Goal: Task Accomplishment & Management: Manage account settings

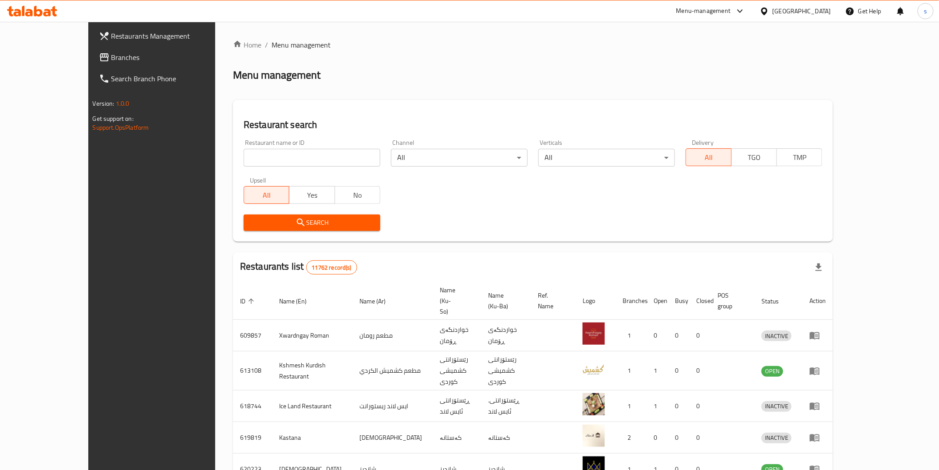
click at [308, 156] on input "search" at bounding box center [312, 158] width 137 height 18
paste input "Qawalti Marwe"
type input "Qawalti Marwe"
click button "Search" at bounding box center [312, 222] width 137 height 16
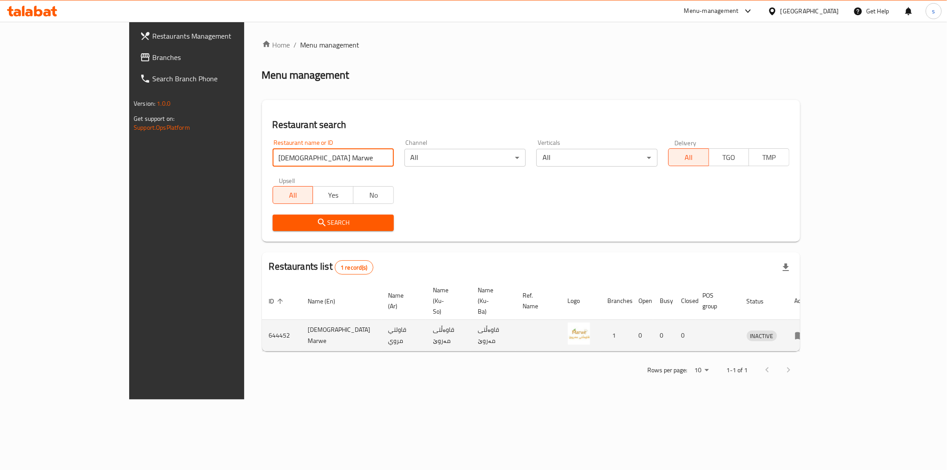
click at [805, 332] on icon "enhanced table" at bounding box center [800, 336] width 10 height 8
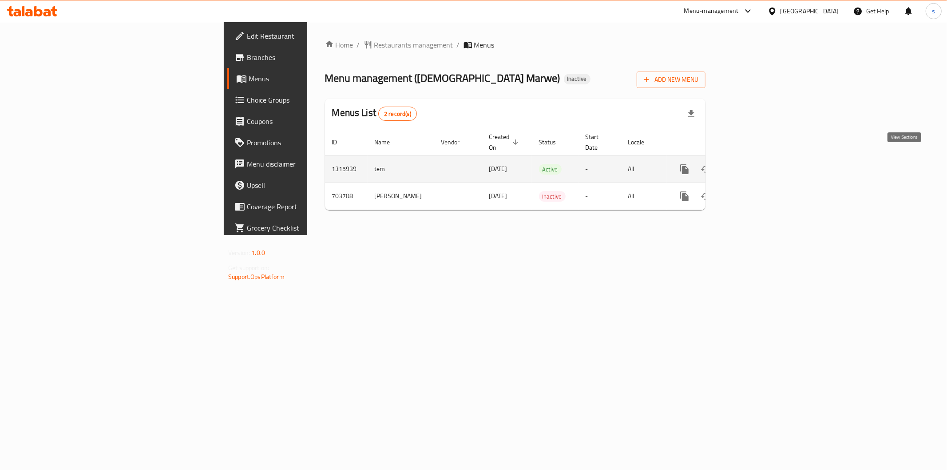
click at [759, 158] on link "enhanced table" at bounding box center [748, 168] width 21 height 21
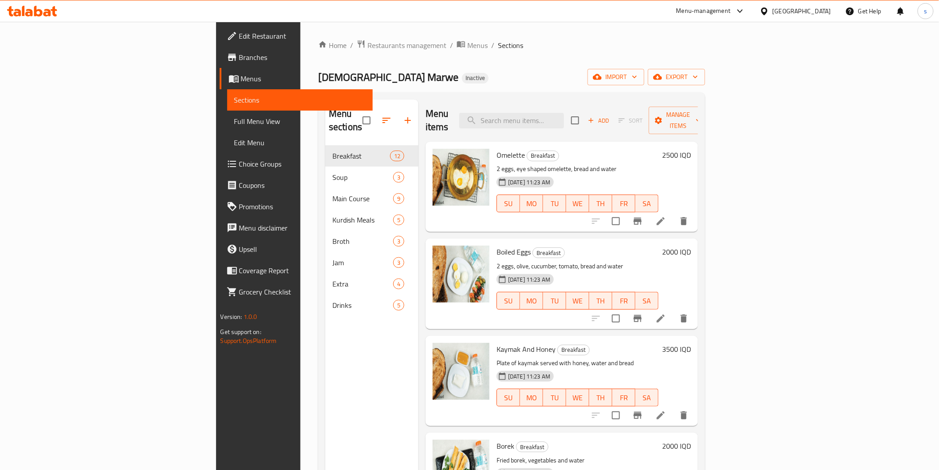
click at [234, 117] on span "Full Menu View" at bounding box center [299, 121] width 131 height 11
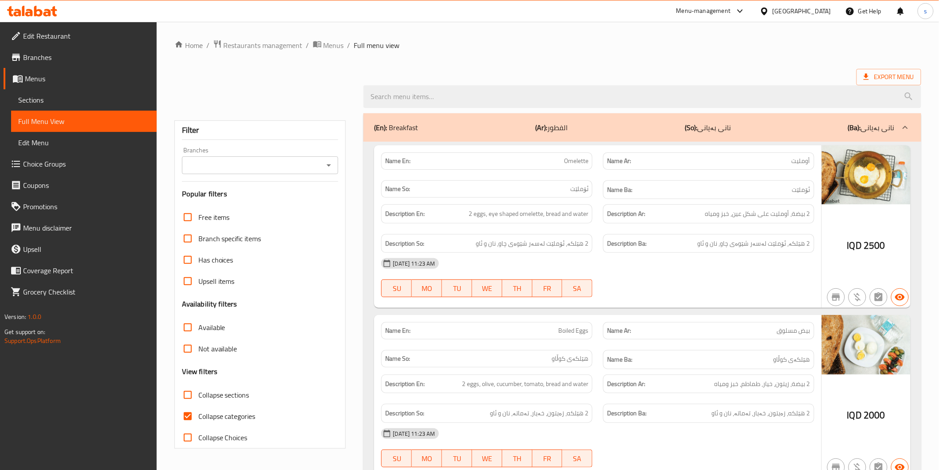
click at [205, 162] on input "Branches" at bounding box center [253, 165] width 137 height 12
click at [223, 169] on input "Branches" at bounding box center [253, 165] width 137 height 12
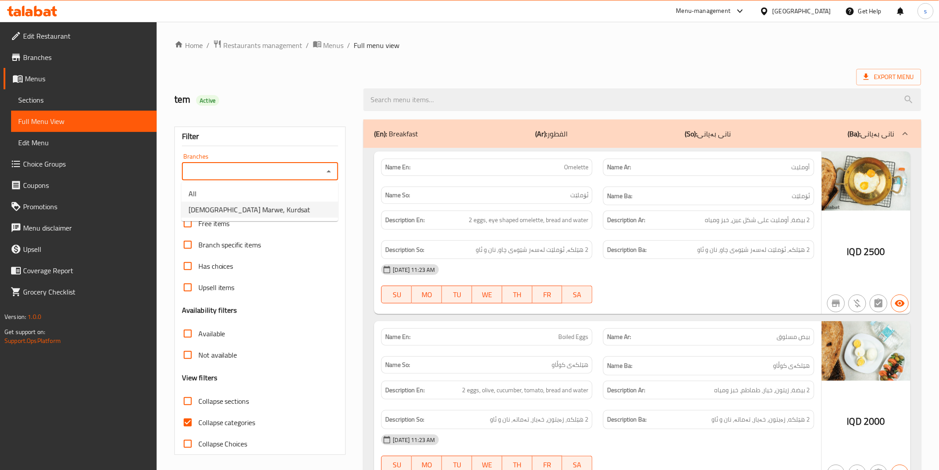
click at [232, 209] on span "[DEMOGRAPHIC_DATA] Marwe, Kurdsat" at bounding box center [250, 209] width 122 height 11
type input "[DEMOGRAPHIC_DATA] Marwe, Kurdsat"
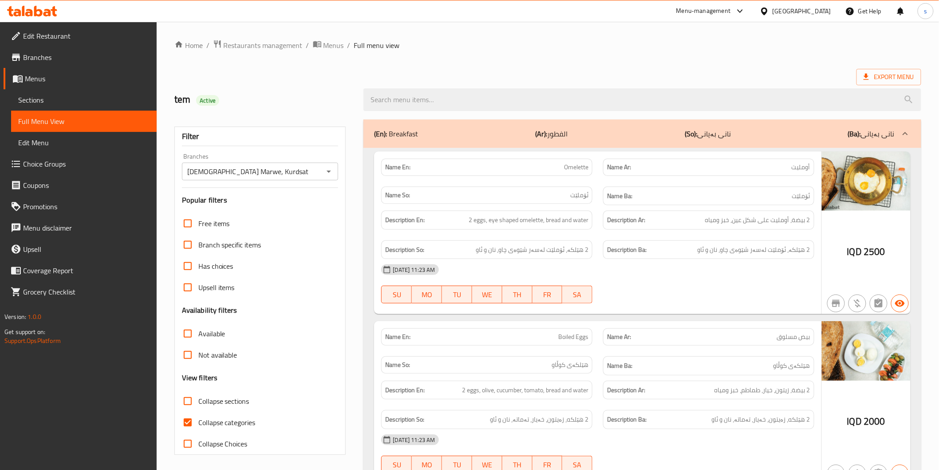
click at [596, 191] on div "Name So: ئۆملێت" at bounding box center [487, 196] width 222 height 30
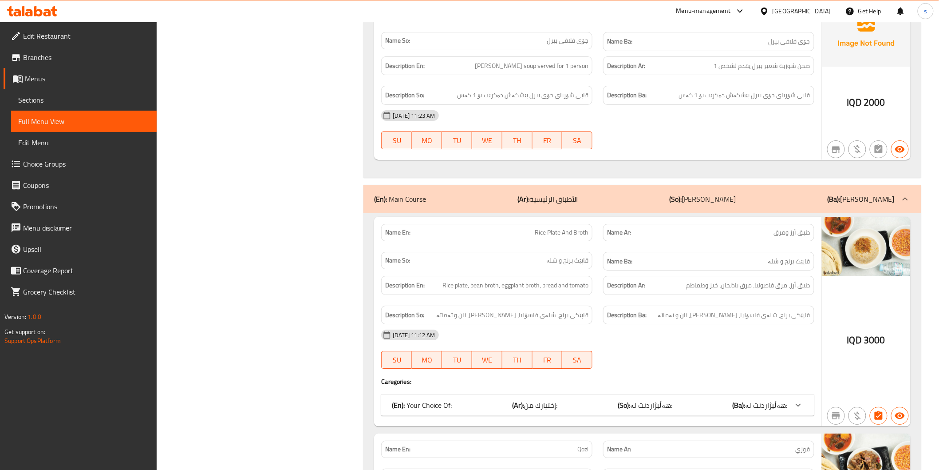
scroll to position [2663, 0]
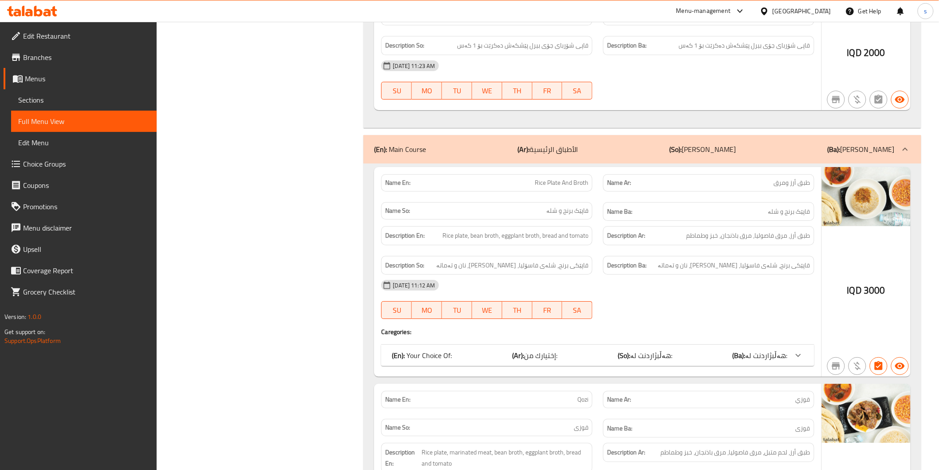
click at [490, 350] on div "(En): Your Choice Of: (Ar): إختيارك من: (So): هەڵبژاردنت لە: (Ba): هەڵبژاردنت ل…" at bounding box center [589, 355] width 395 height 11
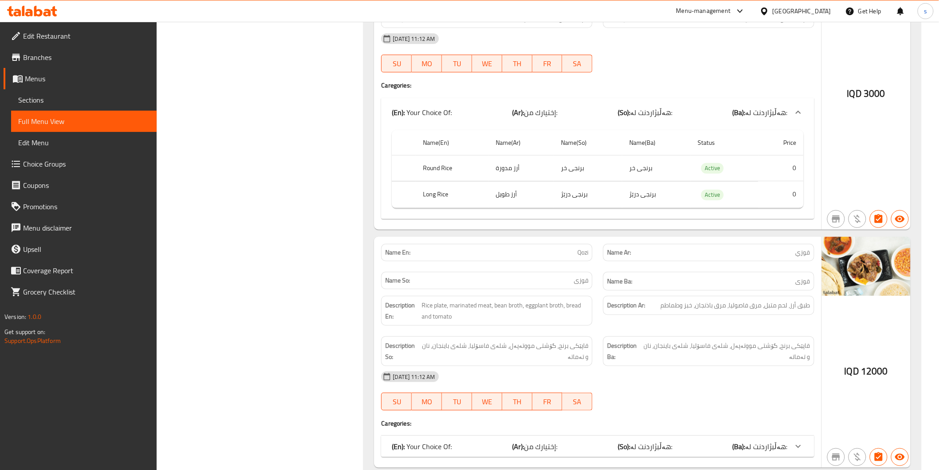
scroll to position [3008, 0]
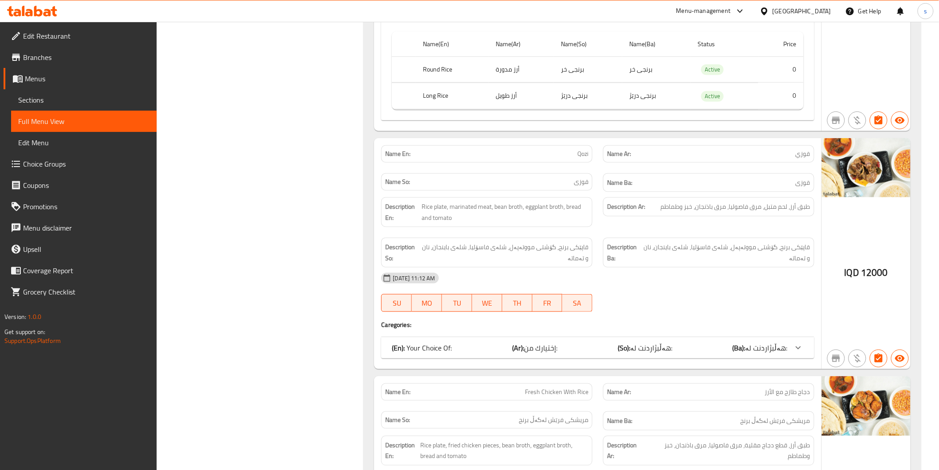
drag, startPoint x: 615, startPoint y: 321, endPoint x: 590, endPoint y: 331, distance: 26.5
click at [615, 337] on div "(En): Your Choice Of: (Ar): إختيارك من: (So): هەڵبژاردنت لە: (Ba): هەڵبژاردنت ل…" at bounding box center [597, 347] width 433 height 21
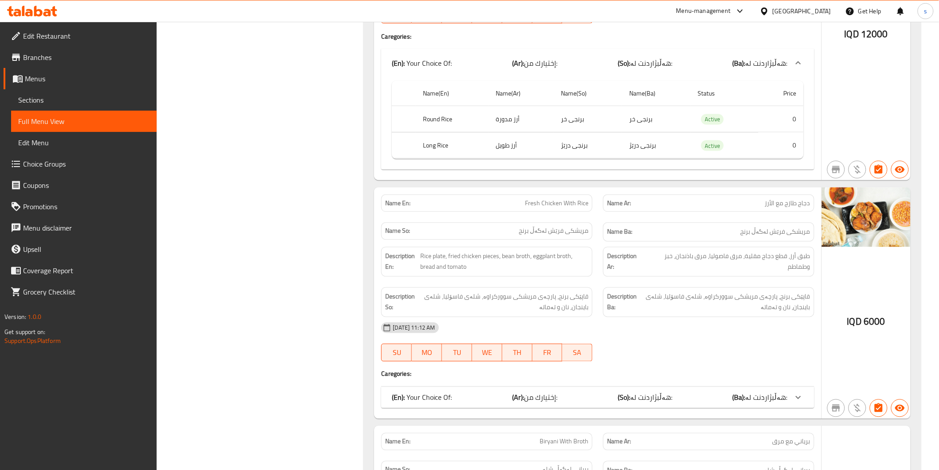
scroll to position [3304, 0]
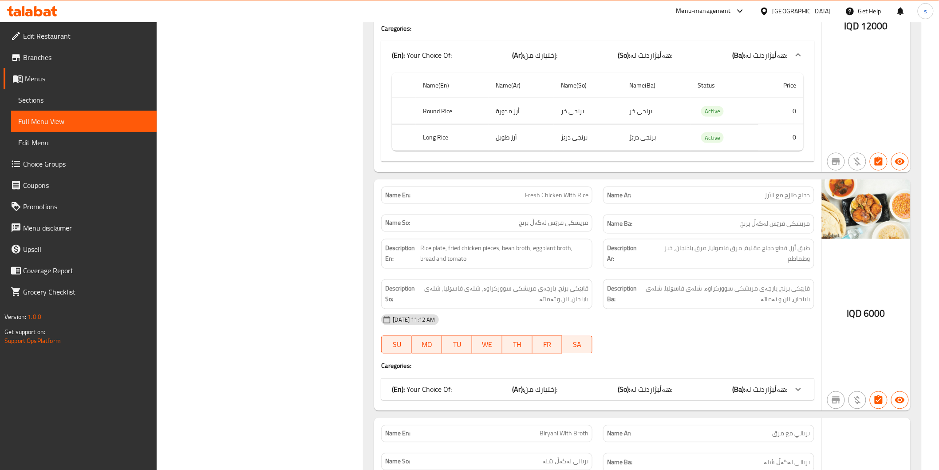
drag, startPoint x: 642, startPoint y: 364, endPoint x: 637, endPoint y: 361, distance: 6.2
click at [642, 379] on div "(En): Your Choice Of: (Ar): إختيارك من: (So): هەڵبژاردنت لە: (Ba): هەڵبژاردنت ل…" at bounding box center [597, 389] width 433 height 21
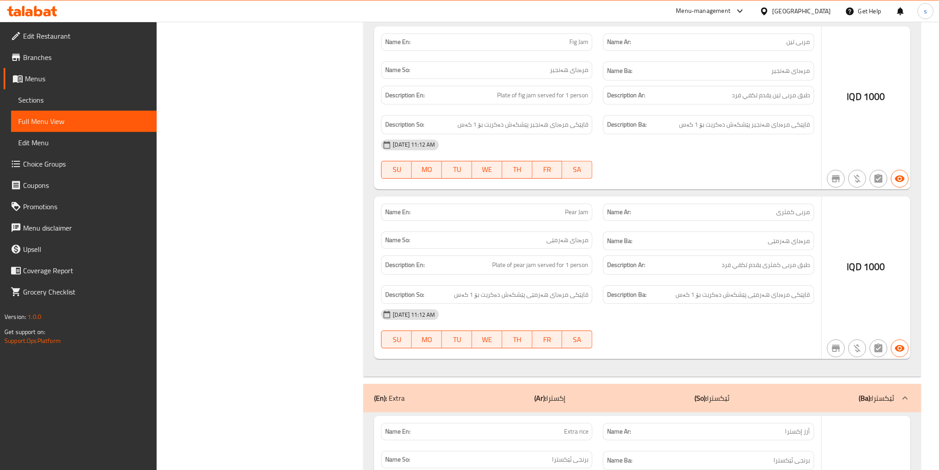
scroll to position [6658, 0]
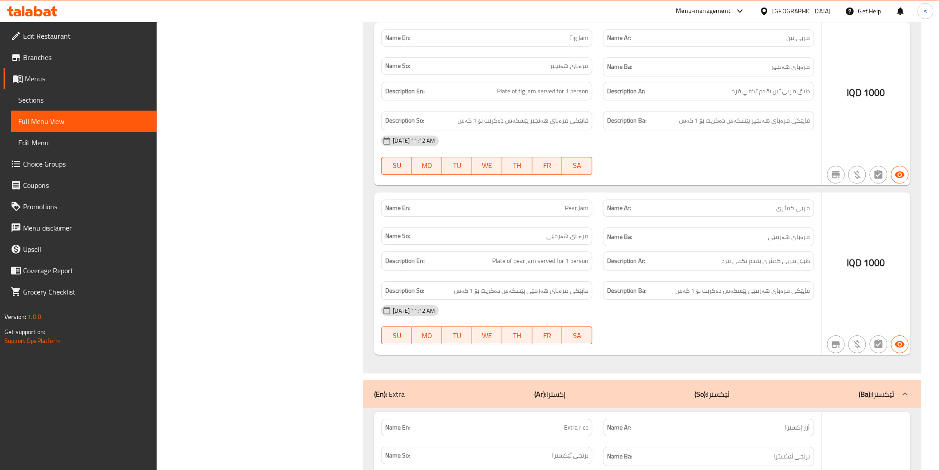
click at [784, 203] on span "مربى كمثرى" at bounding box center [794, 207] width 34 height 9
copy span "كمثرى"
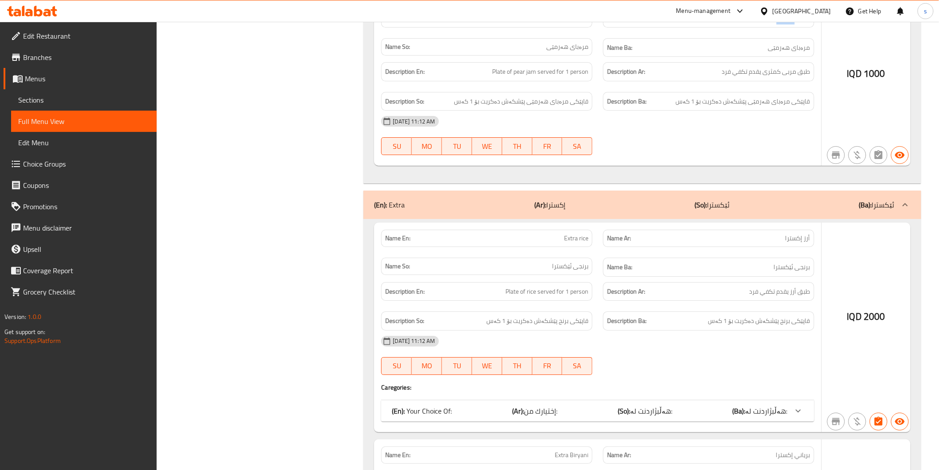
scroll to position [6904, 0]
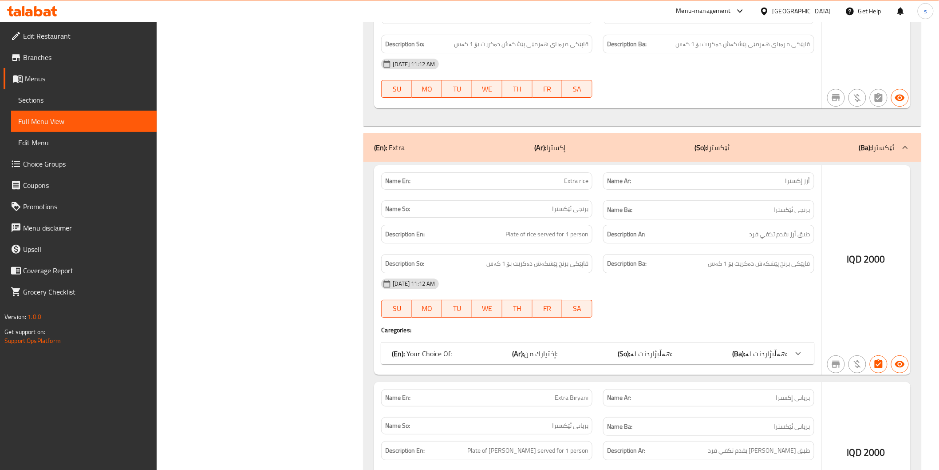
click at [557, 347] on span "إختيارك من:" at bounding box center [540, 353] width 33 height 13
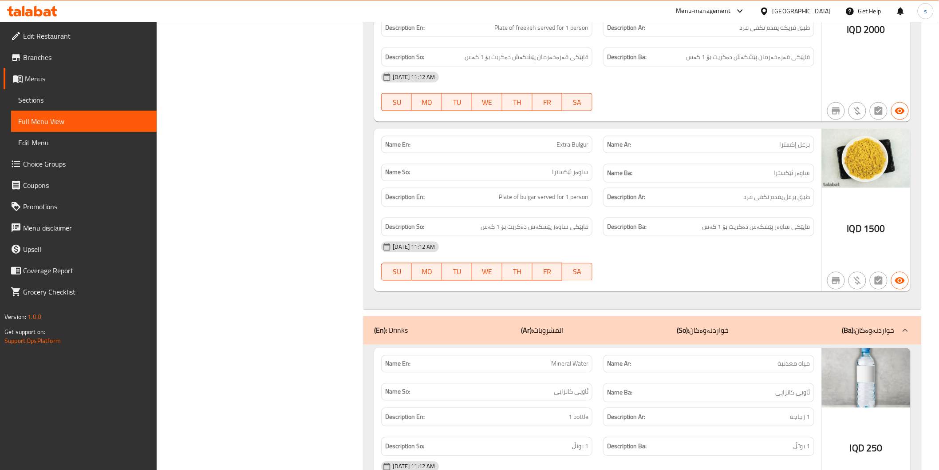
scroll to position [7644, 0]
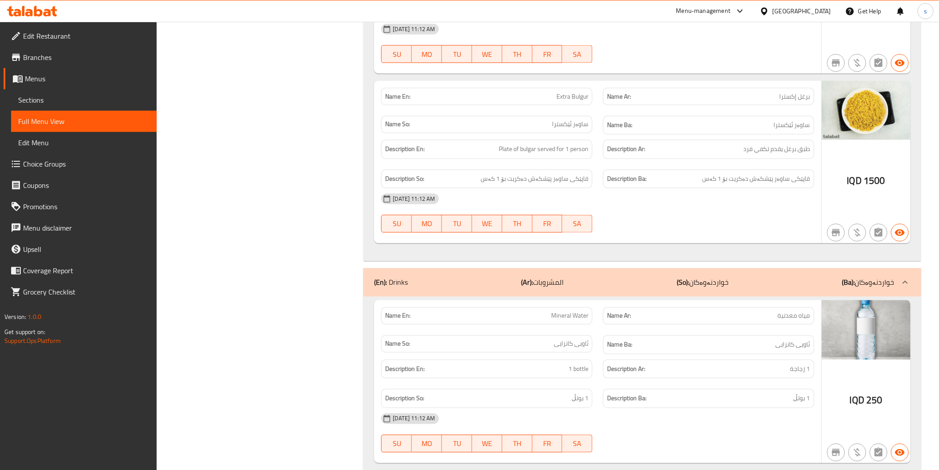
click at [629, 302] on div "Name Ar: مياه معدنية" at bounding box center [709, 316] width 222 height 28
click at [611, 268] on div "(En): Drinks (Ar): المشروبات (So): خواردنەوەکان (Ba): خواردنەوەکان" at bounding box center [642, 282] width 557 height 28
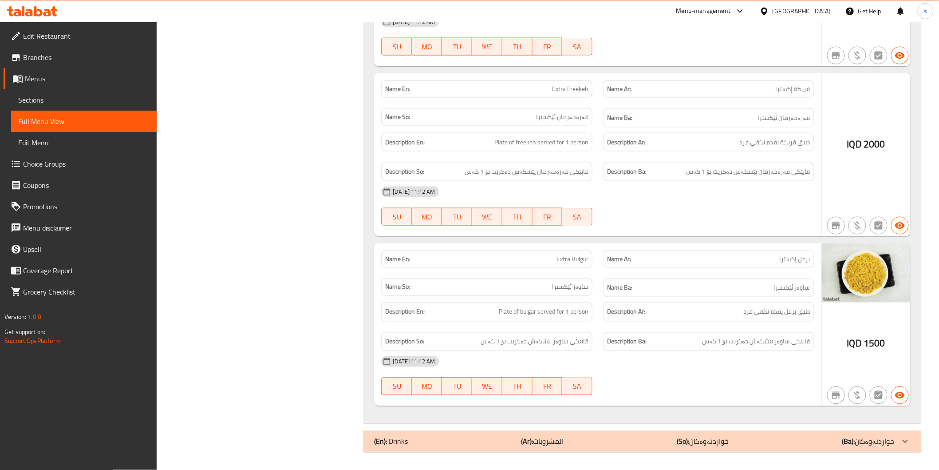
scroll to position [7459, 0]
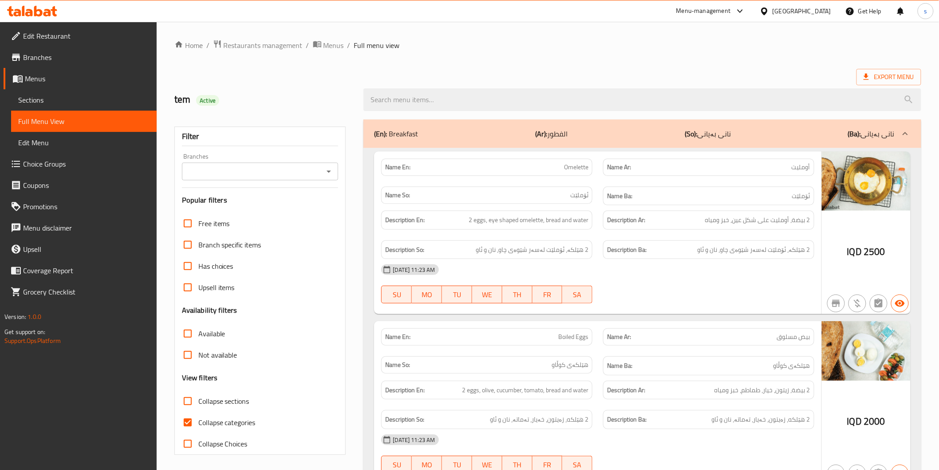
click at [256, 171] on input "Branches" at bounding box center [253, 171] width 137 height 12
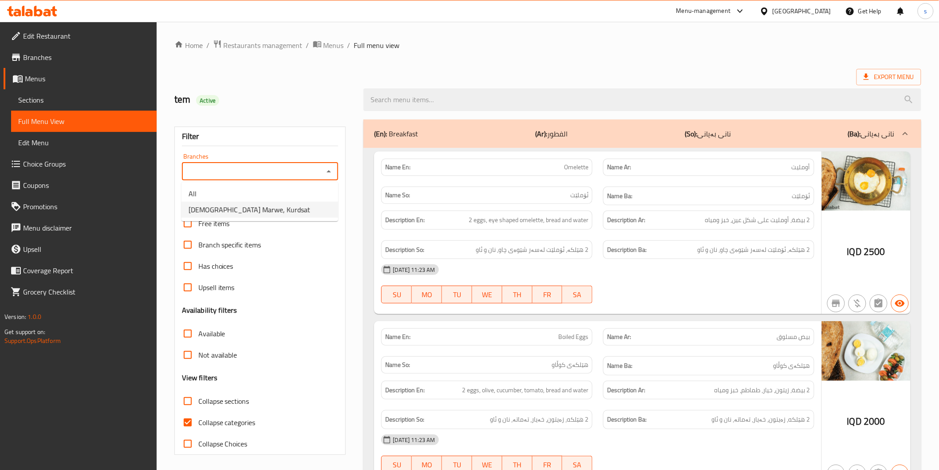
click at [255, 206] on span "[DEMOGRAPHIC_DATA] Marwe, Kurdsat" at bounding box center [250, 209] width 122 height 11
type input "Qawalti Marwe, Kurdsat"
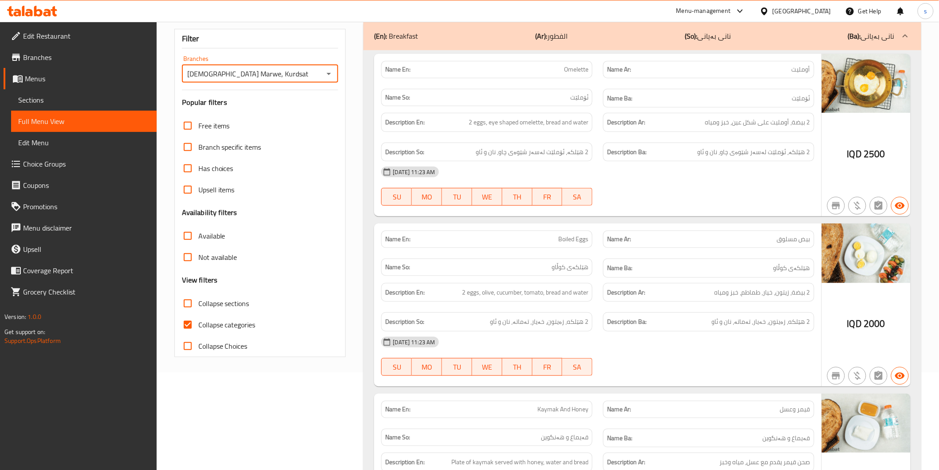
scroll to position [99, 0]
click at [213, 305] on span "Collapse sections" at bounding box center [223, 302] width 51 height 11
click at [198, 305] on input "Collapse sections" at bounding box center [187, 302] width 21 height 21
checkbox input "true"
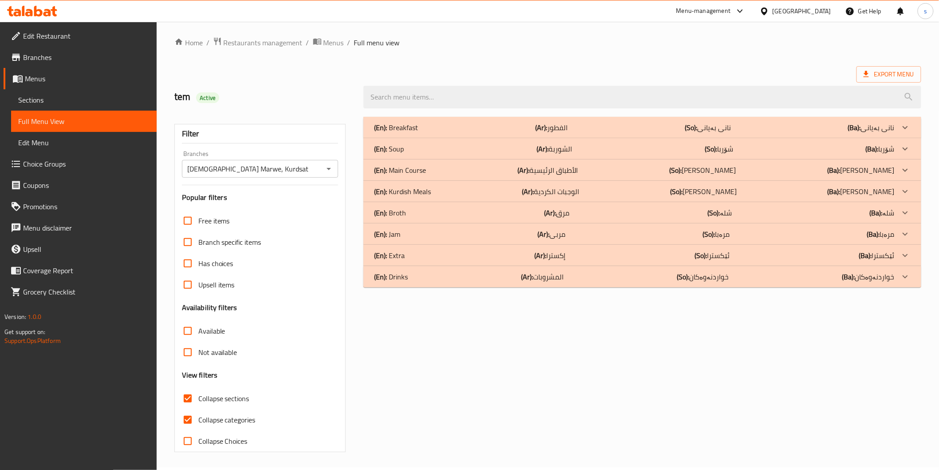
scroll to position [2, 0]
click at [234, 419] on span "Collapse categories" at bounding box center [226, 420] width 57 height 11
click at [198, 419] on input "Collapse categories" at bounding box center [187, 419] width 21 height 21
checkbox input "false"
click at [234, 394] on span "Collapse sections" at bounding box center [223, 398] width 51 height 11
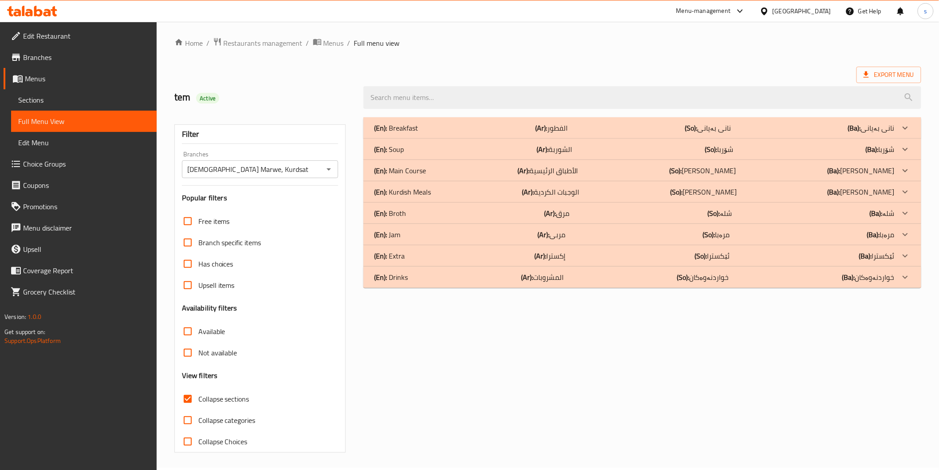
click at [198, 394] on input "Collapse sections" at bounding box center [187, 398] width 21 height 21
checkbox input "false"
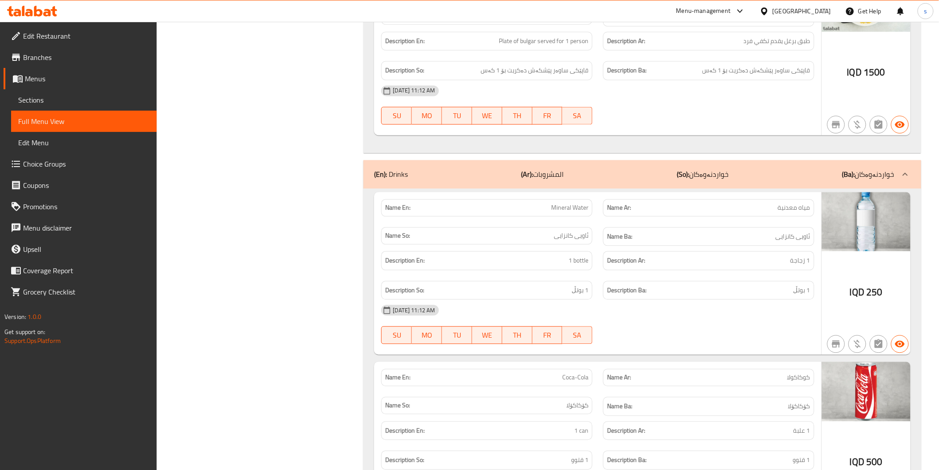
scroll to position [7739, 0]
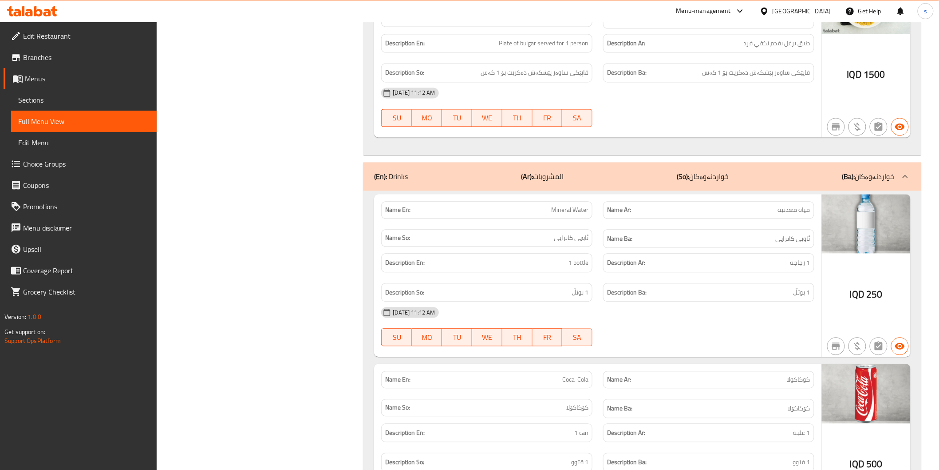
click at [717, 171] on p "(So): خواردنەوەکان" at bounding box center [703, 176] width 52 height 11
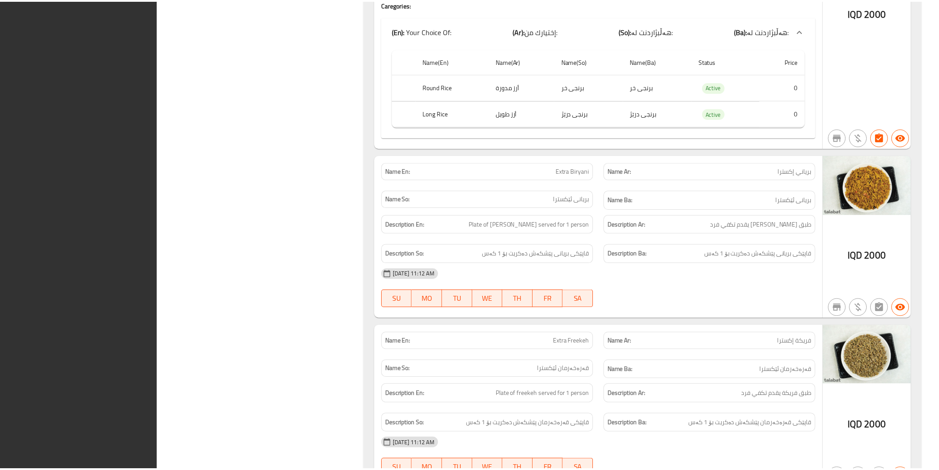
scroll to position [7449, 0]
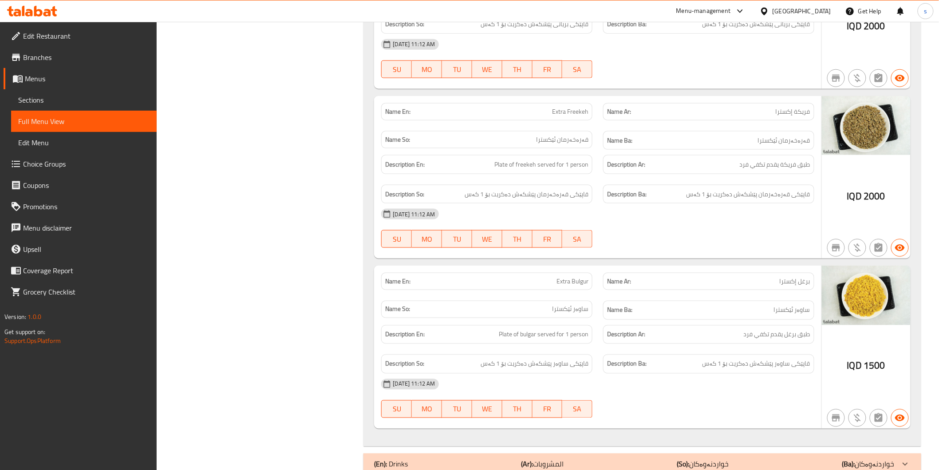
click at [43, 6] on icon at bounding box center [32, 11] width 50 height 11
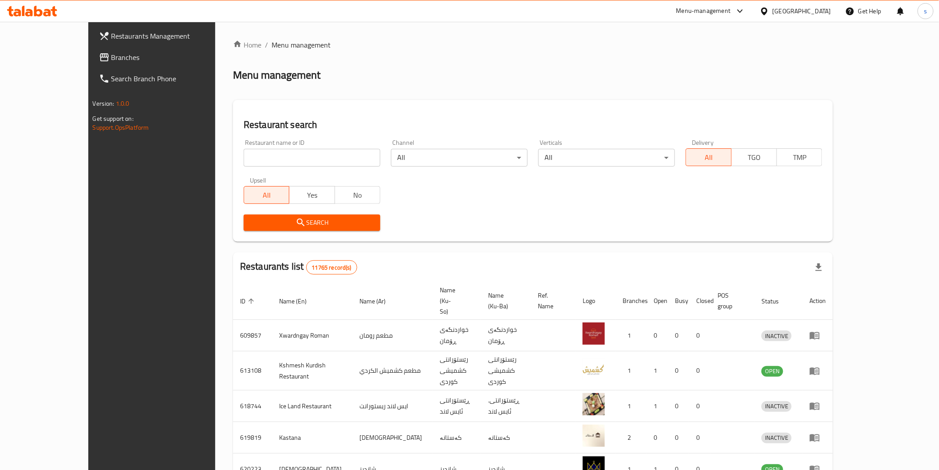
click at [266, 158] on input "search" at bounding box center [312, 158] width 137 height 18
paste input "Shawarger , Alameen"
drag, startPoint x: 0, startPoint y: 0, endPoint x: 266, endPoint y: 158, distance: 309.9
click at [266, 158] on input "Shawarger , Alameen" at bounding box center [312, 158] width 137 height 18
paste input "Shawarger , Alameen"
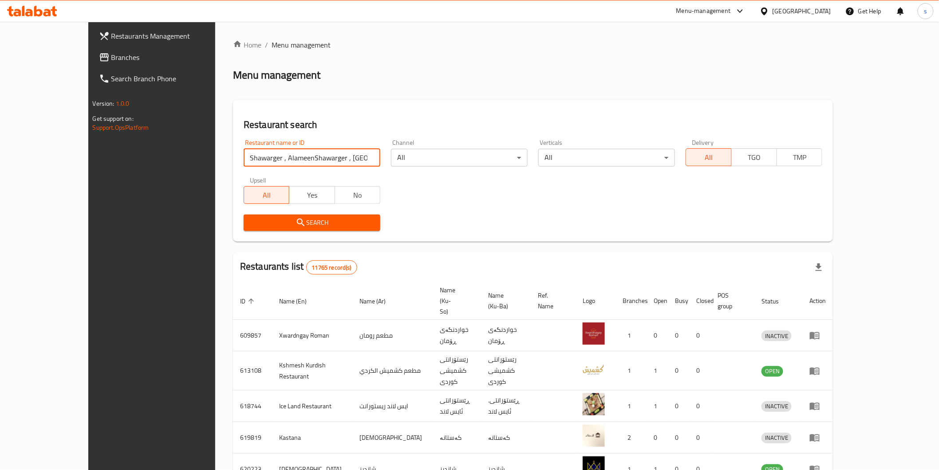
click at [266, 158] on input "Shawarger , AlameenShawarger , Alameen" at bounding box center [312, 158] width 137 height 18
paste input "search"
click button "Search" at bounding box center [312, 222] width 137 height 16
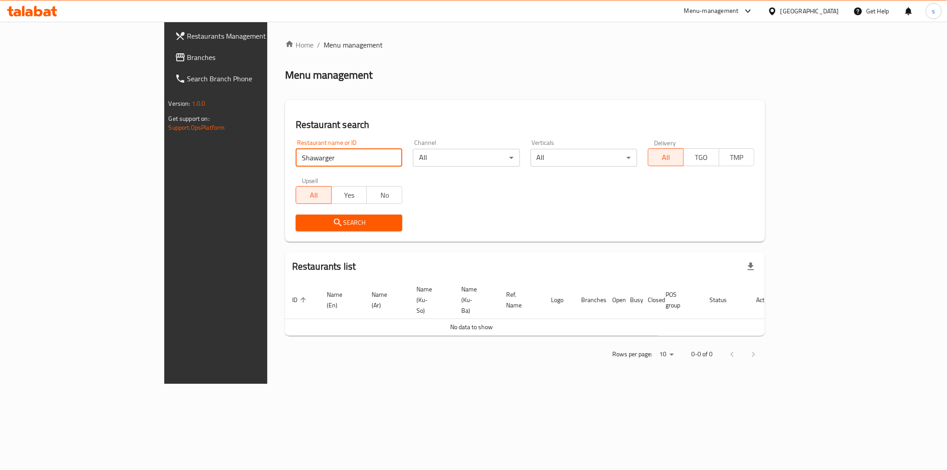
type input "Shawarger"
click button "Search" at bounding box center [349, 222] width 107 height 16
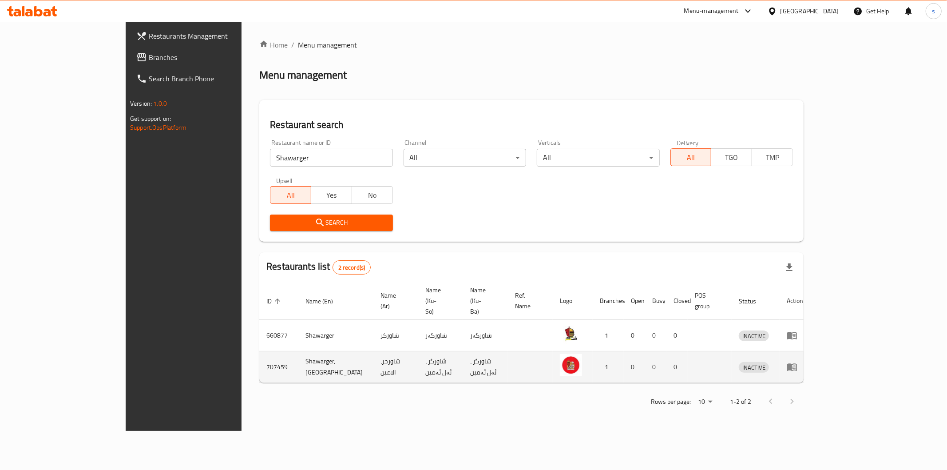
click at [797, 361] on icon "enhanced table" at bounding box center [792, 366] width 11 height 11
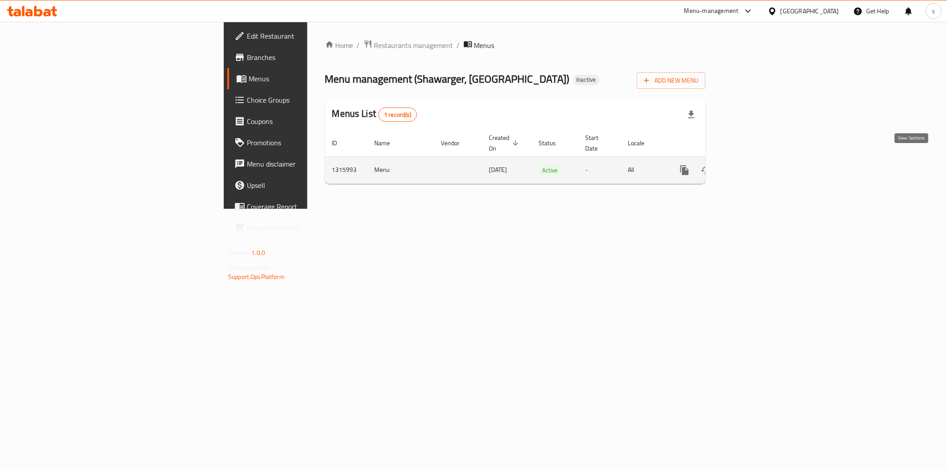
click at [754, 165] on icon "enhanced table" at bounding box center [748, 170] width 11 height 11
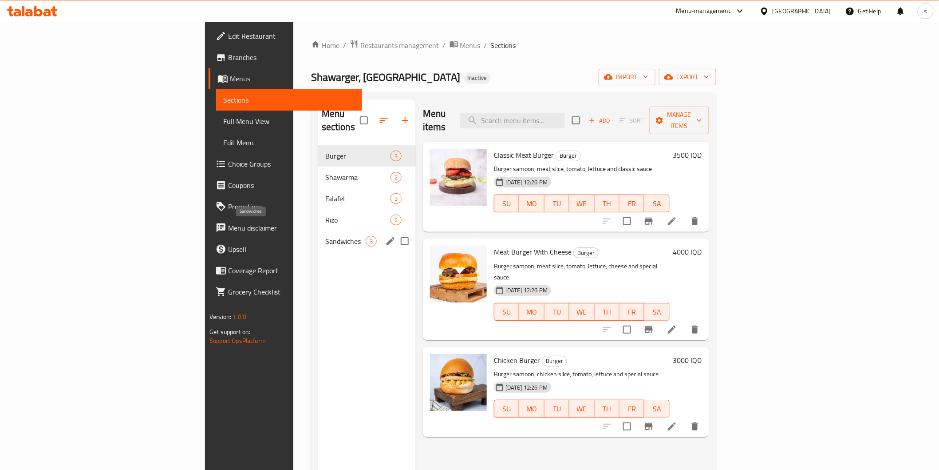
click at [325, 236] on span "Sandwiches" at bounding box center [345, 241] width 40 height 11
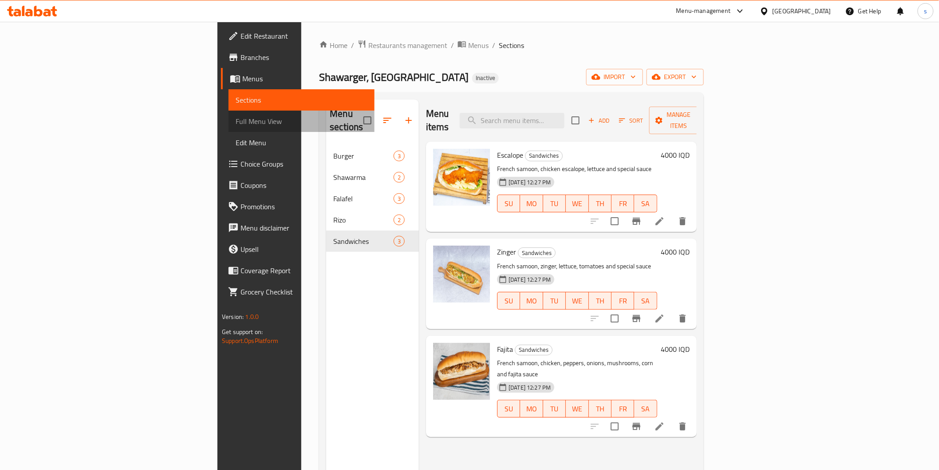
click at [236, 121] on span "Full Menu View" at bounding box center [301, 121] width 131 height 11
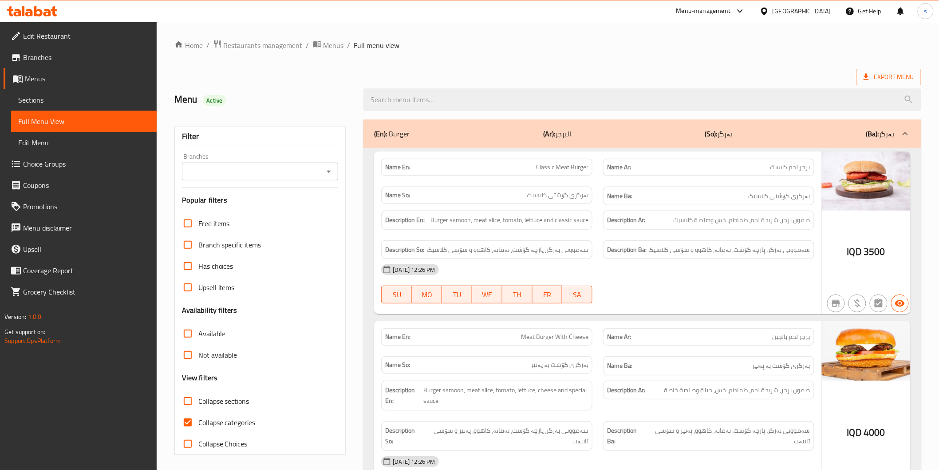
click at [302, 174] on input "Branches" at bounding box center [253, 171] width 137 height 12
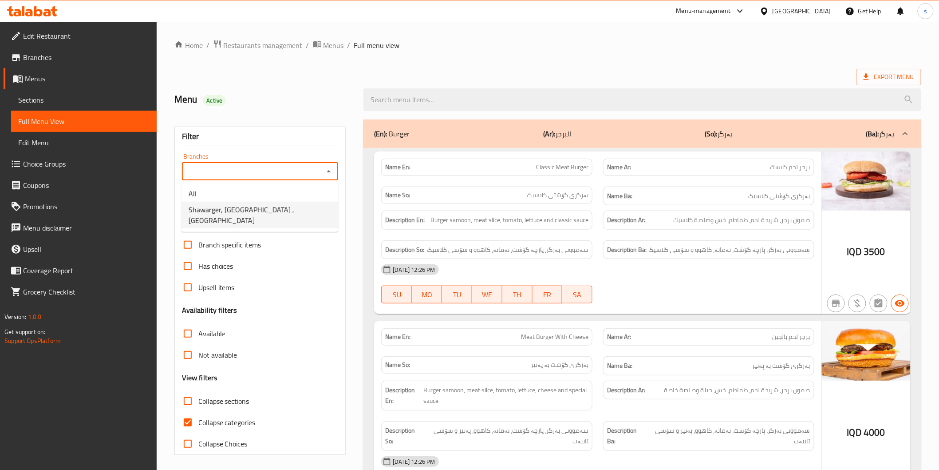
click at [293, 214] on li "Shawarger, Alameen ,Alameen" at bounding box center [260, 215] width 157 height 27
type input "Shawarger, Alameen ,Alameen"
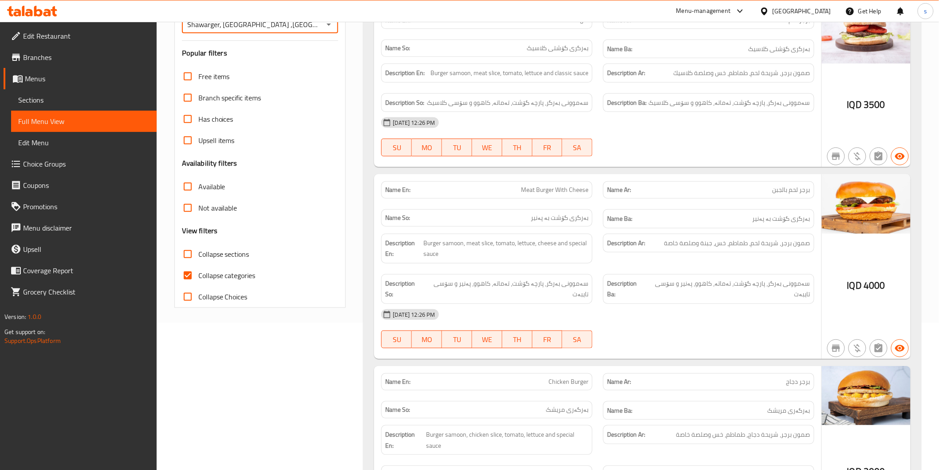
scroll to position [150, 0]
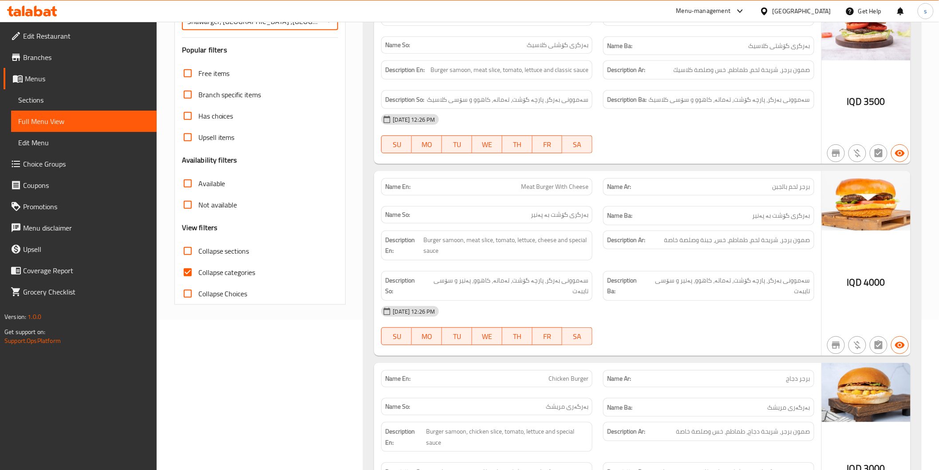
click at [238, 251] on span "Collapse sections" at bounding box center [223, 250] width 51 height 11
click at [198, 251] on input "Collapse sections" at bounding box center [187, 250] width 21 height 21
checkbox input "true"
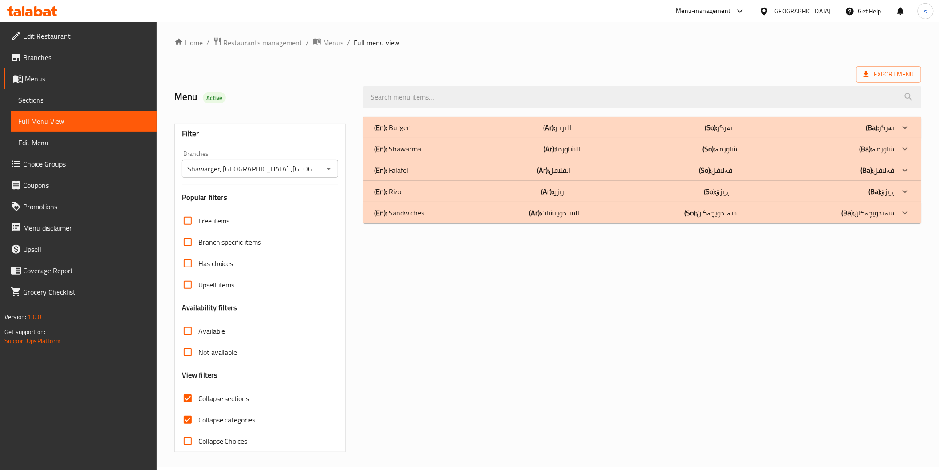
scroll to position [2, 0]
click at [251, 417] on span "Collapse categories" at bounding box center [226, 420] width 57 height 11
click at [198, 417] on input "Collapse categories" at bounding box center [187, 419] width 21 height 21
checkbox input "false"
click at [399, 217] on p "(En): Sandwiches" at bounding box center [399, 213] width 50 height 11
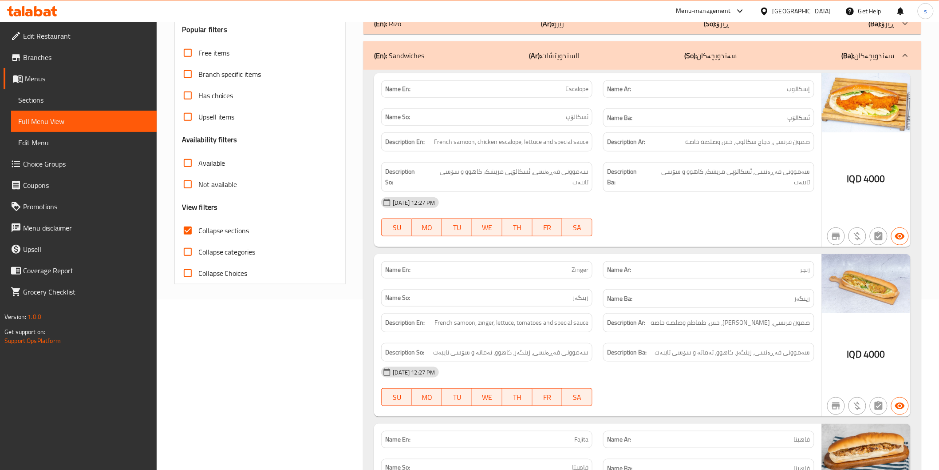
scroll to position [87, 0]
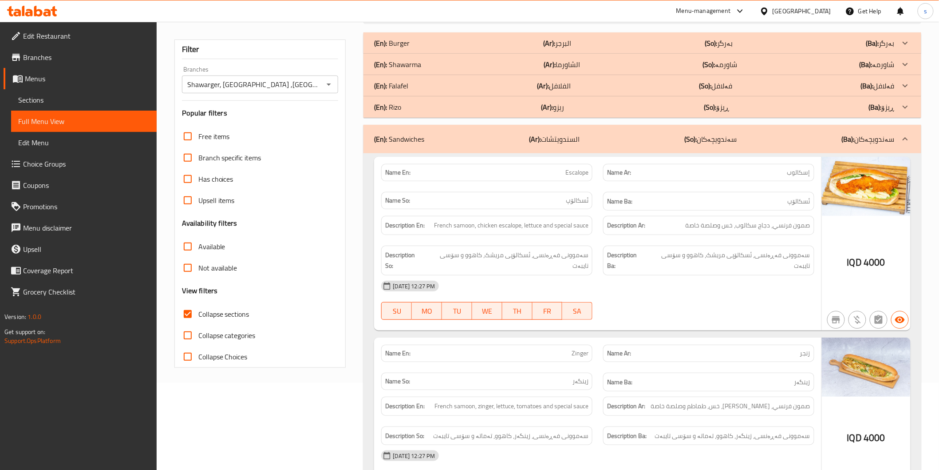
click at [719, 320] on div "Name En: Escalope Name Ar: إسكالوب Name So: ئسکالۆپ Name Ba: ئسکالۆپ Descriptio…" at bounding box center [642, 431] width 557 height 556
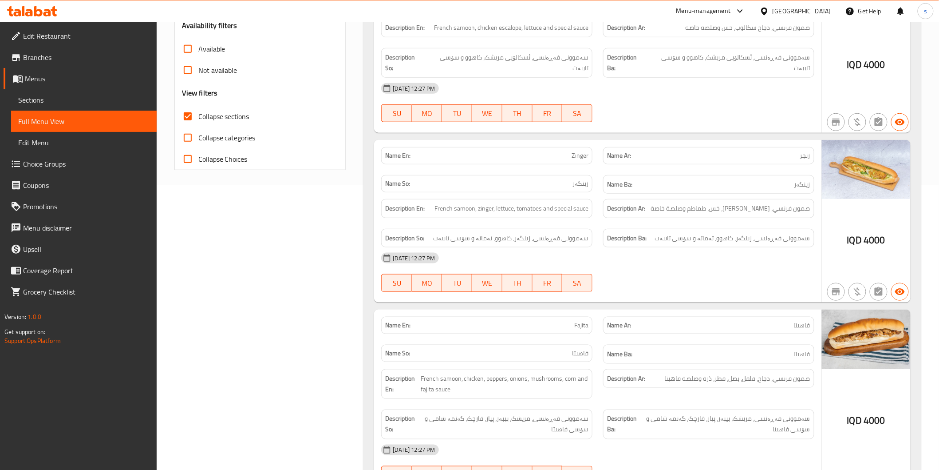
scroll to position [334, 0]
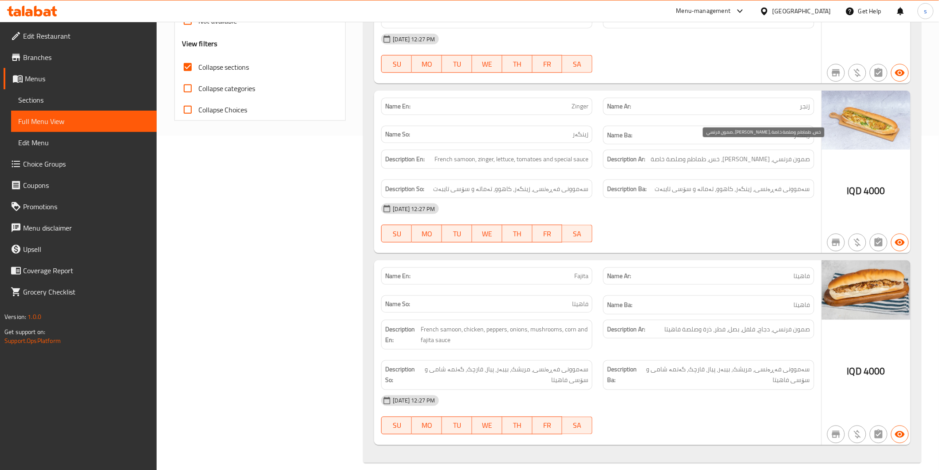
click at [721, 154] on span "صمون فرنسي، زنجر، خس، طماطم وصلصة خاصة" at bounding box center [730, 159] width 159 height 11
click at [668, 340] on div "Description Ar: صمون فرنسي، دجاج، فلفل، بصل، فطر، ذرة وصلصة فاهيتا" at bounding box center [709, 334] width 222 height 40
click at [677, 327] on div "Description Ar: صمون فرنسي، دجاج، فلفل، بصل، فطر، ذرة وصلصة فاهيتا" at bounding box center [708, 329] width 211 height 19
click at [728, 399] on div "06-10-2025 12:27 PM" at bounding box center [597, 400] width 443 height 21
click at [91, 33] on span "Edit Restaurant" at bounding box center [86, 36] width 127 height 11
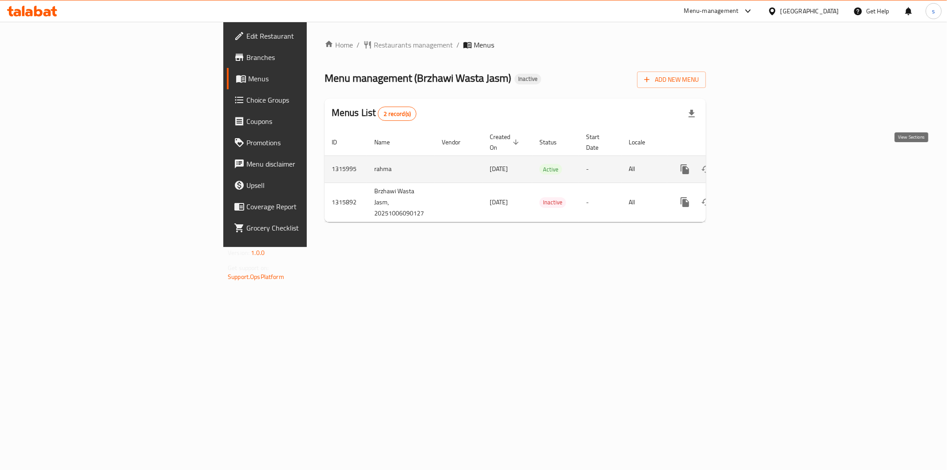
click at [759, 158] on link "enhanced table" at bounding box center [748, 168] width 21 height 21
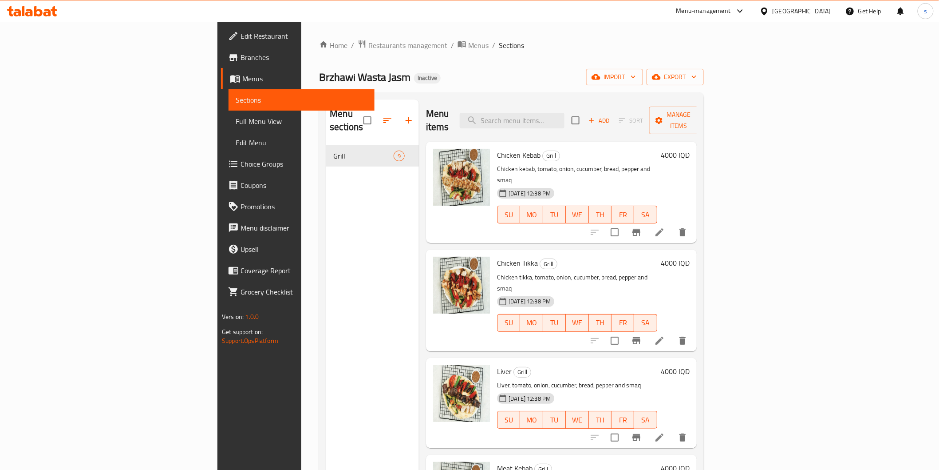
click at [236, 116] on span "Full Menu View" at bounding box center [301, 121] width 131 height 11
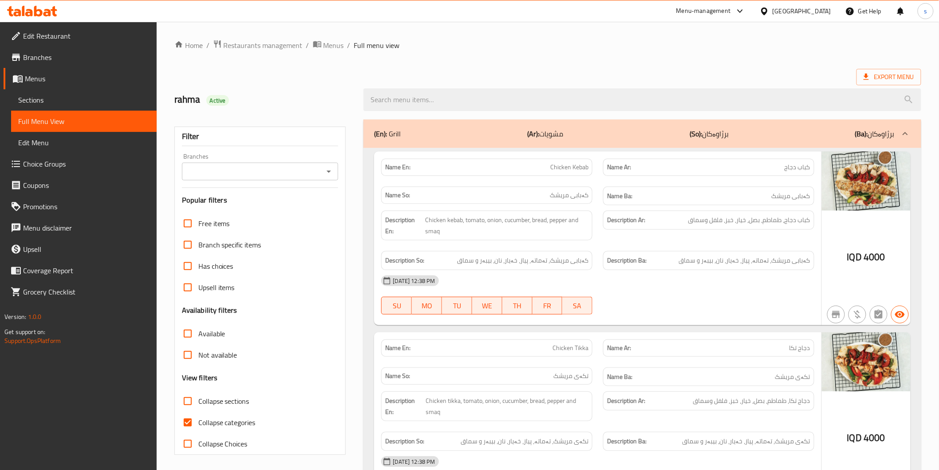
click at [334, 172] on icon "Open" at bounding box center [329, 171] width 11 height 11
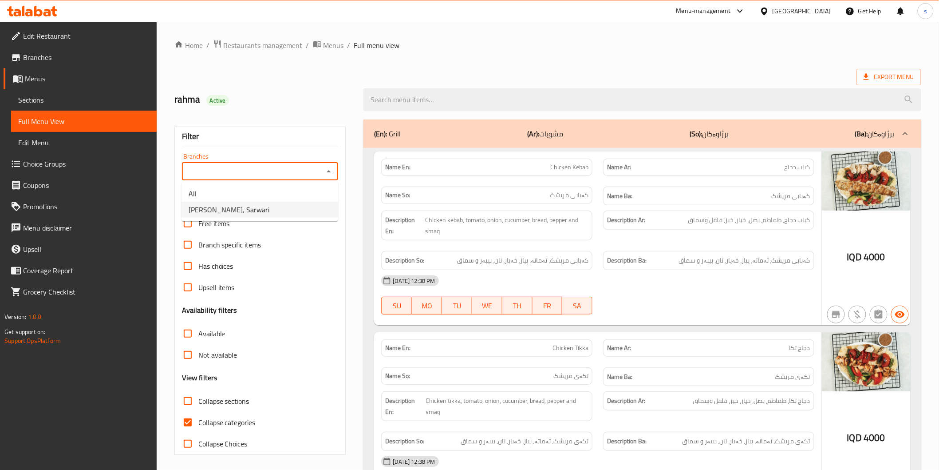
click at [314, 212] on li "Brzhawi Wasta Jasm, Sarwari" at bounding box center [260, 210] width 157 height 16
type input "Brzhawi Wasta Jasm, Sarwari"
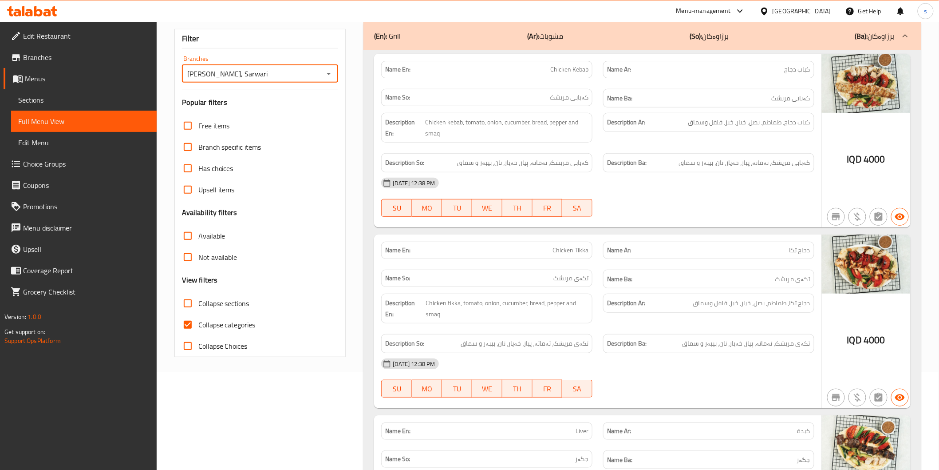
scroll to position [99, 0]
click at [238, 326] on span "Collapse categories" at bounding box center [226, 323] width 57 height 11
click at [198, 326] on input "Collapse categories" at bounding box center [187, 323] width 21 height 21
checkbox input "false"
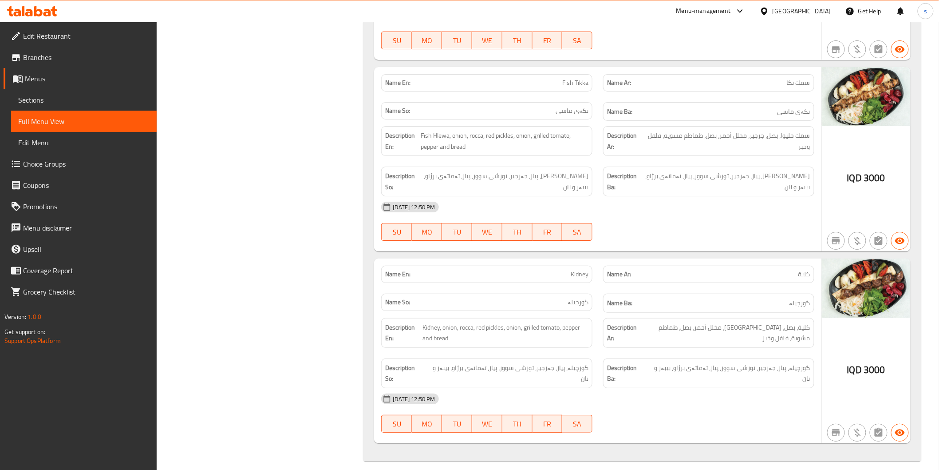
scroll to position [0, 0]
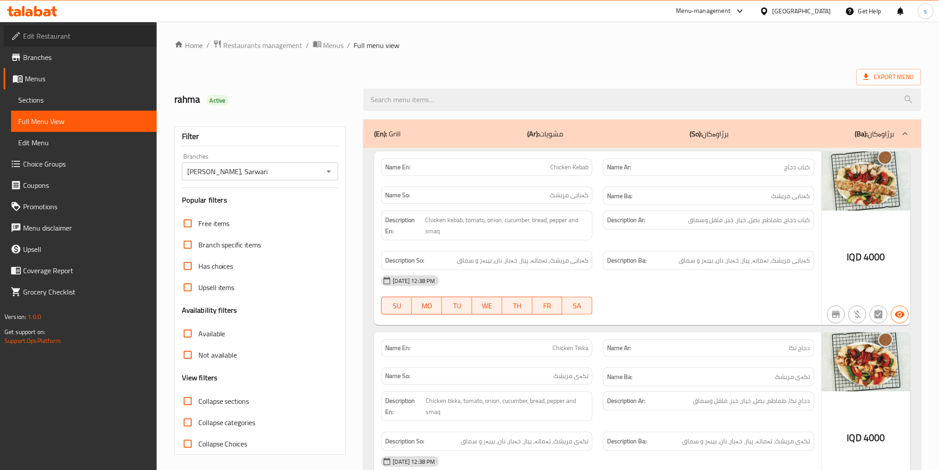
click at [77, 34] on span "Edit Restaurant" at bounding box center [86, 36] width 127 height 11
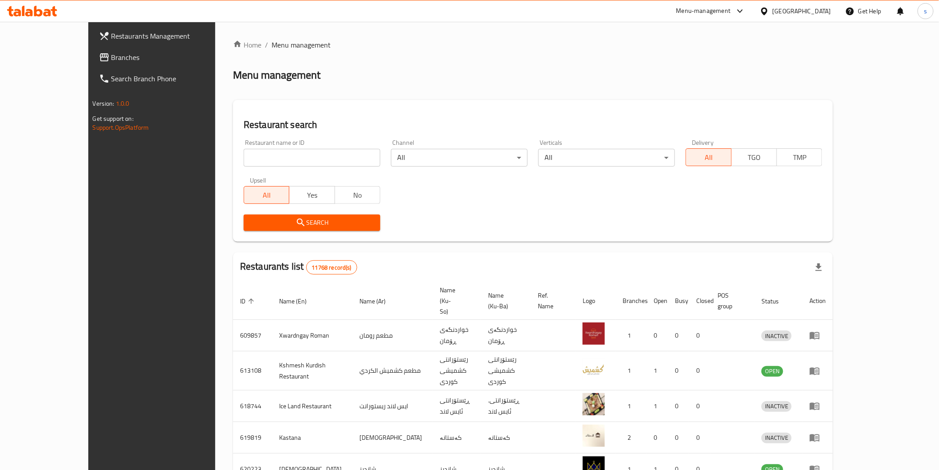
drag, startPoint x: 0, startPoint y: 0, endPoint x: 24, endPoint y: 58, distance: 62.7
click at [111, 58] on span "Branches" at bounding box center [174, 57] width 127 height 11
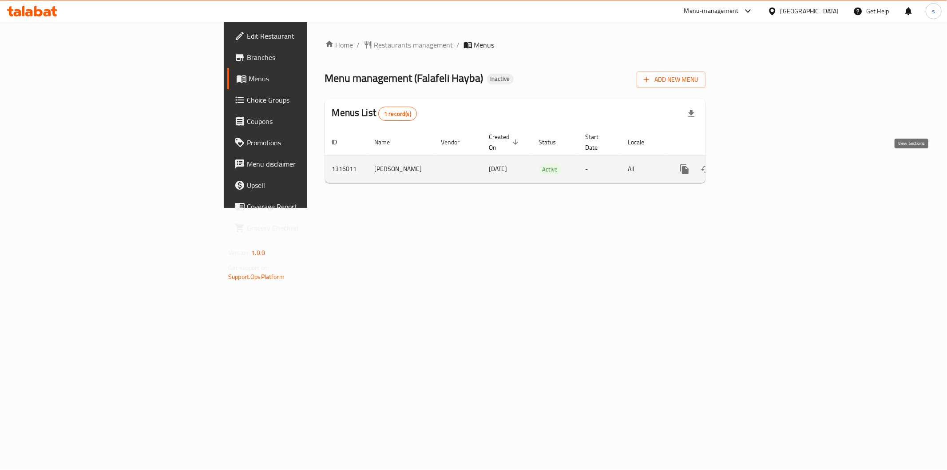
click at [754, 166] on icon "enhanced table" at bounding box center [748, 169] width 11 height 11
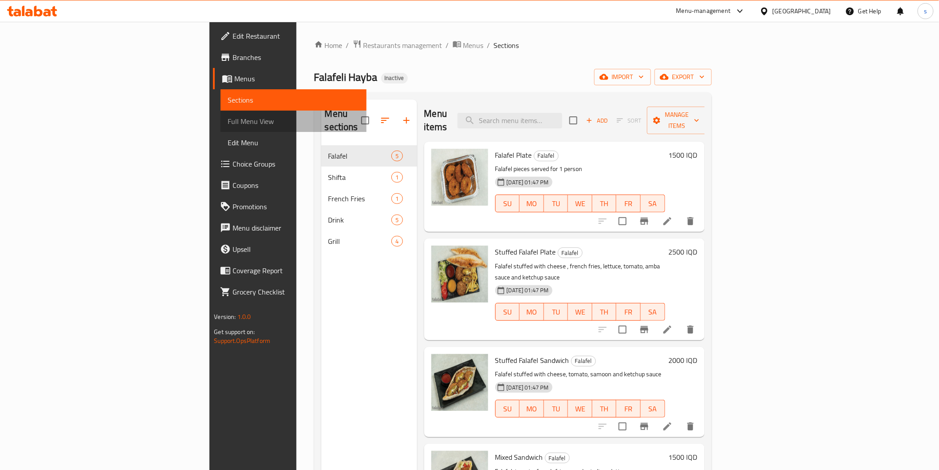
click at [228, 122] on span "Full Menu View" at bounding box center [293, 121] width 131 height 11
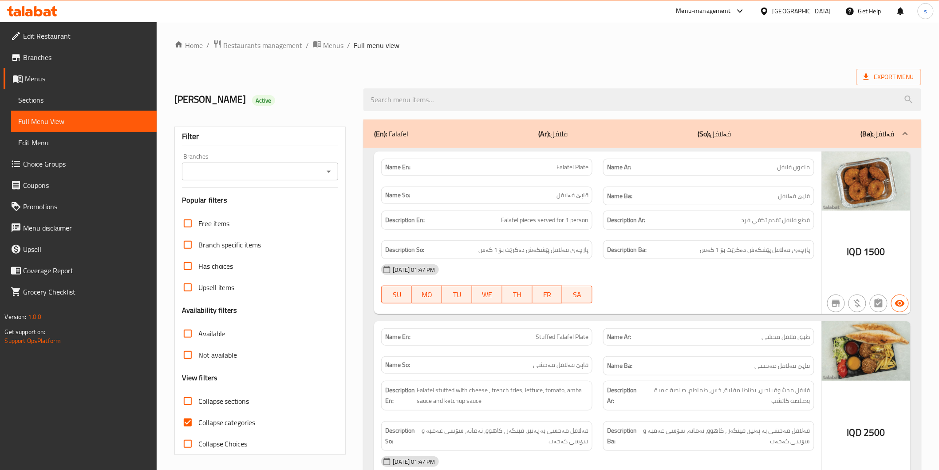
click at [236, 176] on input "Branches" at bounding box center [253, 171] width 137 height 12
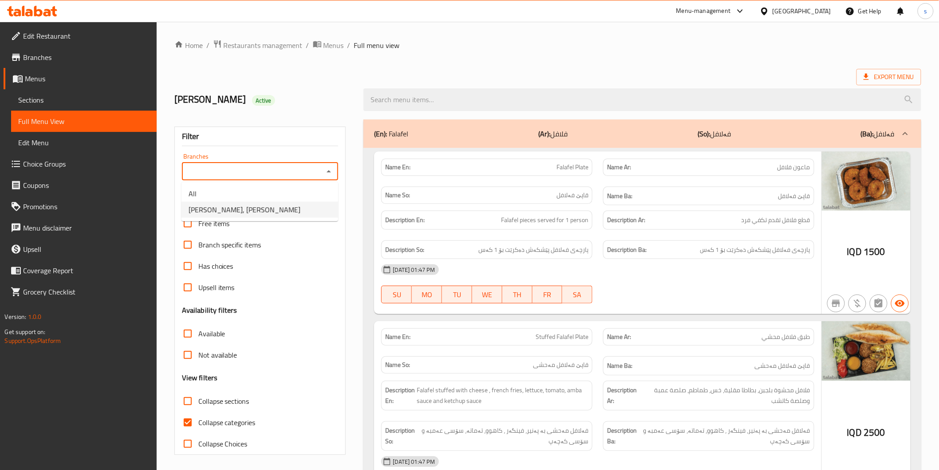
click at [246, 210] on span "Falafeli Hayba, Ashti" at bounding box center [245, 209] width 112 height 11
type input "Falafeli Hayba, Ashti"
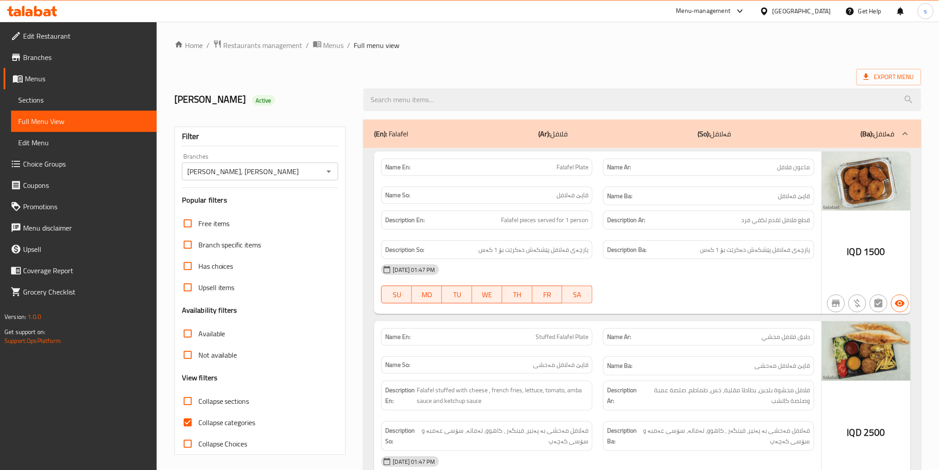
click at [673, 292] on div "06-10-2025 01:47 PM SU MO TU WE TH FR SA" at bounding box center [597, 284] width 443 height 50
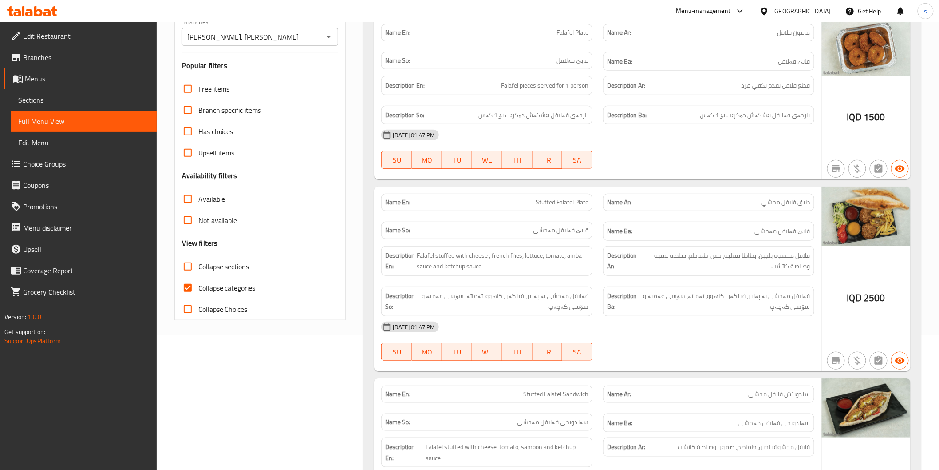
scroll to position [148, 0]
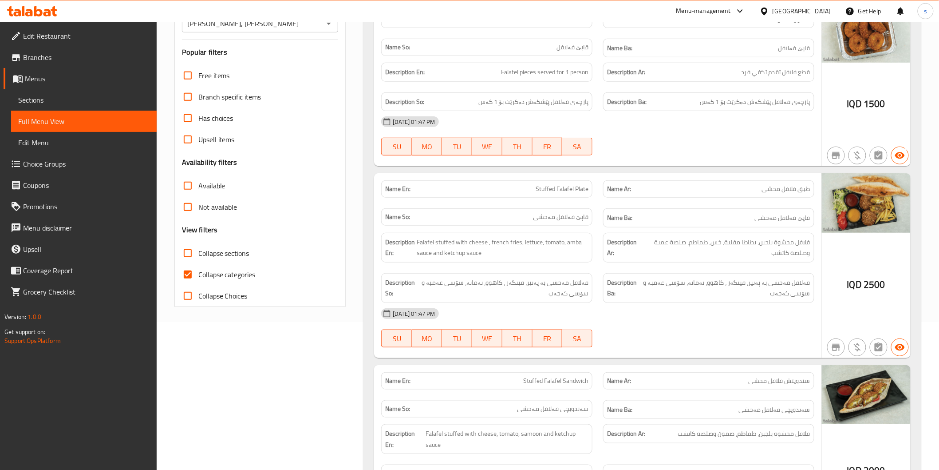
click at [543, 219] on span "قاپێ فەلافل مەحشی" at bounding box center [560, 216] width 55 height 9
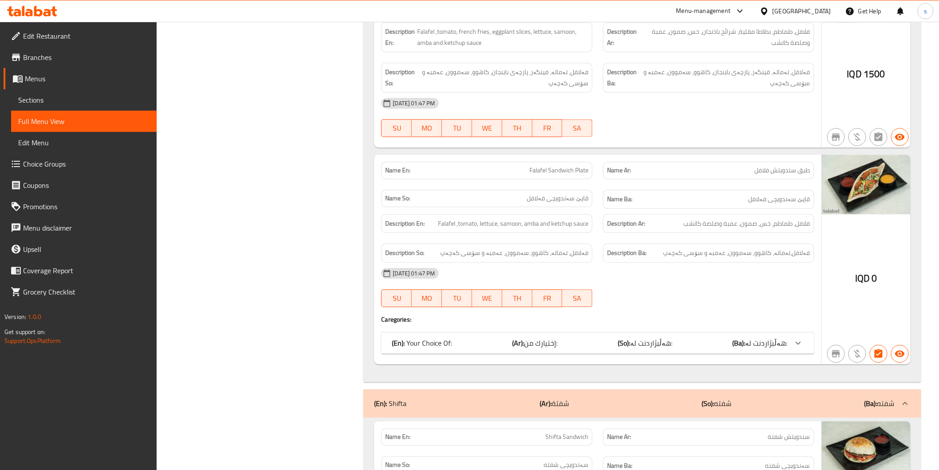
scroll to position [739, 0]
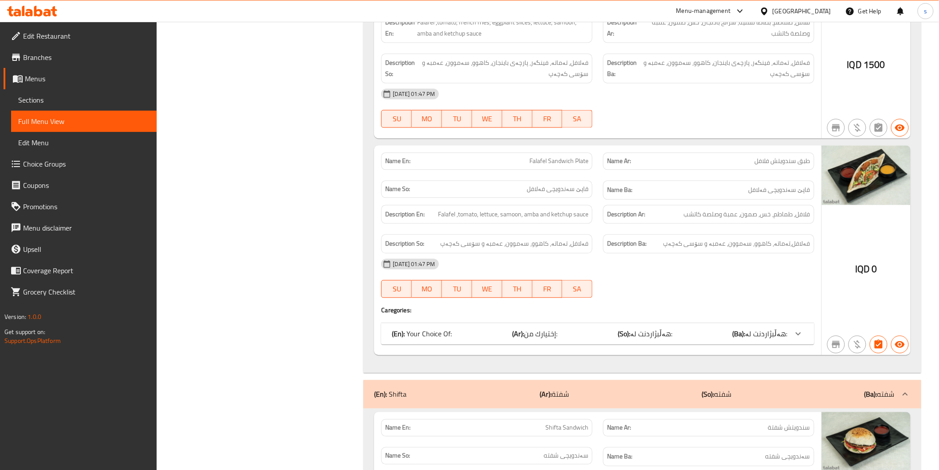
click at [648, 335] on span "هەڵبژاردنت لە:" at bounding box center [651, 333] width 42 height 13
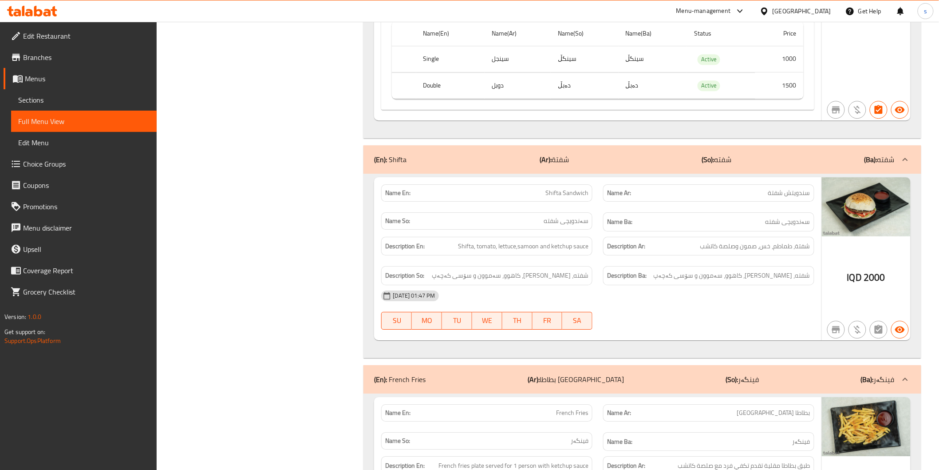
scroll to position [1085, 0]
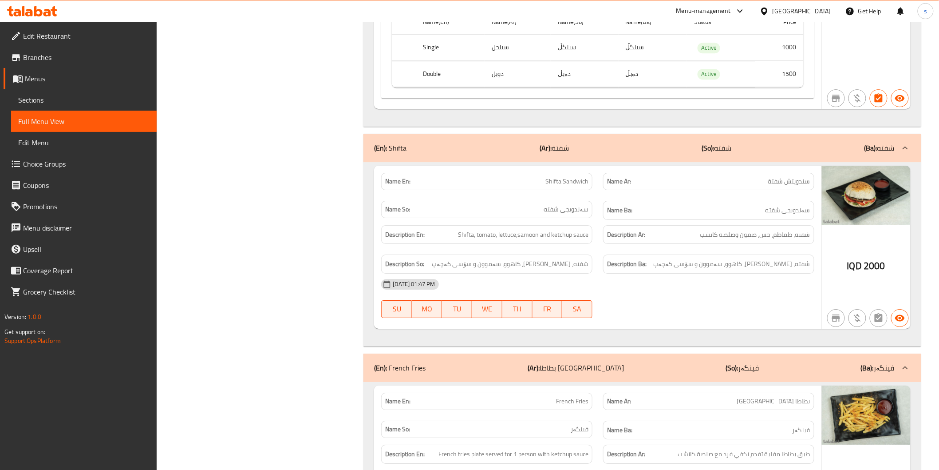
click at [558, 182] on span "Shifta Sandwich" at bounding box center [567, 181] width 43 height 9
copy span "Shifta"
click at [578, 228] on div "Description En: Shifta, tomato, lettuce,samoon and ketchup sauce" at bounding box center [486, 234] width 211 height 19
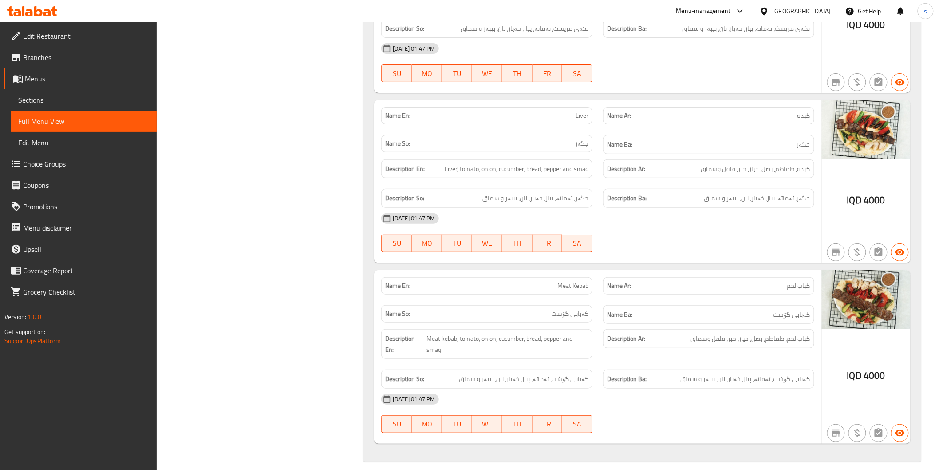
scroll to position [2862, 0]
click at [676, 398] on div "06-10-2025 01:47 PM" at bounding box center [597, 397] width 443 height 21
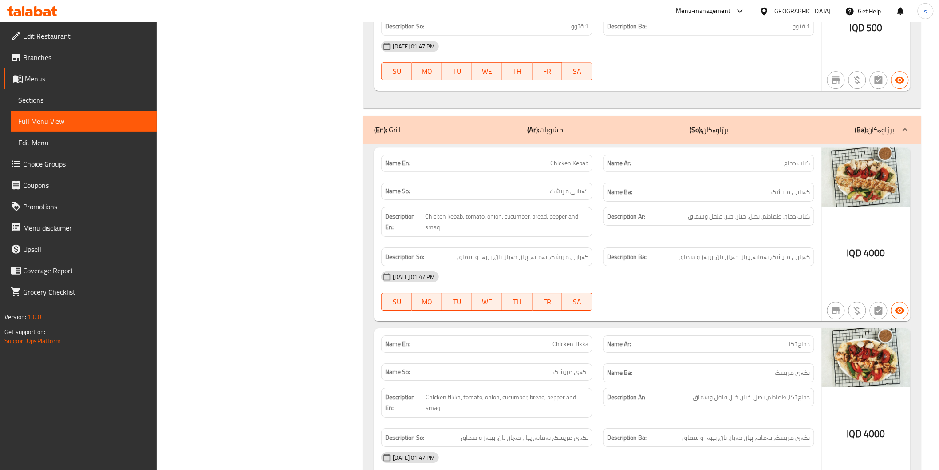
scroll to position [1767, 0]
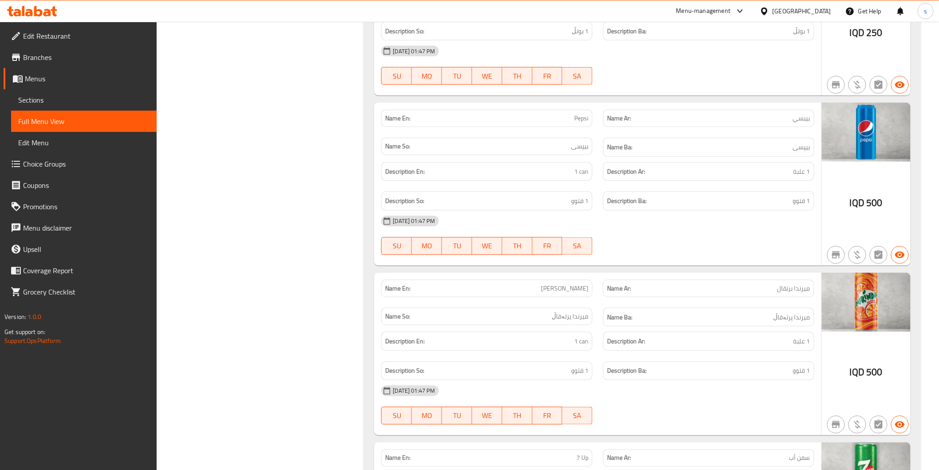
click at [13, 101] on link "Sections" at bounding box center [84, 99] width 146 height 21
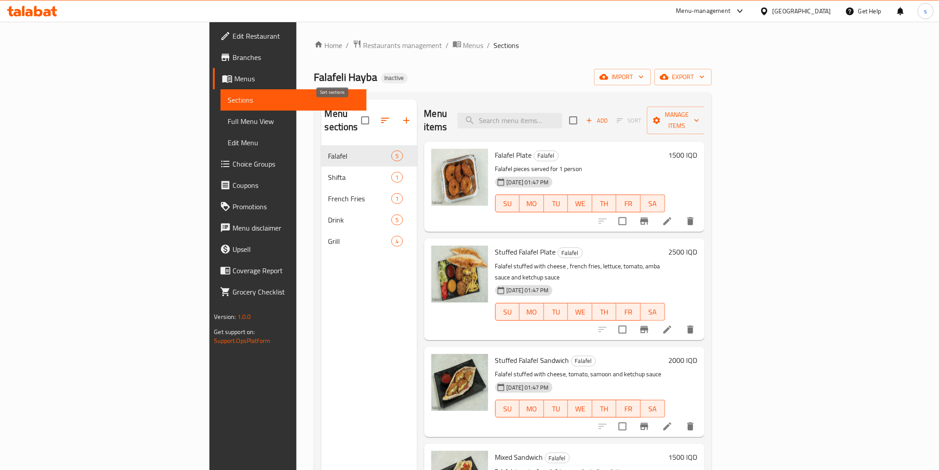
click at [380, 115] on icon "button" at bounding box center [385, 120] width 11 height 11
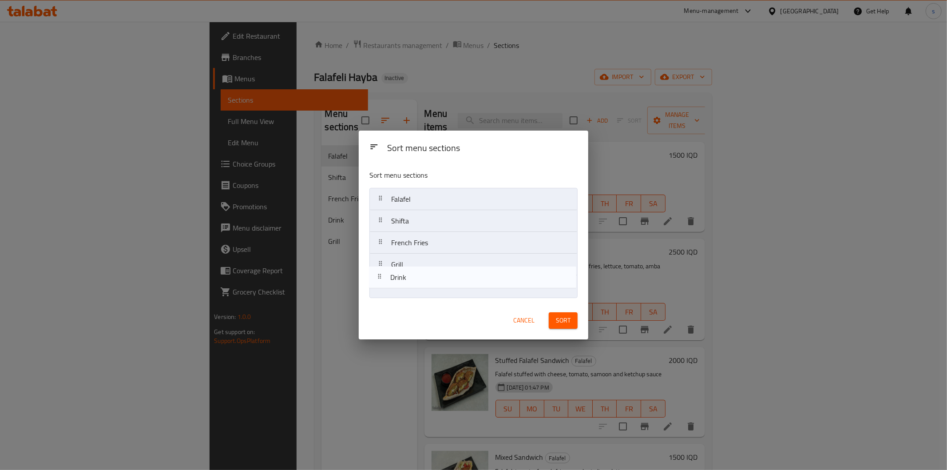
drag, startPoint x: 425, startPoint y: 265, endPoint x: 423, endPoint y: 281, distance: 16.9
click at [423, 281] on nav "Falafel Shifta French Fries Drink Grill" at bounding box center [473, 243] width 208 height 110
drag, startPoint x: 426, startPoint y: 245, endPoint x: 427, endPoint y: 270, distance: 24.4
click at [427, 270] on nav "Falafel Shifta French Fries Grill Drink" at bounding box center [473, 243] width 208 height 110
click at [423, 252] on nav "Falafel Shifta Grill French Fries Drink" at bounding box center [473, 243] width 208 height 110
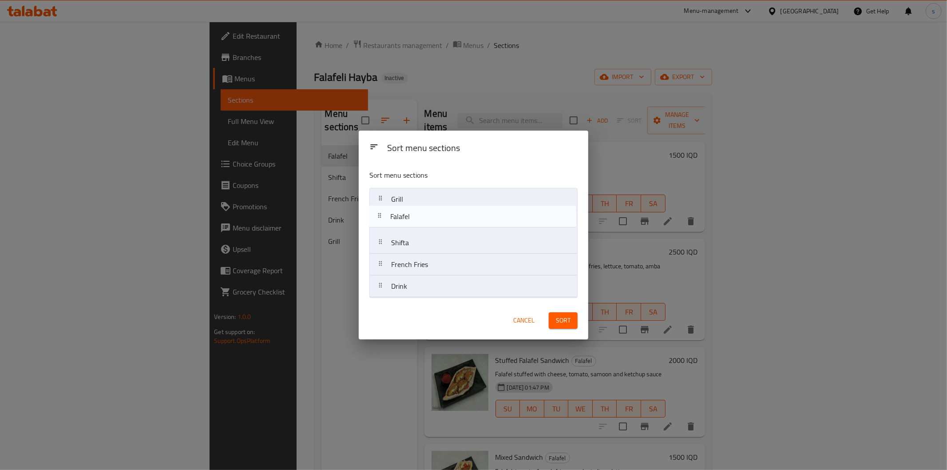
drag, startPoint x: 426, startPoint y: 198, endPoint x: 425, endPoint y: 225, distance: 26.2
click at [425, 225] on nav "Falafel Grill Shifta French Fries Drink" at bounding box center [473, 243] width 208 height 110
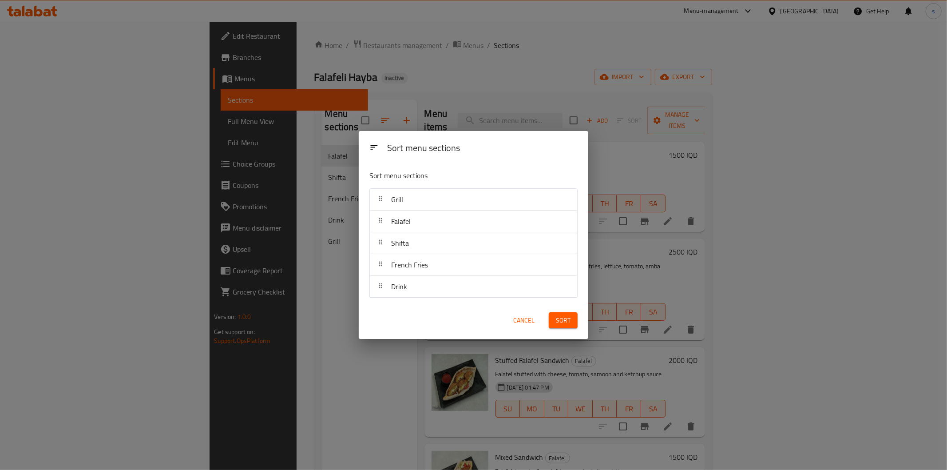
click at [558, 326] on button "Sort" at bounding box center [563, 320] width 29 height 16
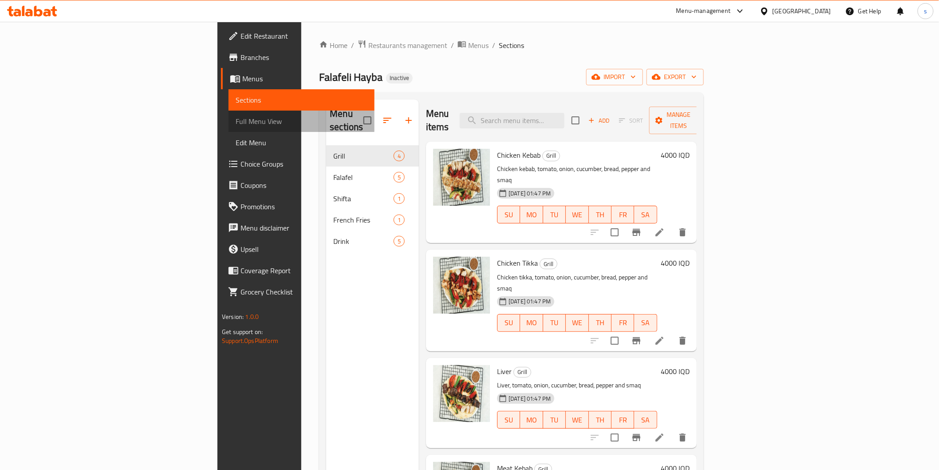
click at [236, 117] on span "Full Menu View" at bounding box center [301, 121] width 131 height 11
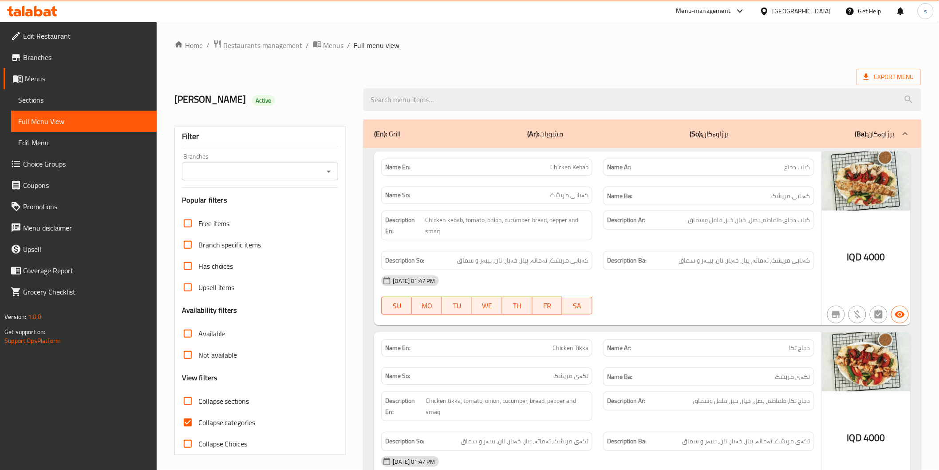
click at [261, 172] on input "Branches" at bounding box center [253, 171] width 137 height 12
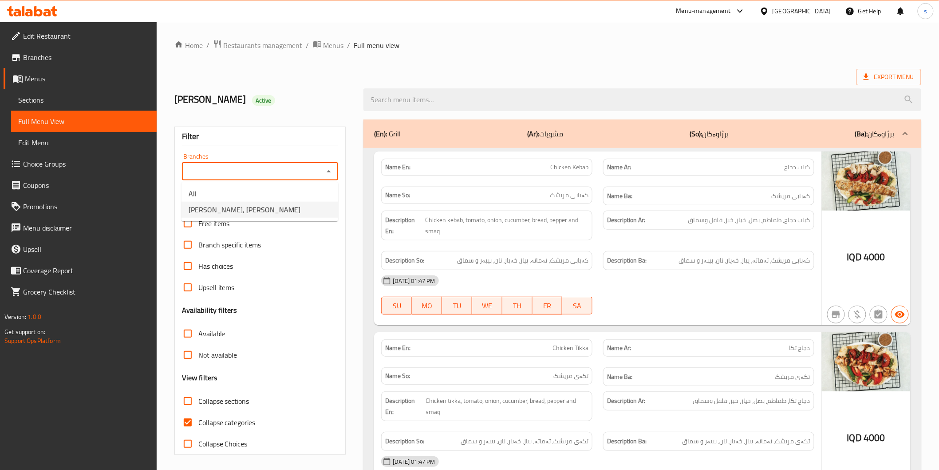
click at [259, 215] on li "Falafeli Hayba, Ashti" at bounding box center [260, 210] width 157 height 16
type input "Falafeli Hayba, Ashti"
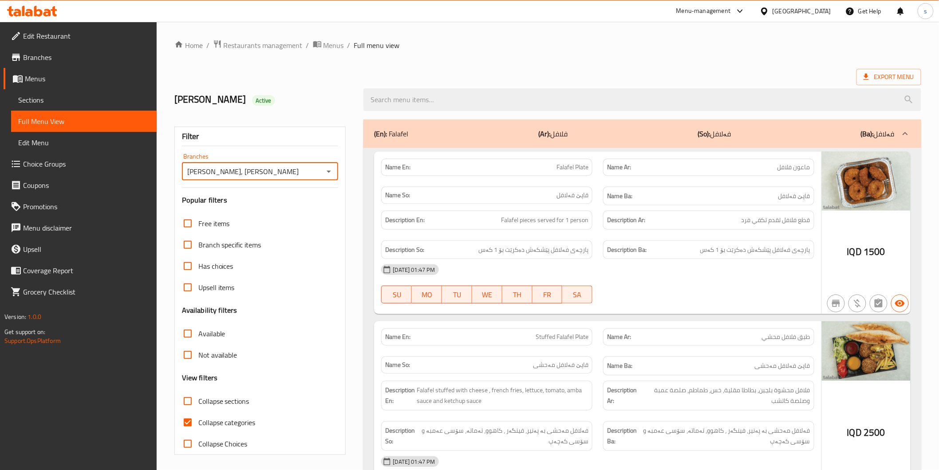
click at [238, 411] on label "Collapse sections" at bounding box center [213, 400] width 72 height 21
click at [198, 411] on input "Collapse sections" at bounding box center [187, 400] width 21 height 21
checkbox input "true"
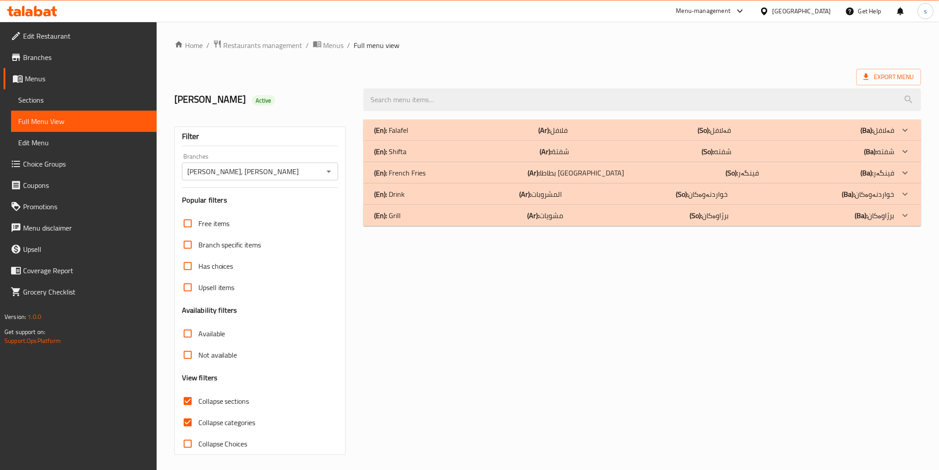
click at [238, 411] on label "Collapse categories" at bounding box center [216, 421] width 79 height 21
click at [198, 411] on input "Collapse categories" at bounding box center [187, 421] width 21 height 21
checkbox input "false"
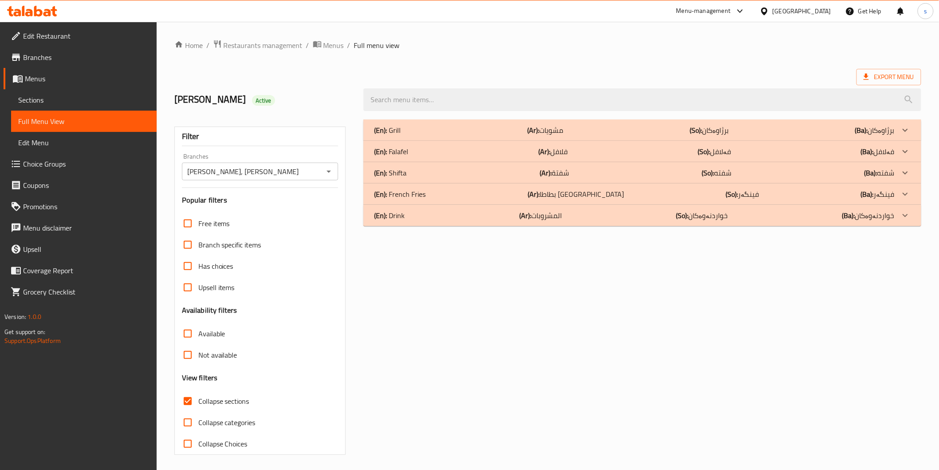
click at [243, 403] on span "Collapse sections" at bounding box center [223, 400] width 51 height 11
click at [198, 403] on input "Collapse sections" at bounding box center [187, 400] width 21 height 21
checkbox input "false"
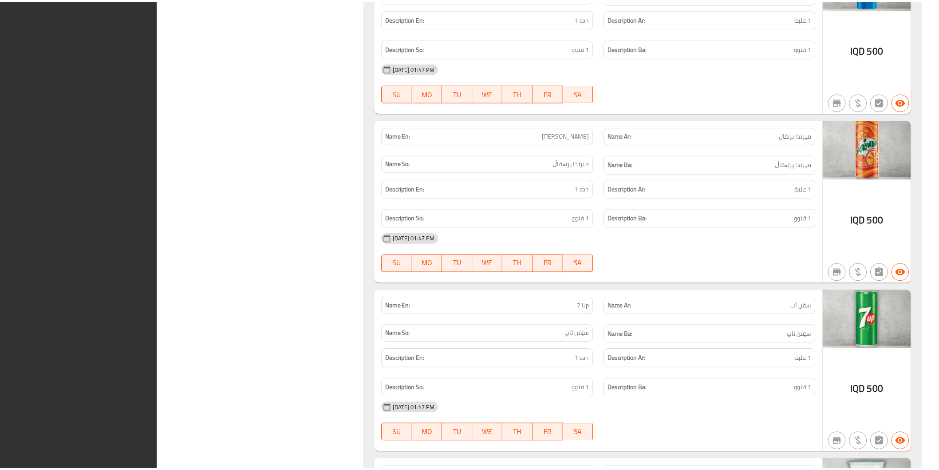
scroll to position [2851, 0]
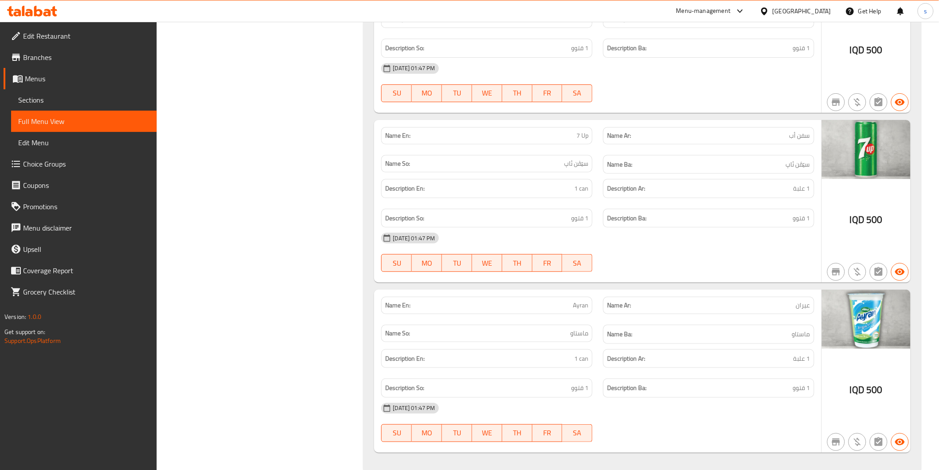
click at [99, 42] on link "Edit Restaurant" at bounding box center [80, 35] width 153 height 21
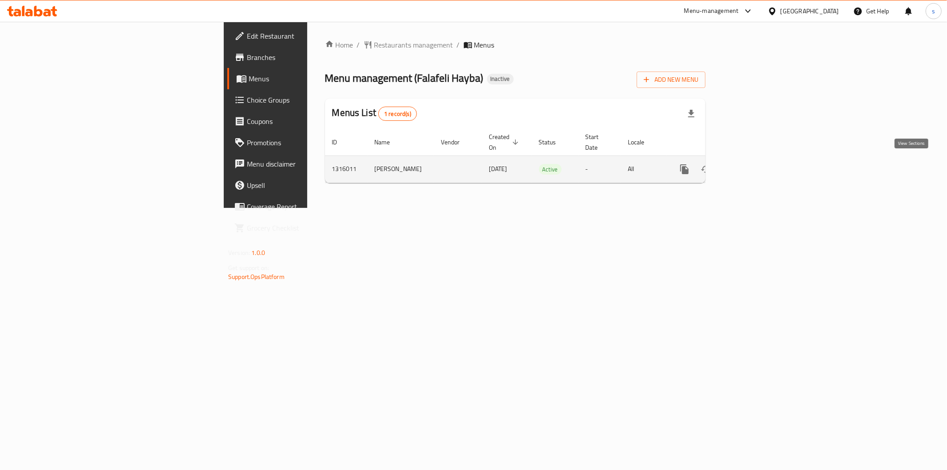
click at [754, 164] on icon "enhanced table" at bounding box center [748, 169] width 11 height 11
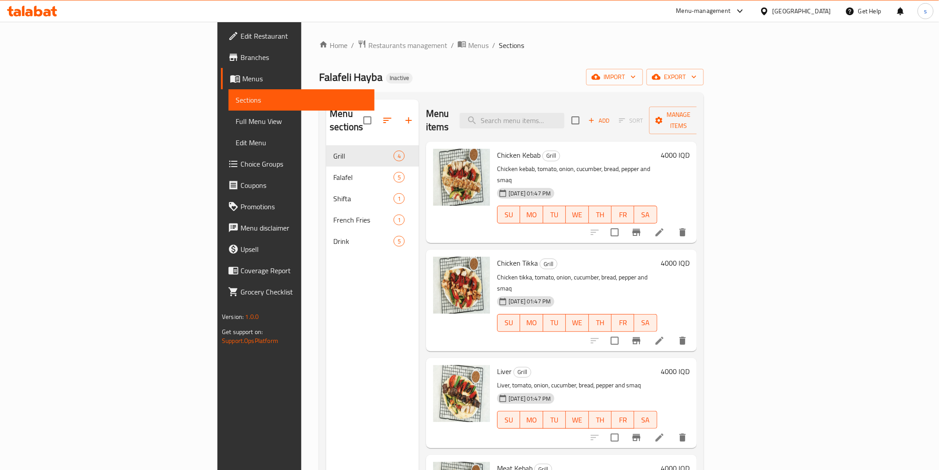
click at [641, 85] on div "Falafeli Hayba Inactive import export" at bounding box center [511, 77] width 384 height 16
click at [236, 118] on span "Full Menu View" at bounding box center [301, 121] width 131 height 11
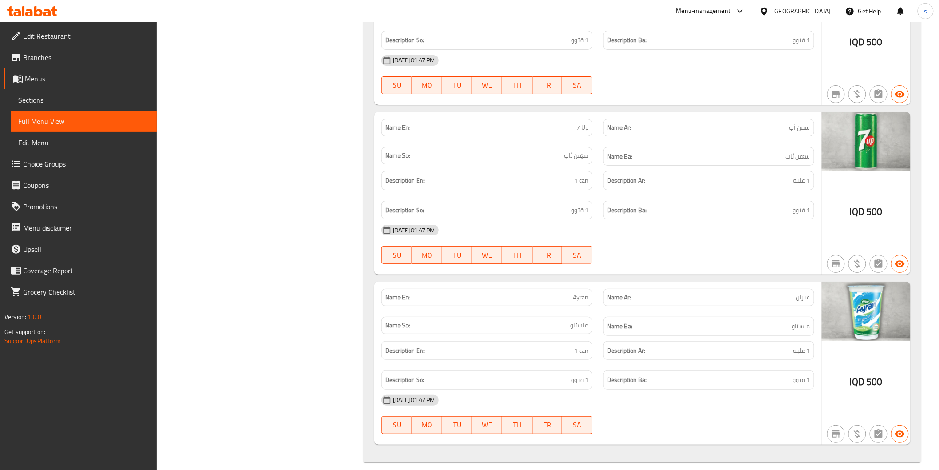
scroll to position [2763, 0]
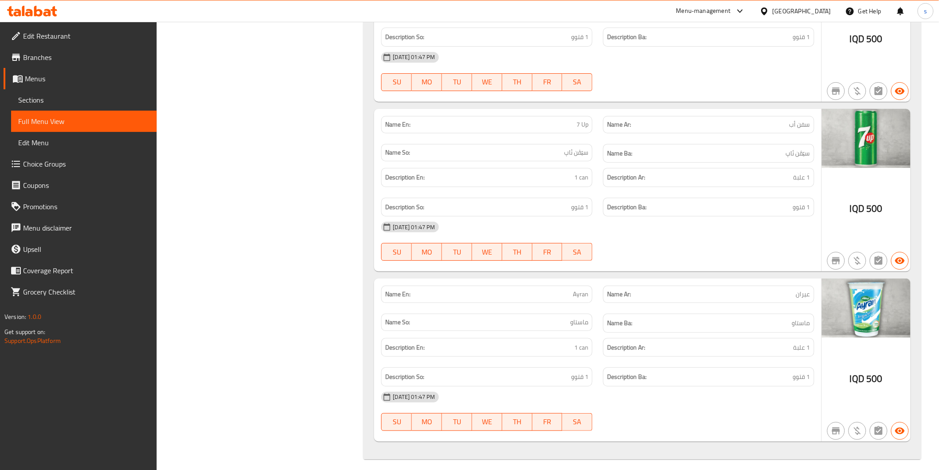
click at [567, 257] on div "SU MO TU WE TH FR SA" at bounding box center [487, 251] width 222 height 28
click at [38, 37] on span "Edit Restaurant" at bounding box center [86, 36] width 127 height 11
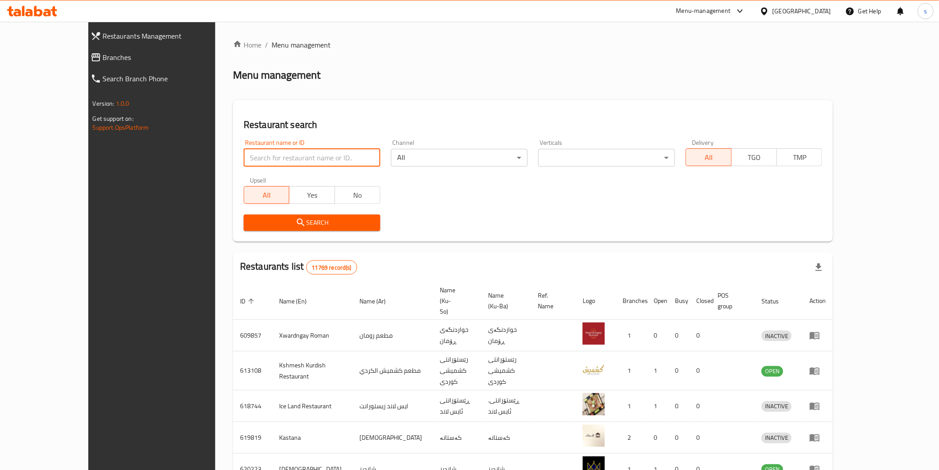
click at [244, 156] on input "search" at bounding box center [312, 158] width 137 height 18
paste input "ORA Restaurant And Cafe"
type input "ORA Restaurant And Cafe"
click button "Search" at bounding box center [312, 222] width 137 height 16
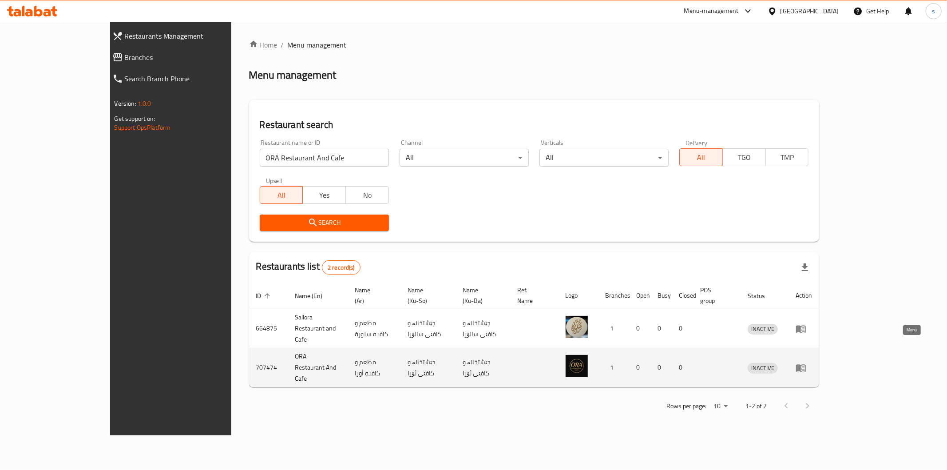
click at [806, 362] on icon "enhanced table" at bounding box center [800, 367] width 11 height 11
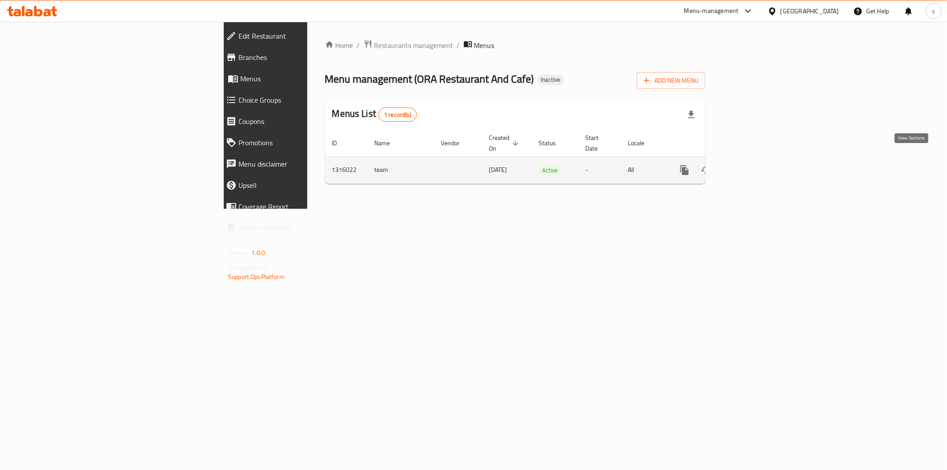
click at [754, 165] on icon "enhanced table" at bounding box center [748, 170] width 11 height 11
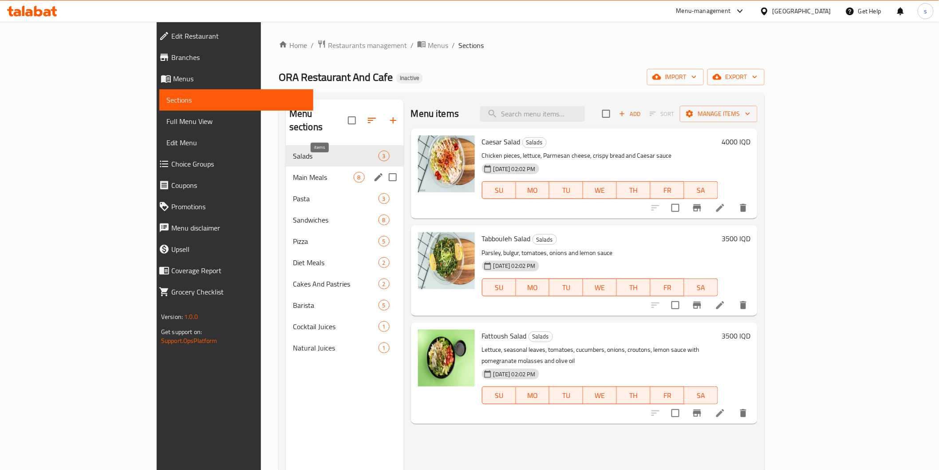
click at [354, 172] on div "8" at bounding box center [359, 177] width 11 height 11
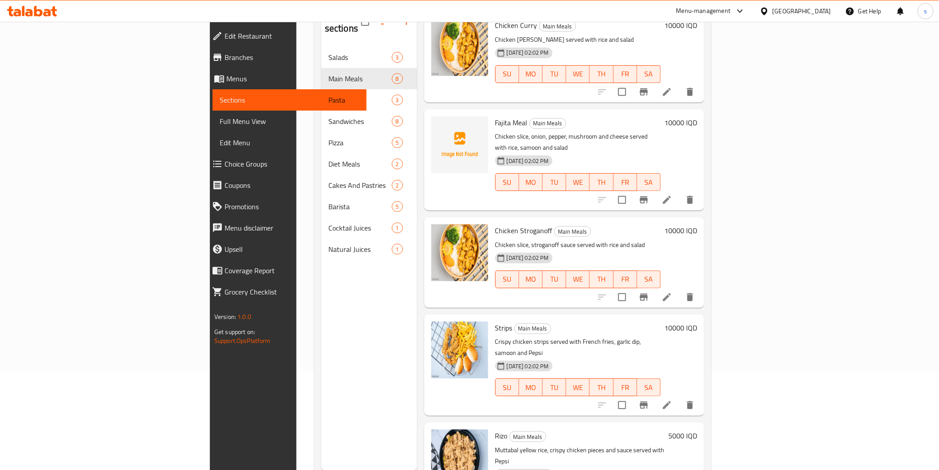
scroll to position [327, 0]
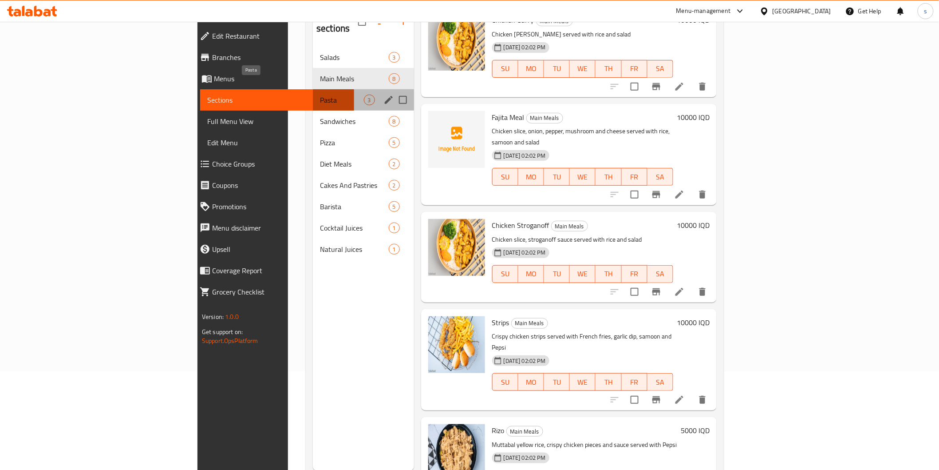
click at [320, 95] on span "Pasta" at bounding box center [341, 100] width 43 height 11
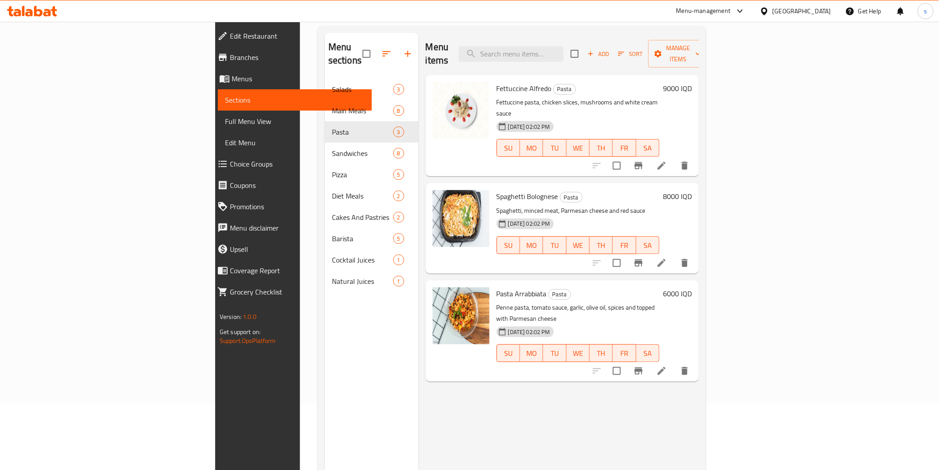
scroll to position [49, 0]
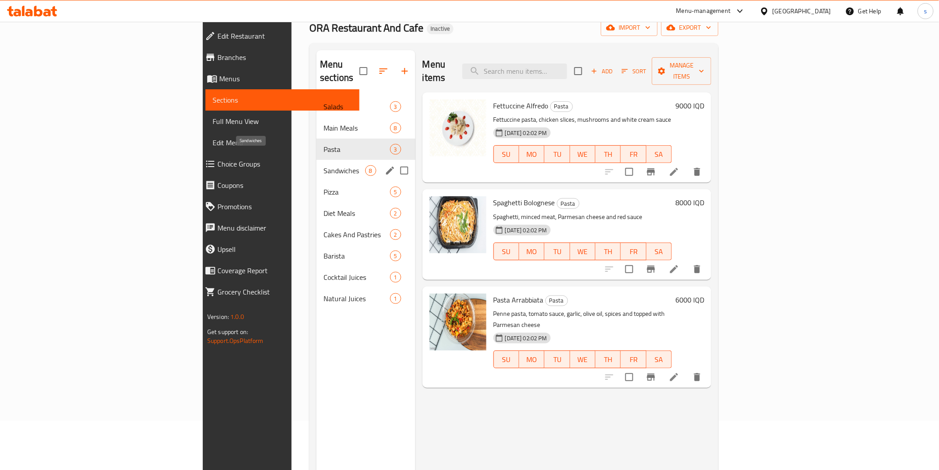
click at [324, 165] on span "Sandwiches" at bounding box center [344, 170] width 41 height 11
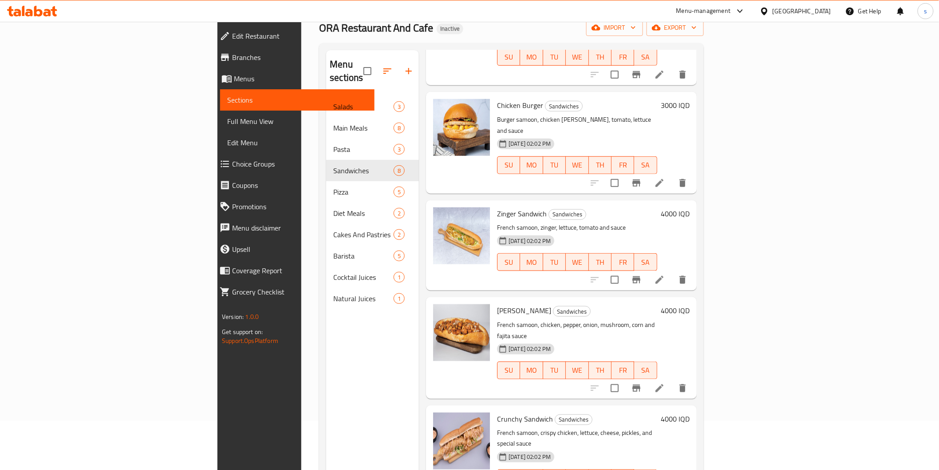
scroll to position [327, 0]
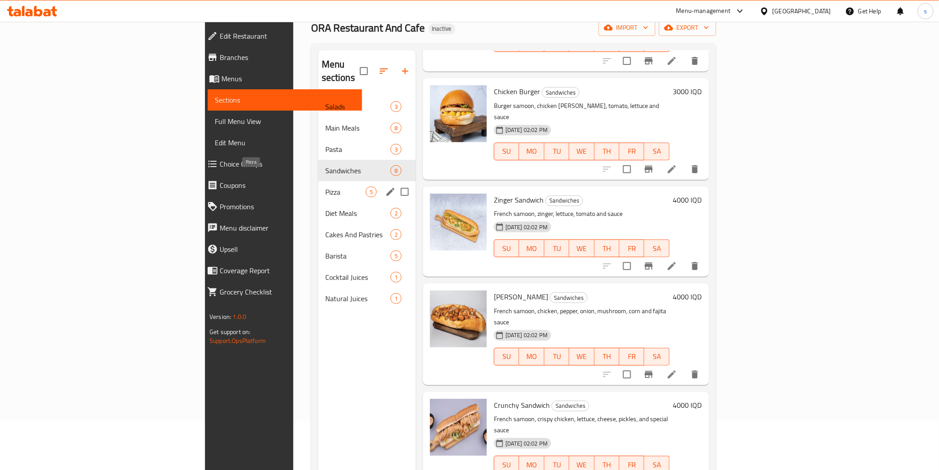
click at [325, 186] on span "Pizza" at bounding box center [345, 191] width 40 height 11
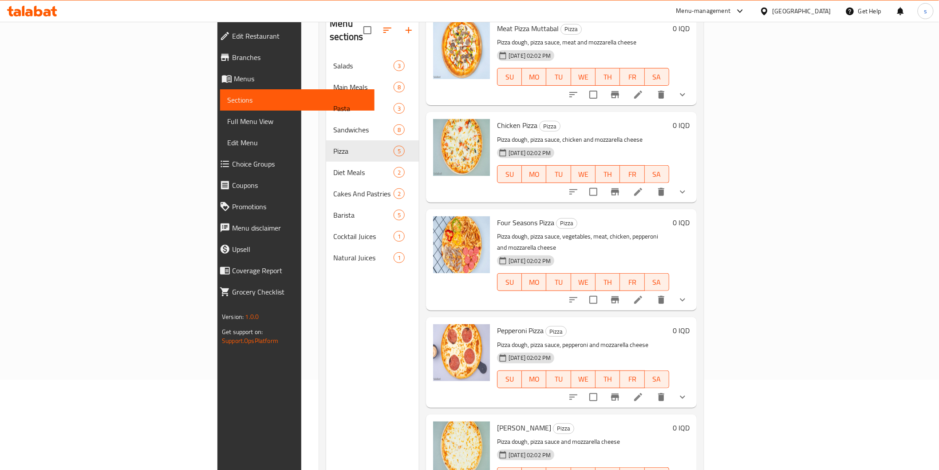
scroll to position [124, 0]
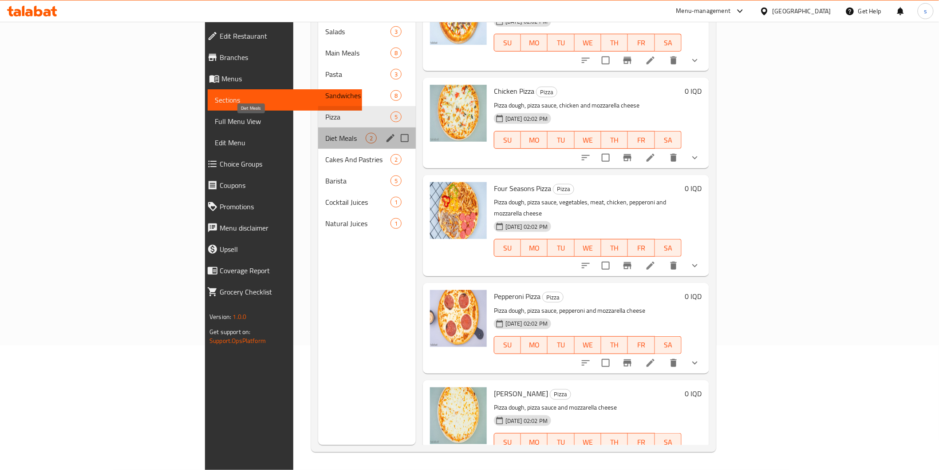
click at [325, 133] on span "Diet Meals" at bounding box center [345, 138] width 40 height 11
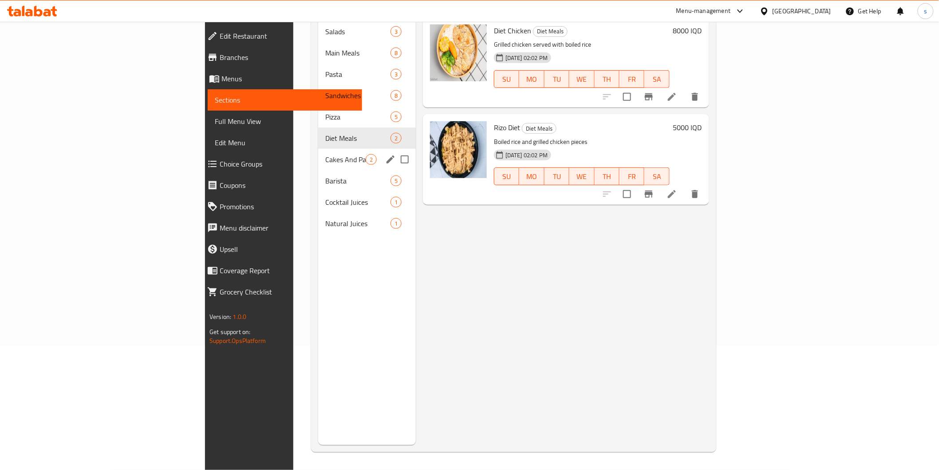
click at [318, 154] on div "Cakes And Pastries 2" at bounding box center [367, 159] width 98 height 21
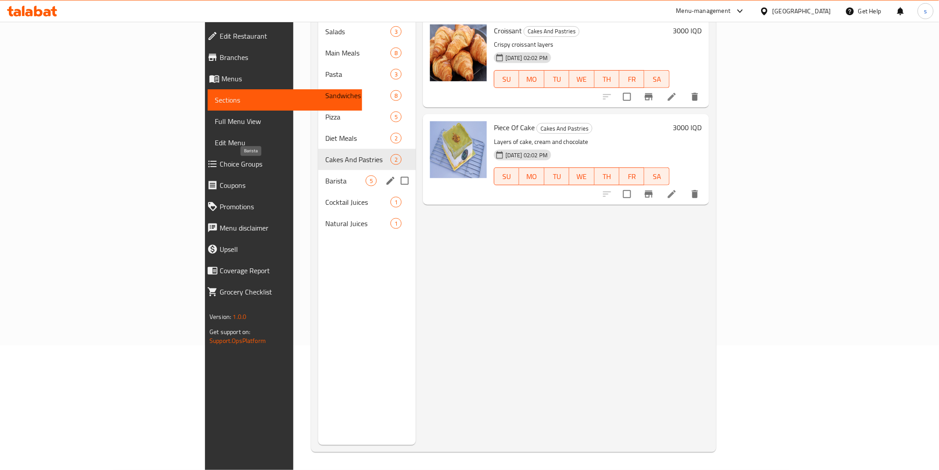
click at [325, 175] on span "Barista" at bounding box center [345, 180] width 40 height 11
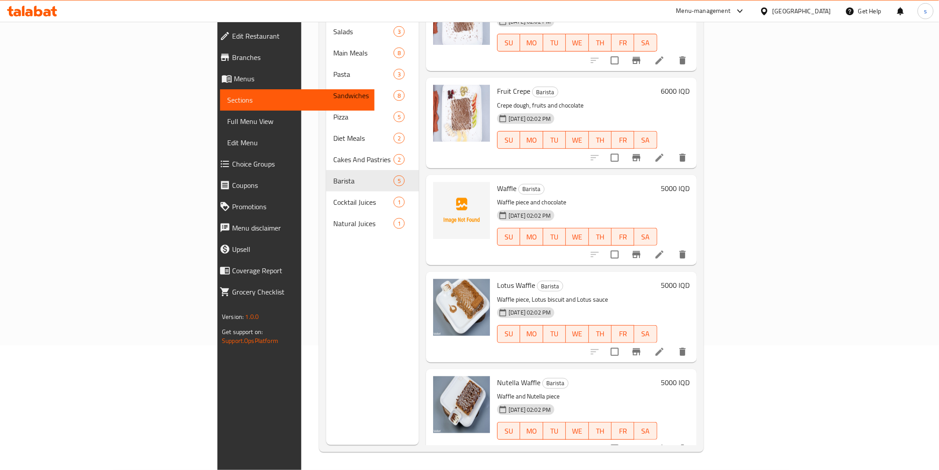
scroll to position [36, 0]
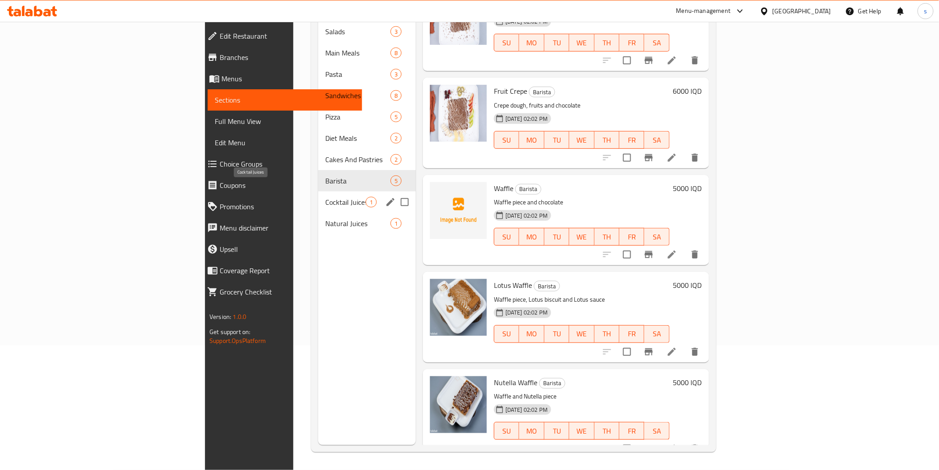
click at [325, 197] on span "Cocktail Juices" at bounding box center [345, 202] width 40 height 11
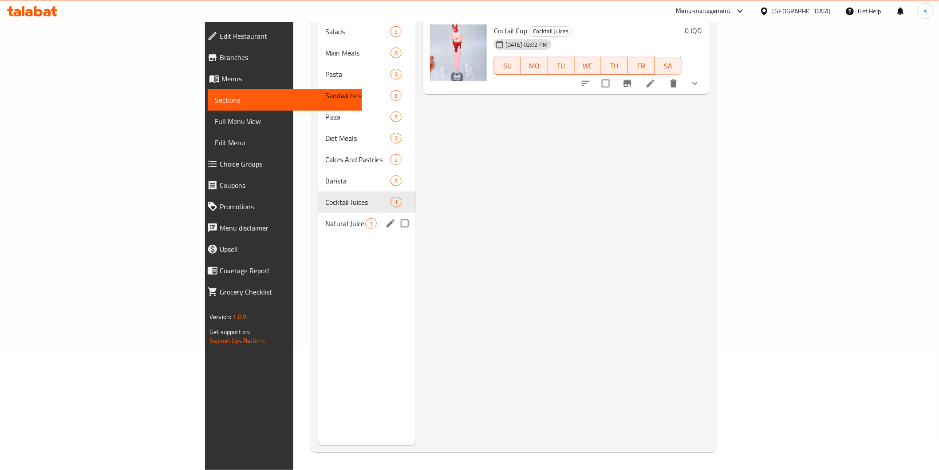
click at [318, 213] on div "Natural Juices 1" at bounding box center [367, 223] width 98 height 21
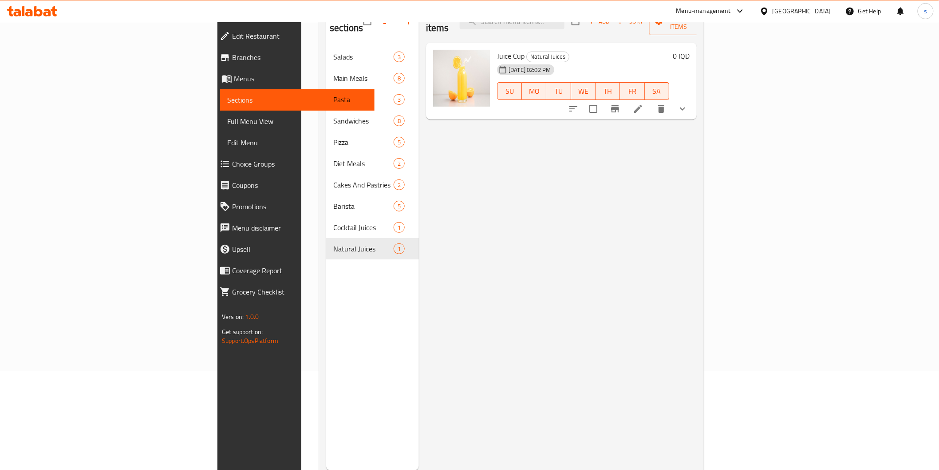
scroll to position [75, 0]
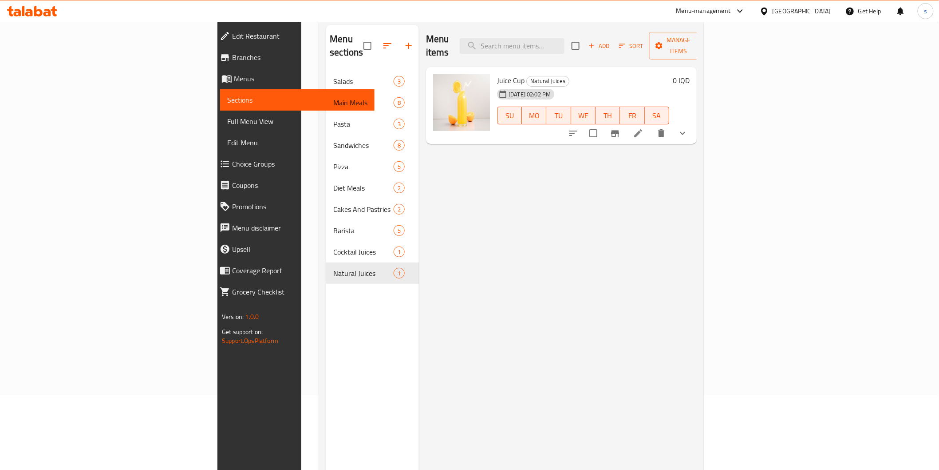
click at [21, 8] on icon at bounding box center [32, 11] width 50 height 11
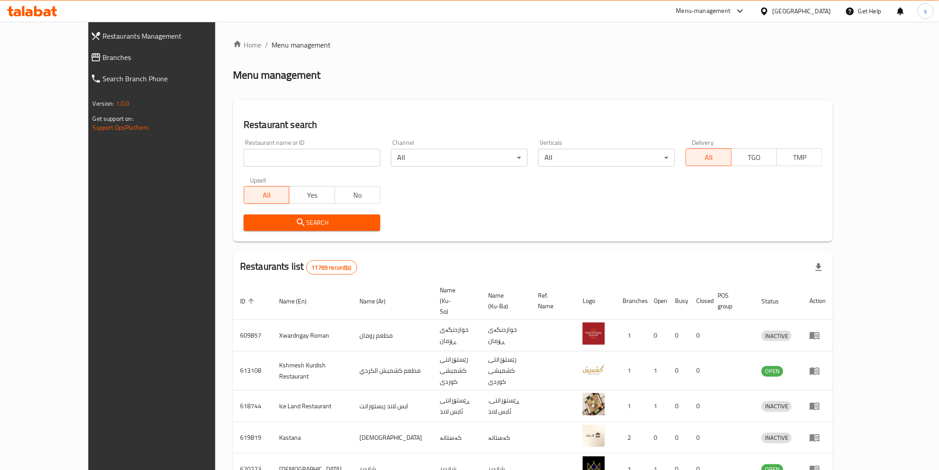
click at [278, 159] on input "search" at bounding box center [312, 158] width 137 height 18
paste input "Gus Bllya"
type input "Gus Bllya"
click button "Search" at bounding box center [312, 222] width 137 height 16
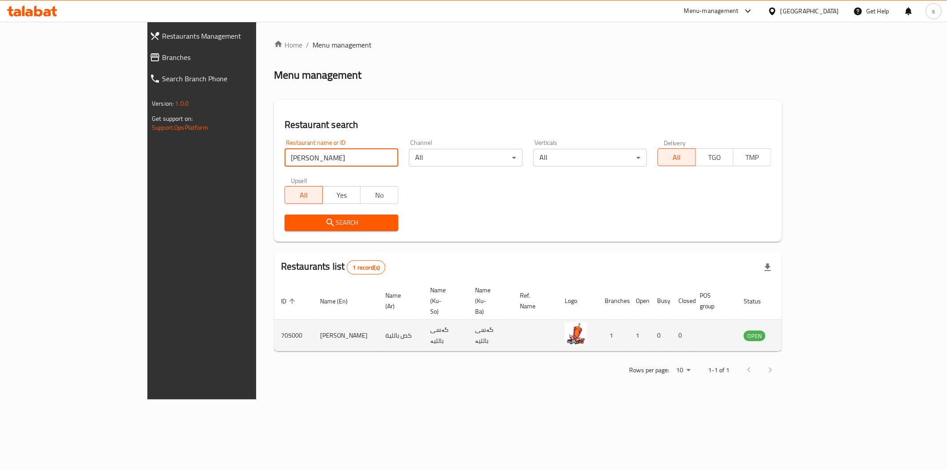
click at [800, 332] on icon "enhanced table" at bounding box center [796, 336] width 10 height 8
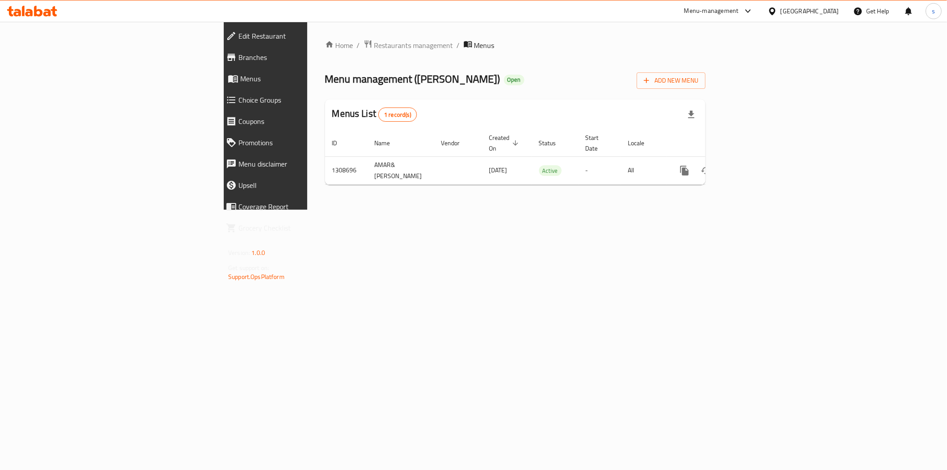
click at [238, 57] on span "Branches" at bounding box center [306, 57] width 136 height 11
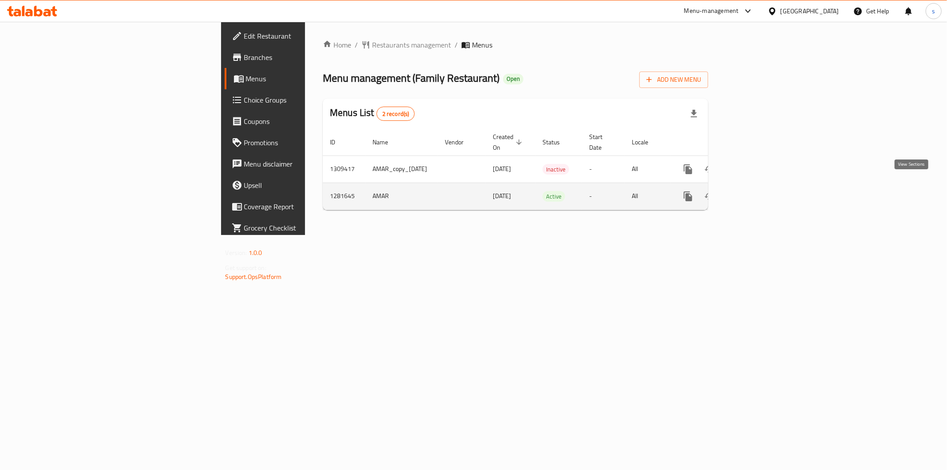
click at [756, 192] on icon "enhanced table" at bounding box center [752, 196] width 8 height 8
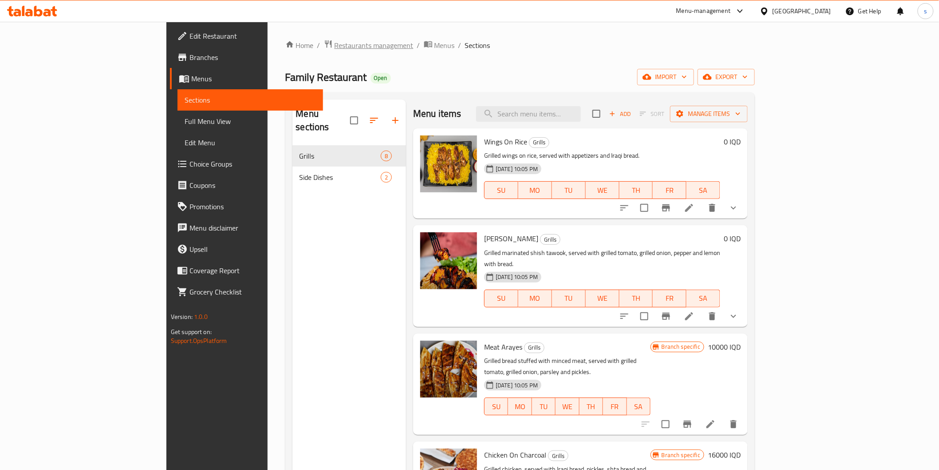
click at [335, 43] on span "Restaurants management" at bounding box center [374, 45] width 79 height 11
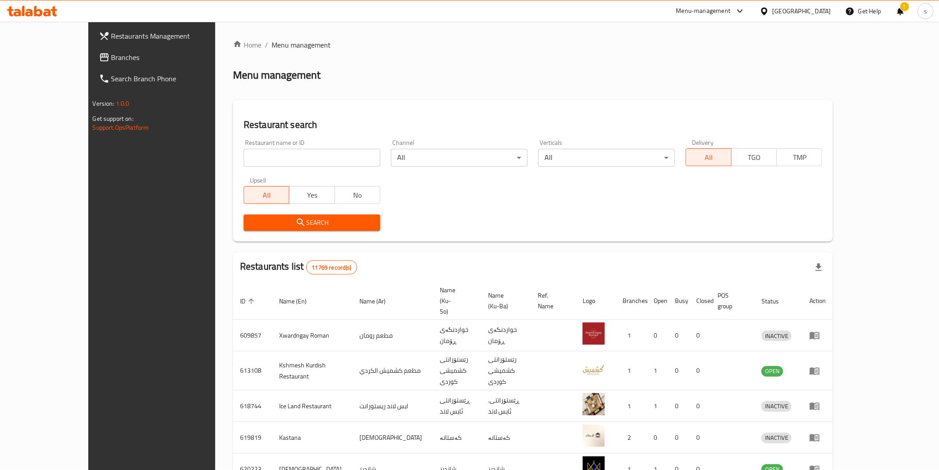
click at [244, 162] on input "search" at bounding box center [312, 158] width 137 height 18
paste input "Pizza Al Rayaan"
type input "Pizza Al Rayaan"
click button "Search" at bounding box center [312, 222] width 137 height 16
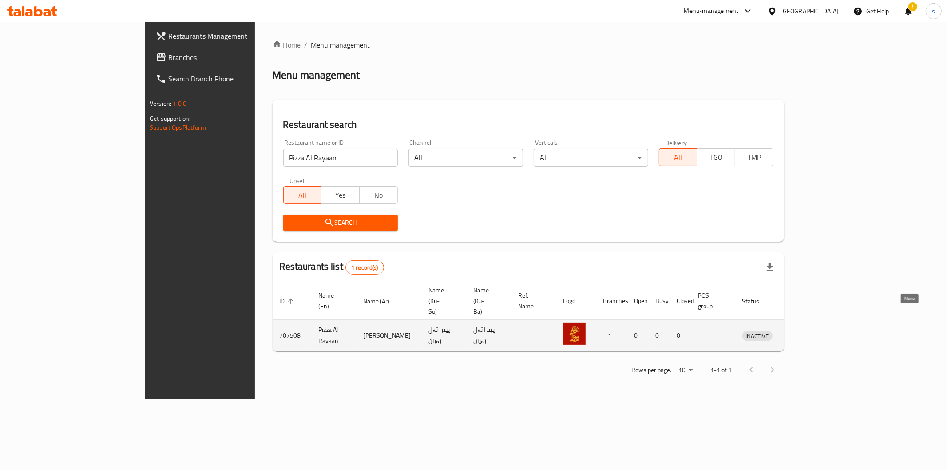
click at [801, 330] on icon "enhanced table" at bounding box center [795, 335] width 11 height 11
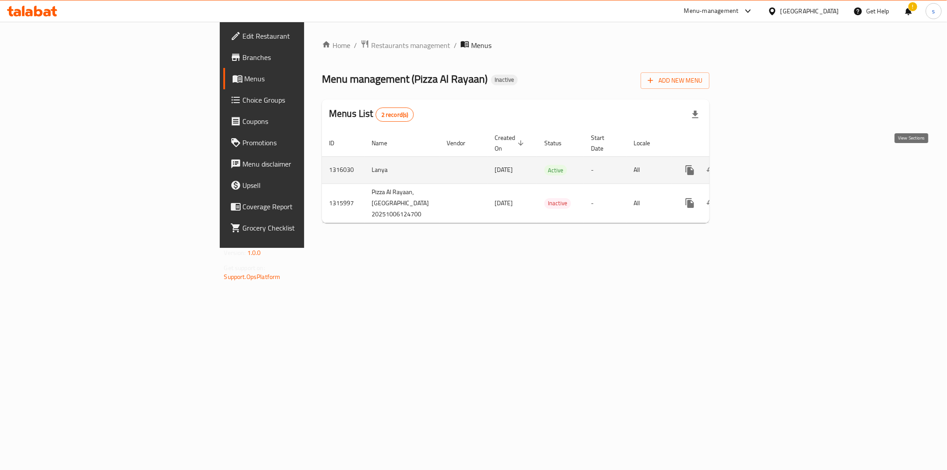
click at [759, 165] on icon "enhanced table" at bounding box center [753, 170] width 11 height 11
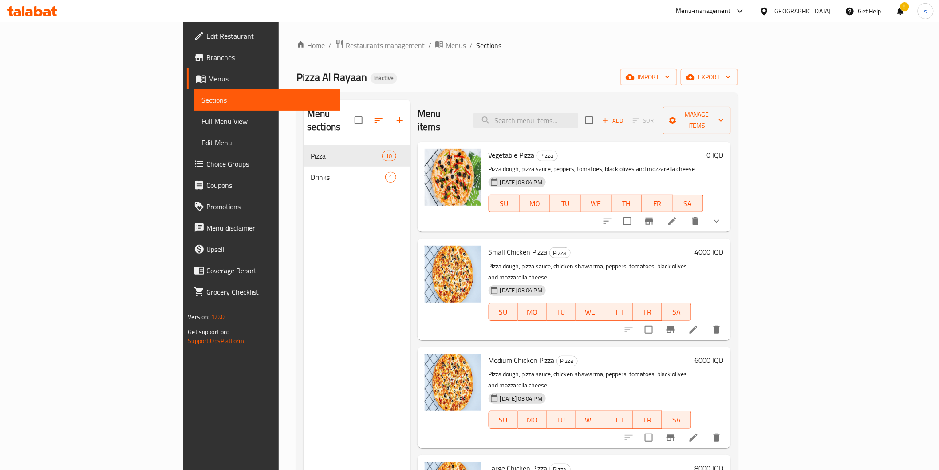
click at [904, 7] on div "!" at bounding box center [901, 10] width 10 height 21
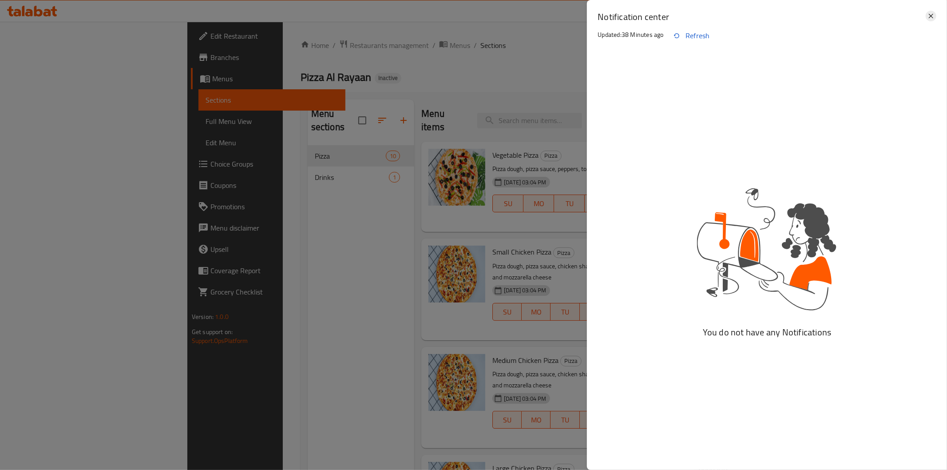
click at [933, 17] on icon at bounding box center [931, 16] width 4 height 4
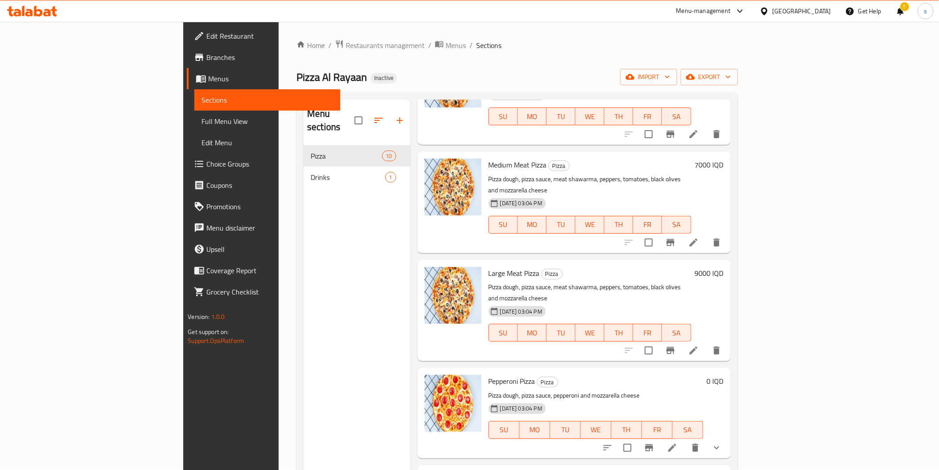
scroll to position [521, 0]
click at [202, 120] on span "Full Menu View" at bounding box center [267, 121] width 131 height 11
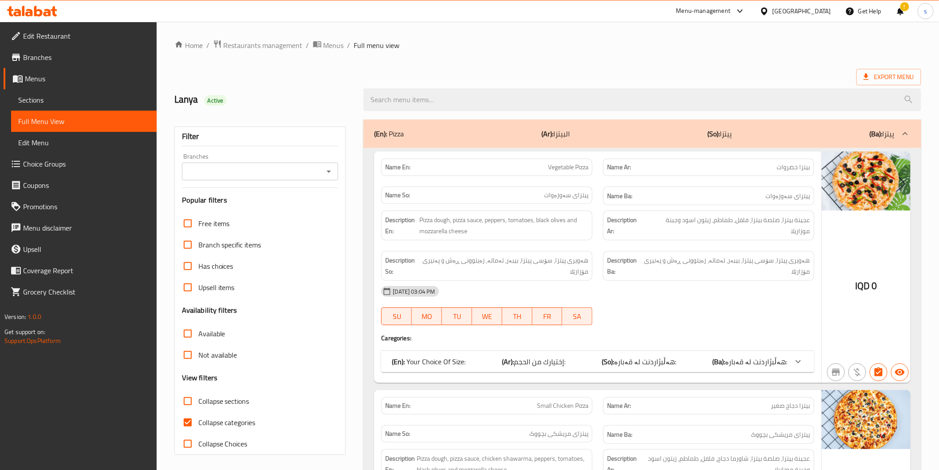
click at [231, 426] on span "Collapse categories" at bounding box center [226, 422] width 57 height 11
click at [198, 426] on input "Collapse categories" at bounding box center [187, 421] width 21 height 21
checkbox input "false"
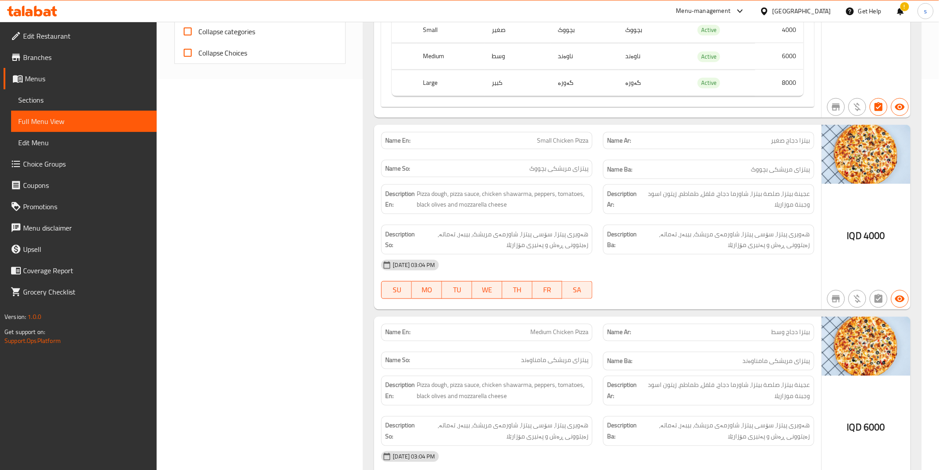
scroll to position [394, 0]
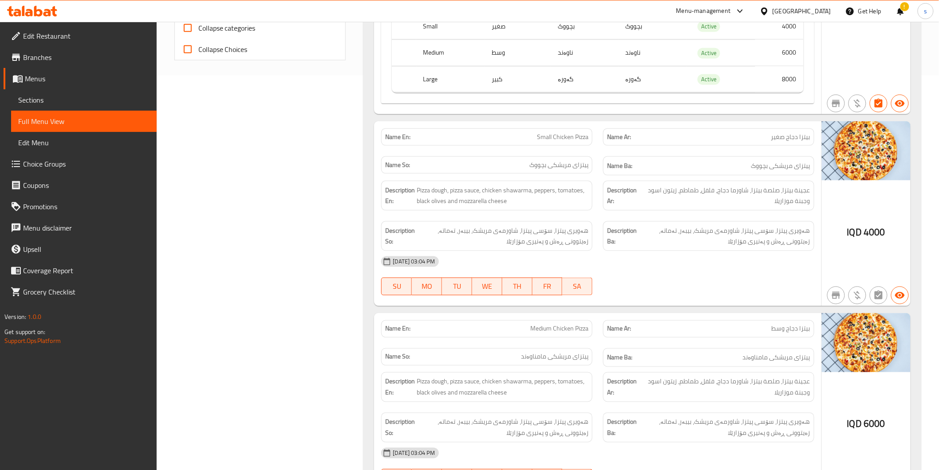
click at [732, 269] on div "06-10-2025 03:04 PM" at bounding box center [597, 261] width 443 height 21
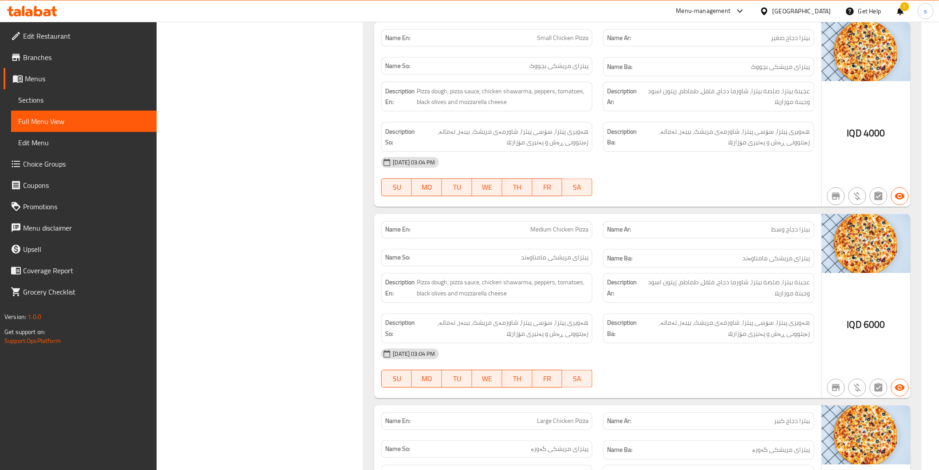
scroll to position [542, 0]
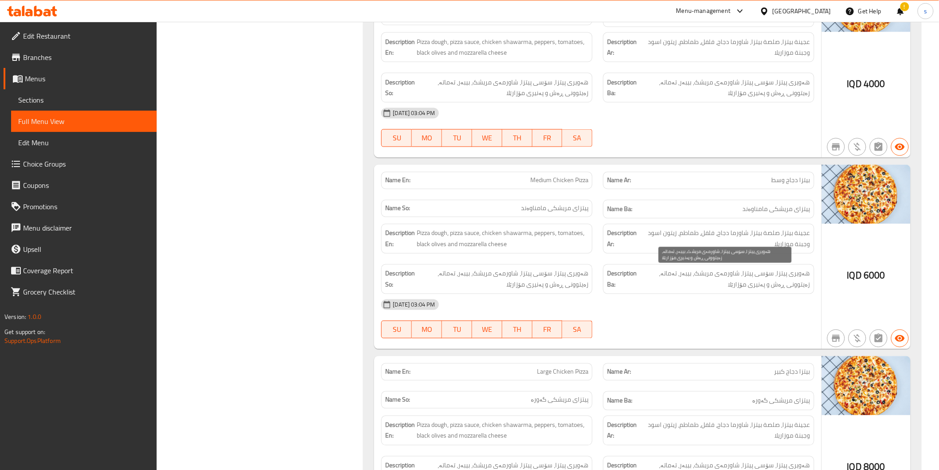
click at [673, 273] on span "هەویری پیتزا، سۆسی پیتزا، شاورمەی مریشک، بیبەر، تەماتە، زەیتوونی ڕەش و پەنیری م…" at bounding box center [725, 279] width 172 height 22
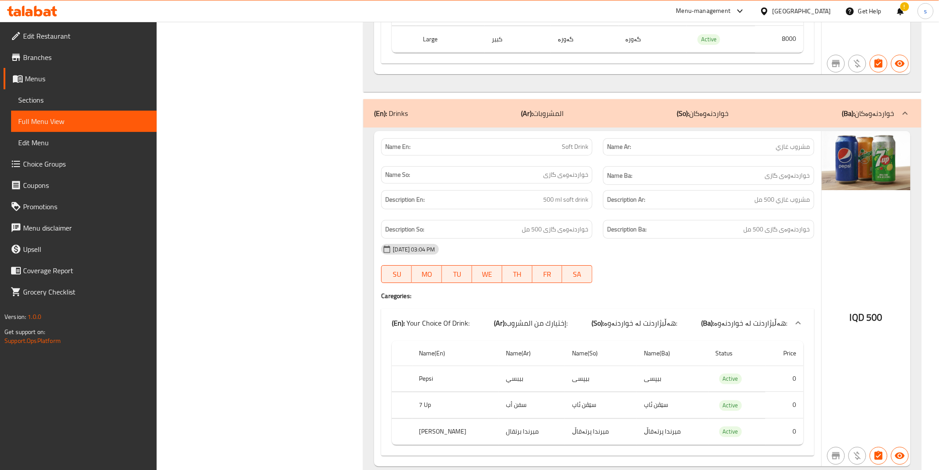
scroll to position [2663, 0]
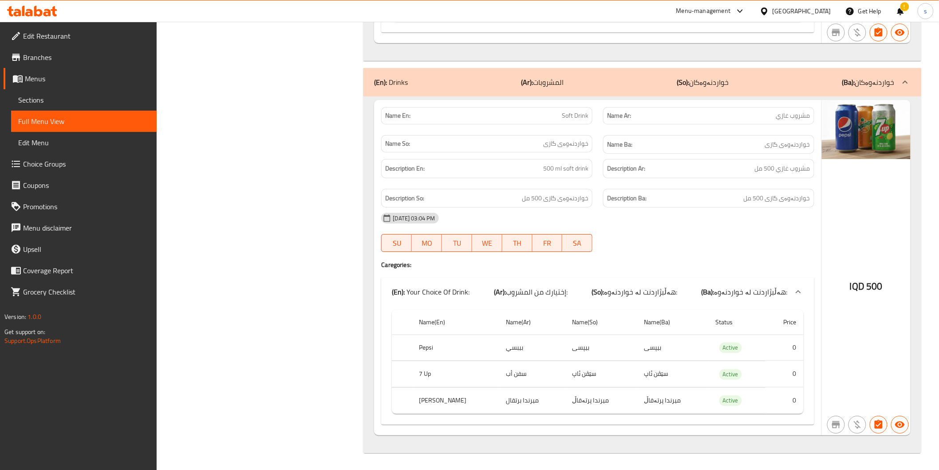
click at [731, 87] on div "(En): Drinks (Ar): المشروبات (So): خواردنەوەکان (Ba): خواردنەوەکان" at bounding box center [634, 82] width 520 height 11
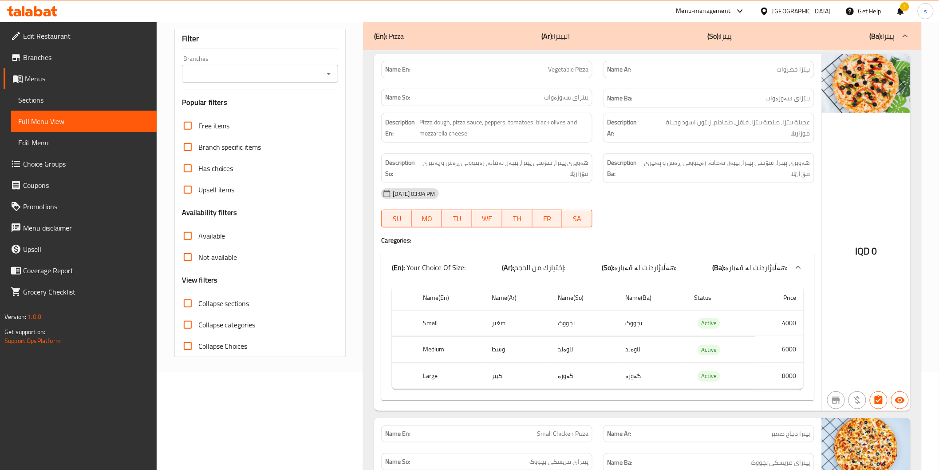
scroll to position [99, 0]
click at [260, 67] on input "Branches" at bounding box center [253, 73] width 137 height 12
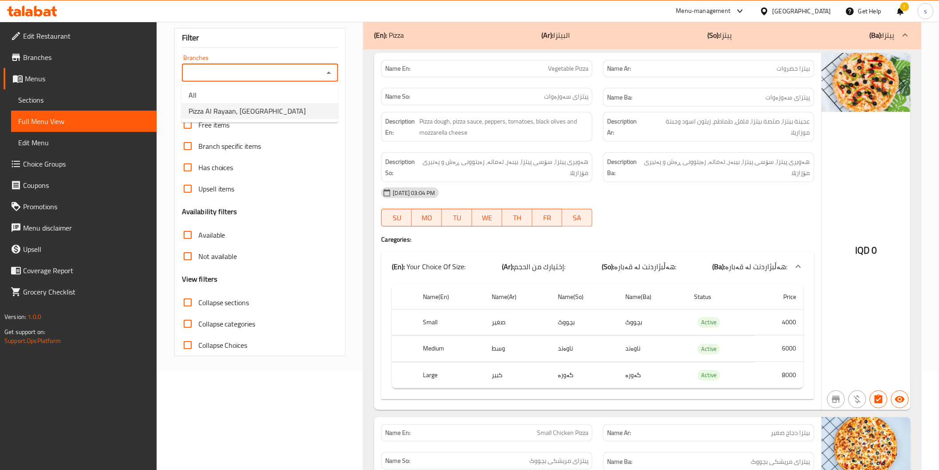
click at [251, 111] on span "Pizza Al Rayaan, Saadun Park" at bounding box center [247, 111] width 117 height 11
type input "Pizza Al Rayaan, Saadun Park"
click at [423, 39] on div "(En): Pizza (Ar): البيتزا (So): پیتزا (Ba): پیتزا" at bounding box center [634, 35] width 520 height 11
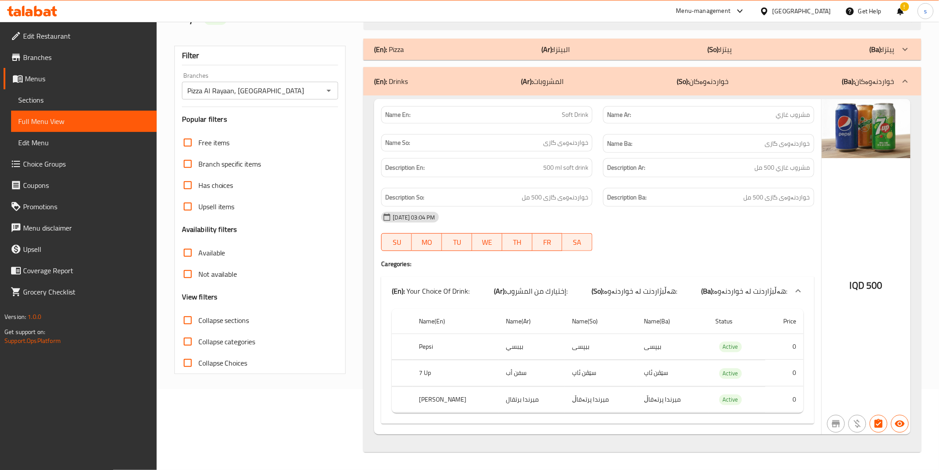
scroll to position [81, 0]
click at [694, 243] on div "06-10-2025 03:04 PM SU MO TU WE TH FR SA" at bounding box center [597, 231] width 443 height 50
click at [573, 114] on span "Soft Drink" at bounding box center [575, 114] width 27 height 9
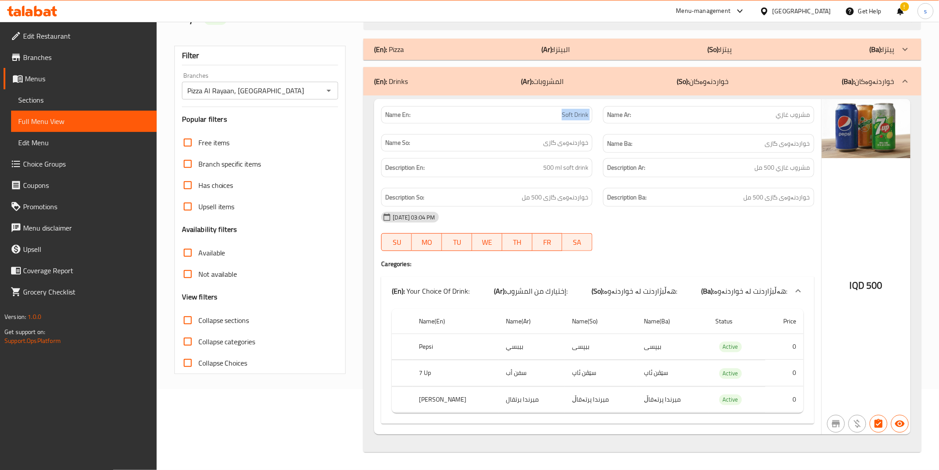
copy span "Soft Drink"
click at [54, 99] on span "Sections" at bounding box center [83, 100] width 131 height 11
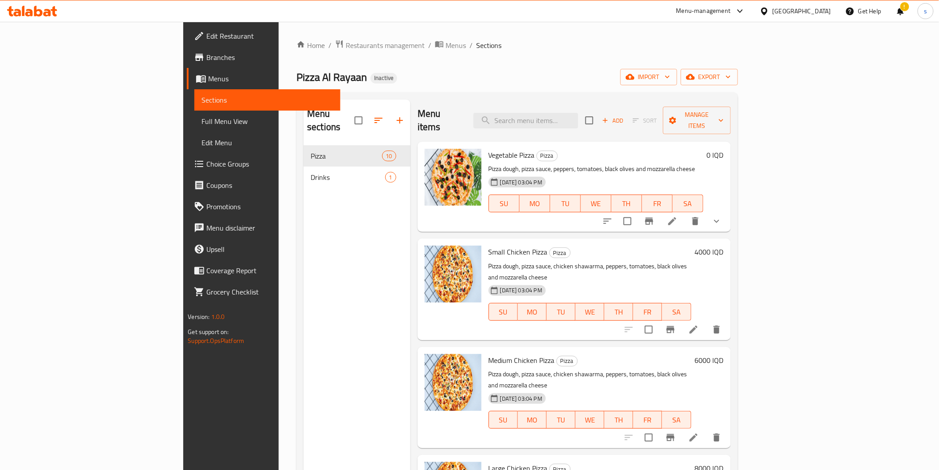
click at [304, 174] on nav "Pizza 10 Drinks 1" at bounding box center [357, 167] width 107 height 50
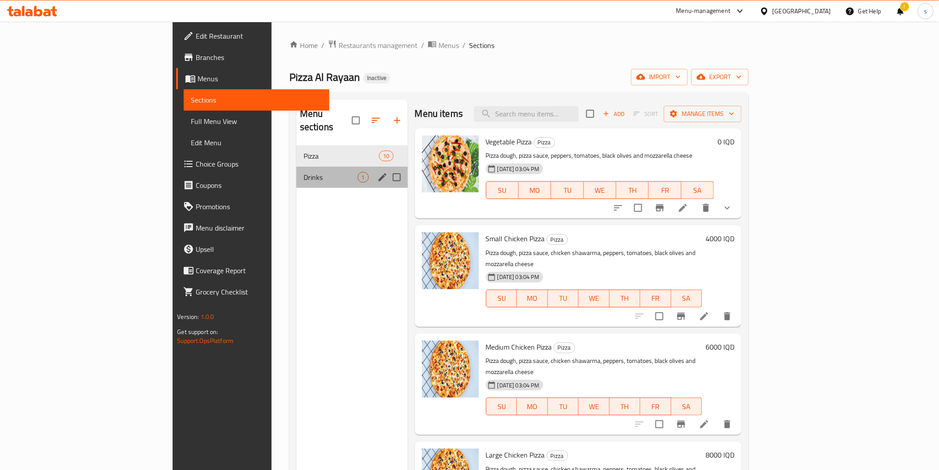
click at [297, 171] on div "Drinks 1" at bounding box center [352, 176] width 111 height 21
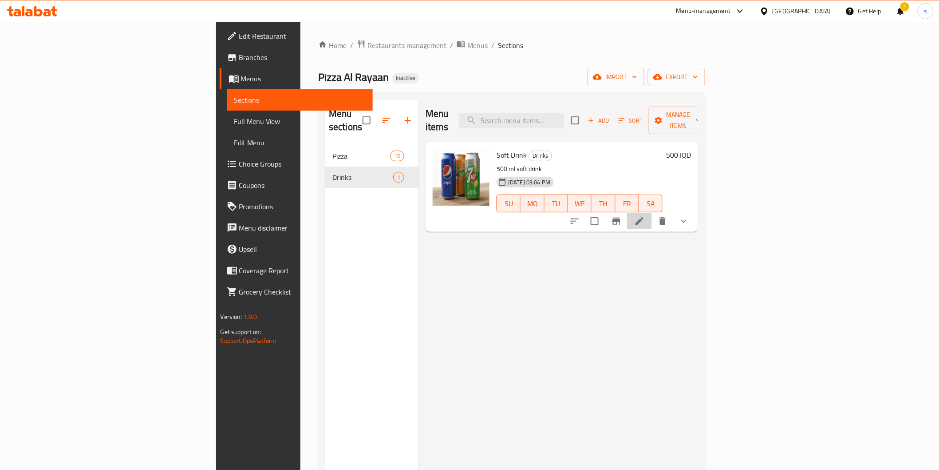
click at [652, 213] on li at bounding box center [639, 221] width 25 height 16
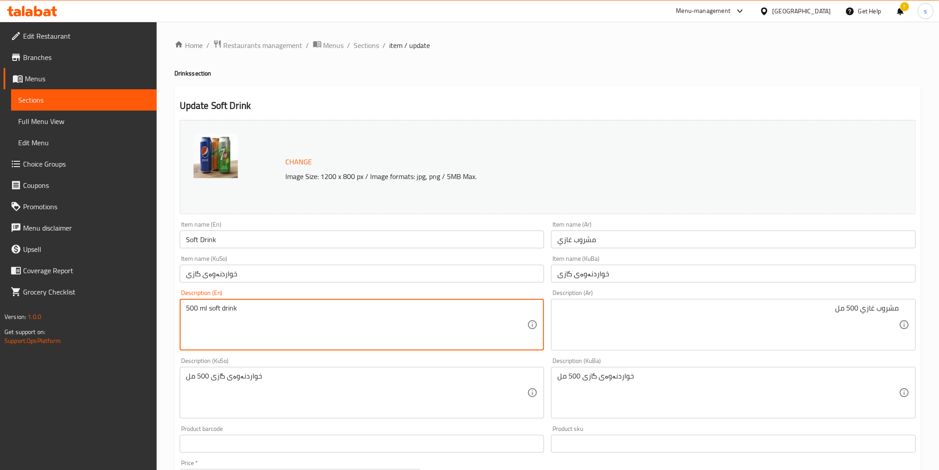
click at [204, 307] on textarea "500 ml soft drink" at bounding box center [357, 325] width 342 height 42
type textarea "500 Ml soft drink"
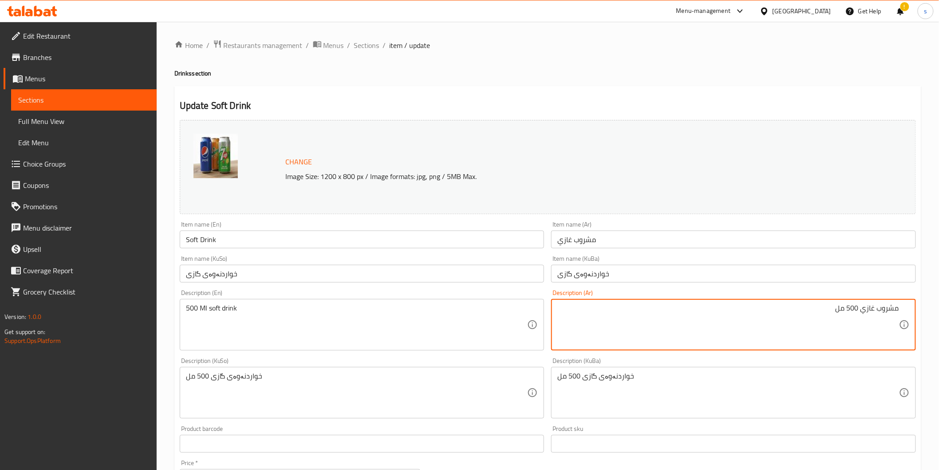
drag, startPoint x: 858, startPoint y: 308, endPoint x: 916, endPoint y: 307, distance: 57.3
click at [916, 307] on div "مشروب غازي 500 مل Description (Ar)" at bounding box center [733, 324] width 365 height 51
click at [860, 312] on textarea "500 مل" at bounding box center [728, 325] width 342 height 42
paste textarea "مشروب غازي"
type textarea "500 مل مشروب غازي"
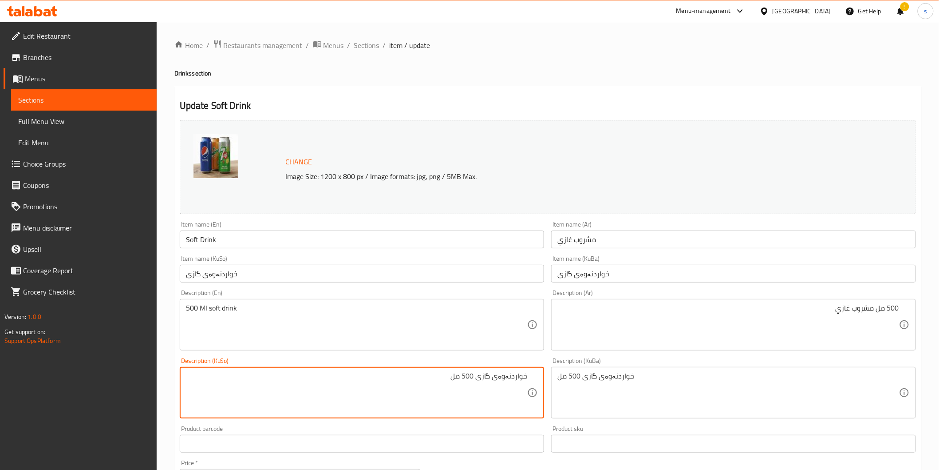
click at [479, 376] on textarea "خواردنەوەی گازی 500 مل" at bounding box center [357, 393] width 342 height 42
drag, startPoint x: 476, startPoint y: 376, endPoint x: 585, endPoint y: 369, distance: 108.5
click at [585, 369] on div "Change Image Size: 1200 x 800 px / Image formats: jpg, png / 5MB Max. Item name…" at bounding box center [547, 365] width 743 height 498
click at [461, 378] on textarea "500 مل" at bounding box center [357, 393] width 342 height 42
paste textarea "خواردنەوەی گازی"
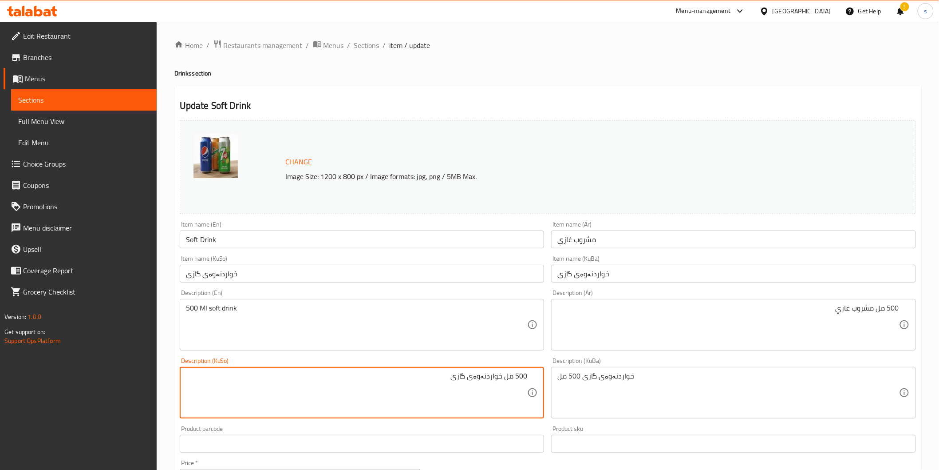
click at [526, 380] on textarea "500 مل خواردنەوەی گازی" at bounding box center [357, 393] width 342 height 42
type textarea "500 مل خواردنەوەی گازی"
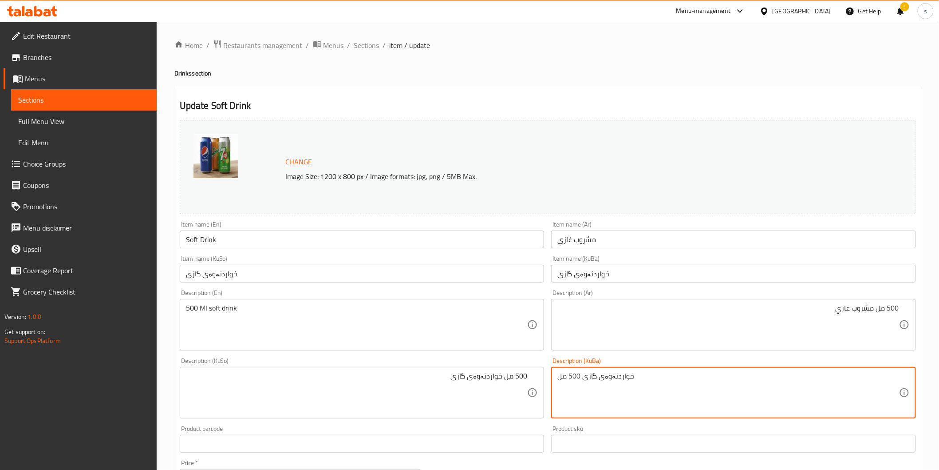
click at [624, 379] on textarea "خواردنەوەی گازی 500 مل" at bounding box center [728, 393] width 342 height 42
paste textarea "500 مل خواردنەوەی گازی"
click at [622, 400] on textarea "500 مل خواردنەوەی گازی" at bounding box center [728, 393] width 342 height 42
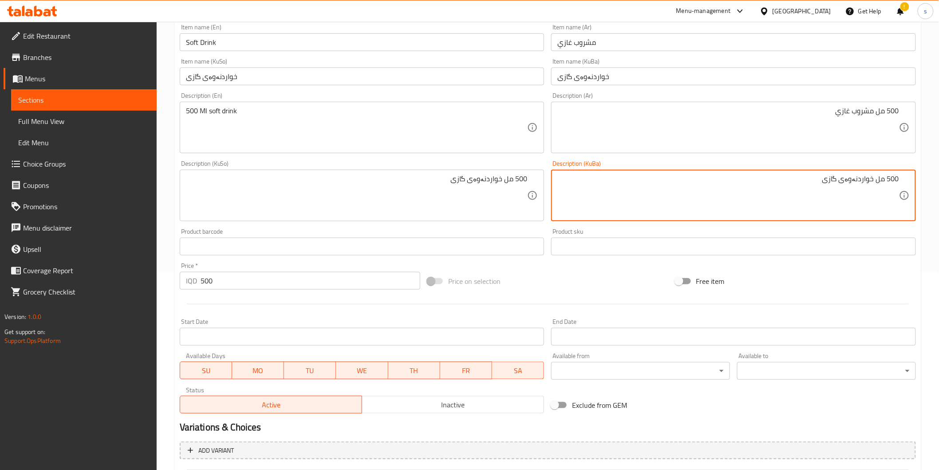
scroll to position [307, 0]
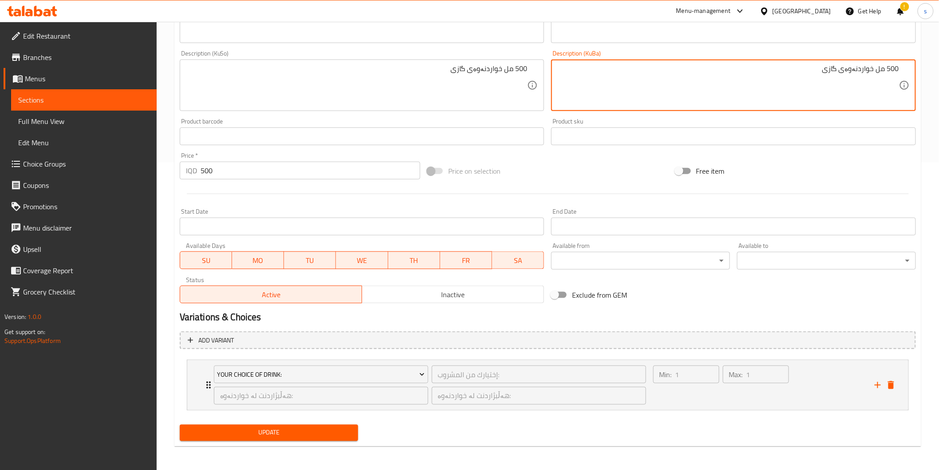
type textarea "500 مل خواردنەوەی گازی"
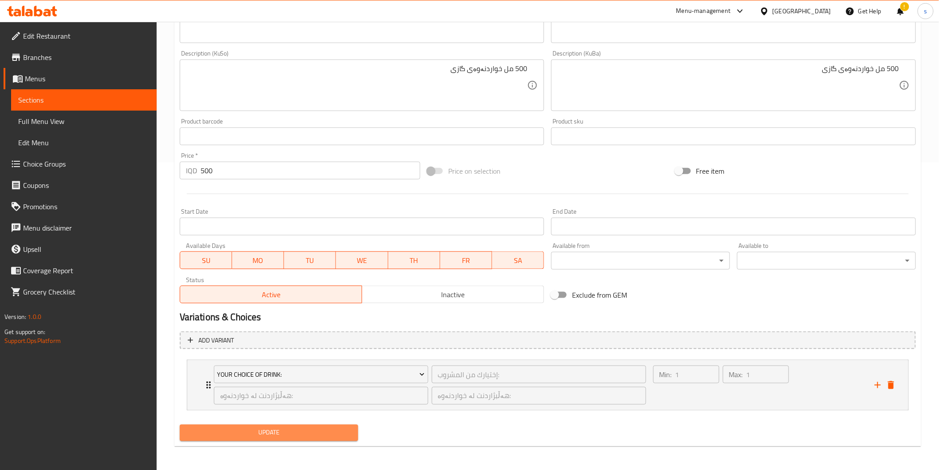
click at [258, 438] on button "Update" at bounding box center [269, 432] width 179 height 16
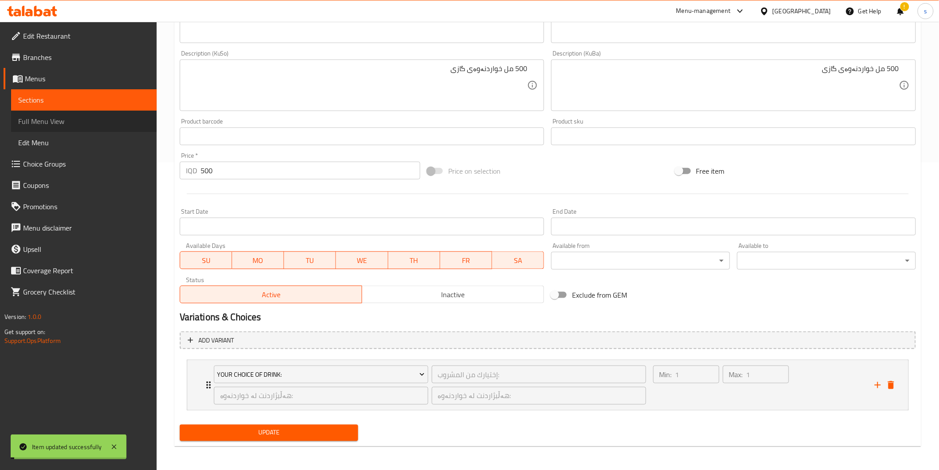
click at [88, 119] on span "Full Menu View" at bounding box center [83, 121] width 131 height 11
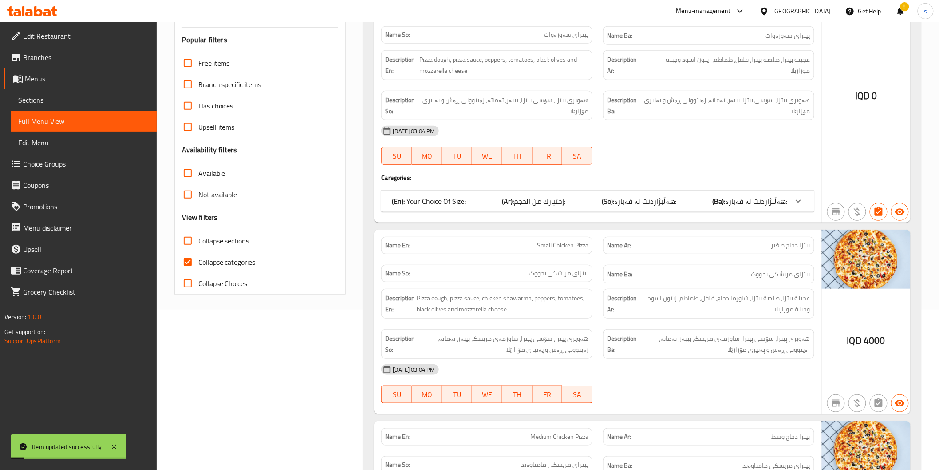
scroll to position [159, 0]
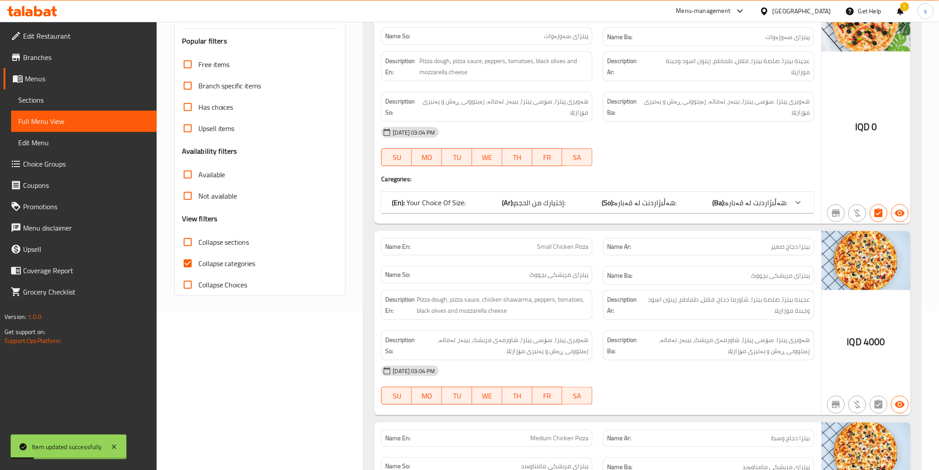
click at [232, 237] on span "Collapse sections" at bounding box center [223, 242] width 51 height 11
click at [198, 236] on input "Collapse sections" at bounding box center [187, 241] width 21 height 21
checkbox input "true"
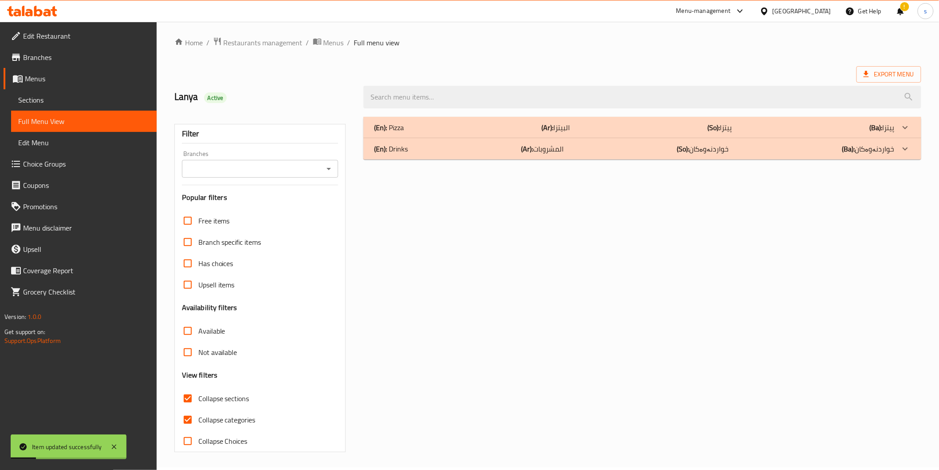
click at [233, 414] on span "Collapse categories" at bounding box center [226, 419] width 57 height 11
click at [198, 409] on input "Collapse categories" at bounding box center [187, 419] width 21 height 21
checkbox input "false"
click at [273, 170] on input "Branches" at bounding box center [253, 169] width 137 height 12
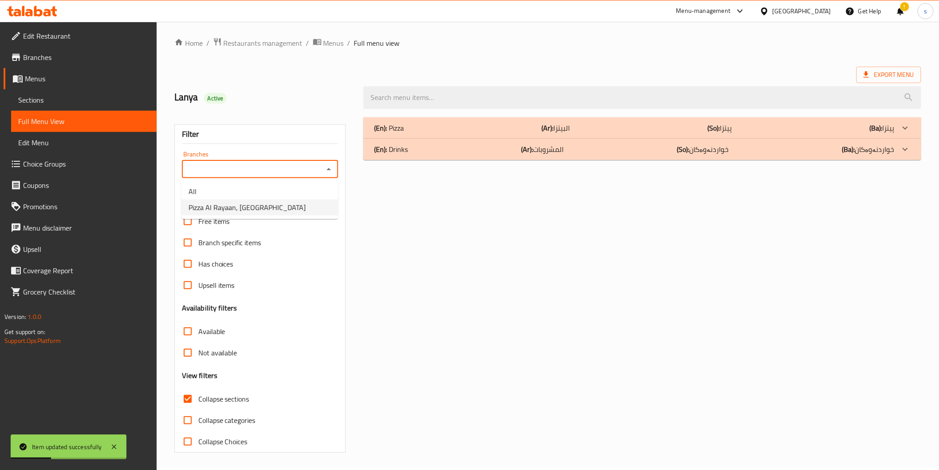
click at [271, 207] on span "Pizza Al Rayaan, Saadun Park" at bounding box center [247, 207] width 117 height 11
type input "Pizza Al Rayaan, Saadun Park"
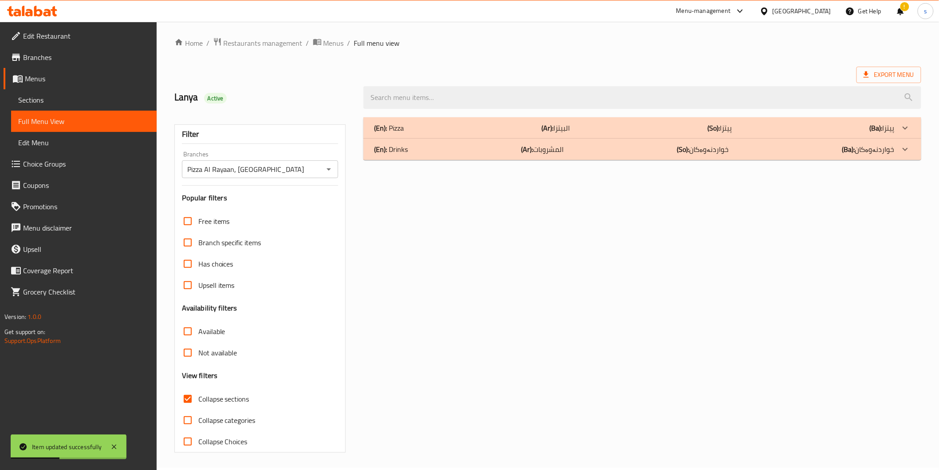
click at [489, 158] on div "(En): Drinks (Ar): المشروبات (So): خواردنەوەکان (Ba): خواردنەوەکان" at bounding box center [642, 148] width 557 height 21
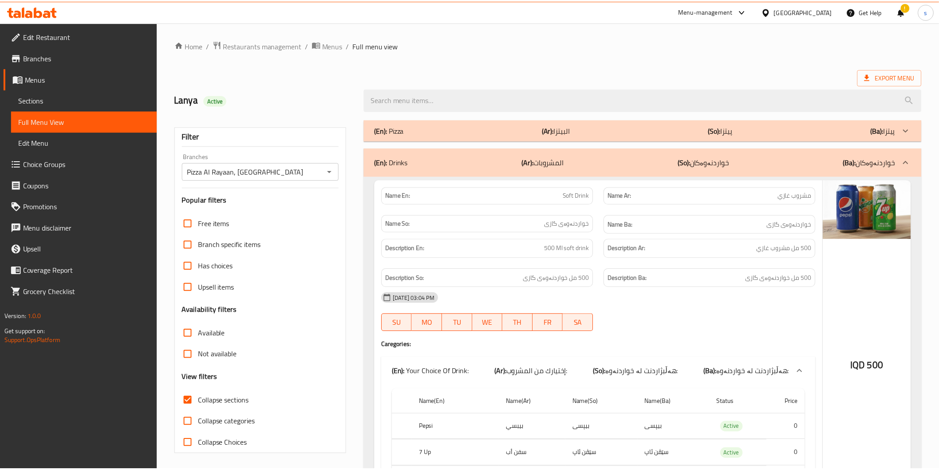
scroll to position [81, 0]
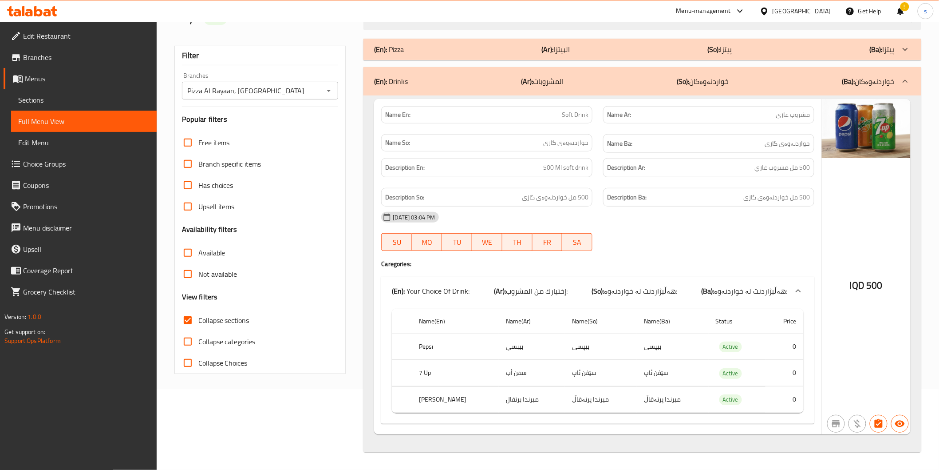
click at [63, 45] on link "Edit Restaurant" at bounding box center [80, 35] width 153 height 21
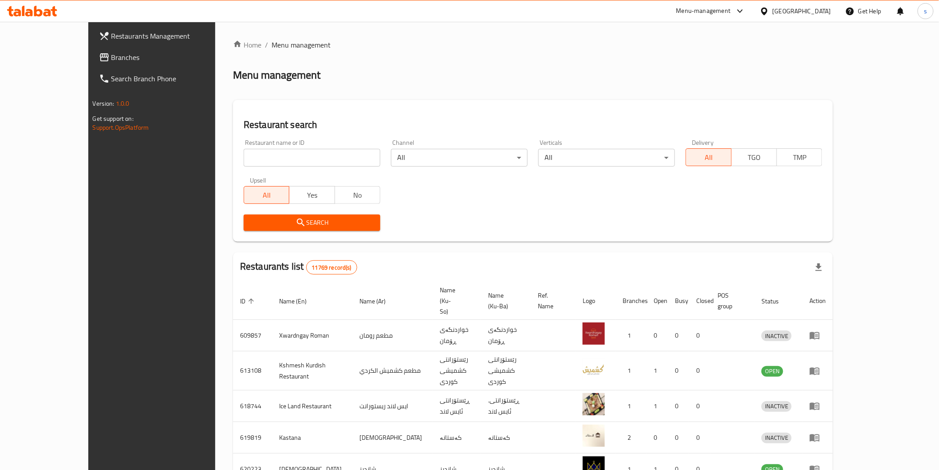
click at [111, 57] on span "Branches" at bounding box center [174, 57] width 127 height 11
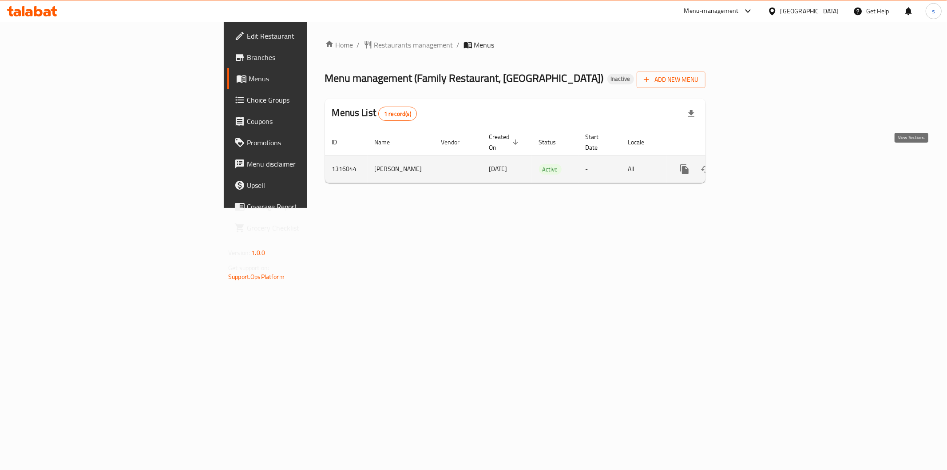
click at [754, 164] on icon "enhanced table" at bounding box center [748, 169] width 11 height 11
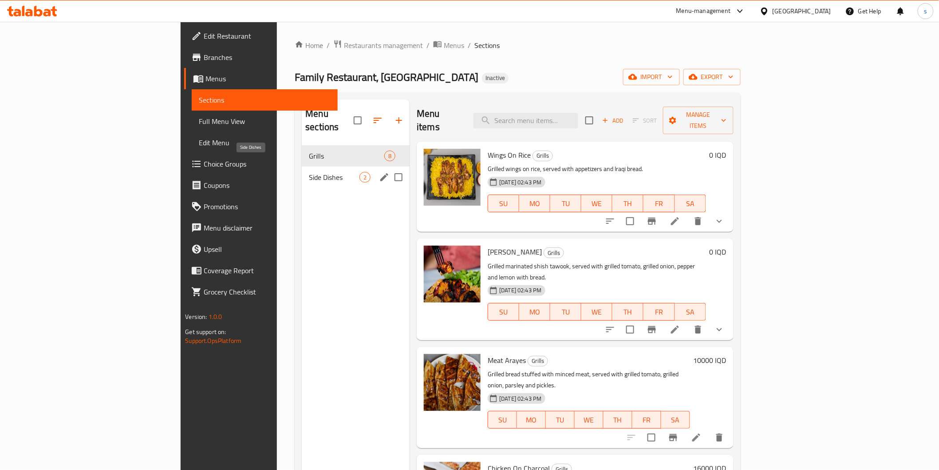
click at [309, 172] on span "Side Dishes" at bounding box center [334, 177] width 51 height 11
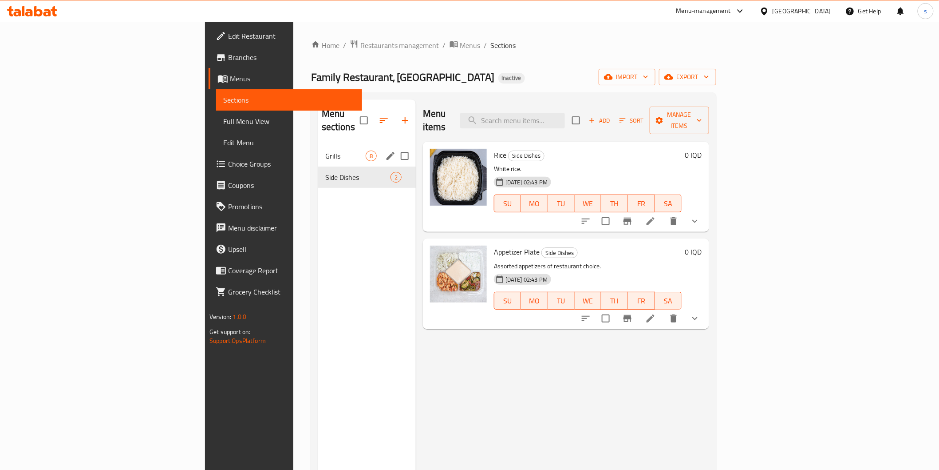
click at [325, 150] on span "Grills" at bounding box center [345, 155] width 40 height 11
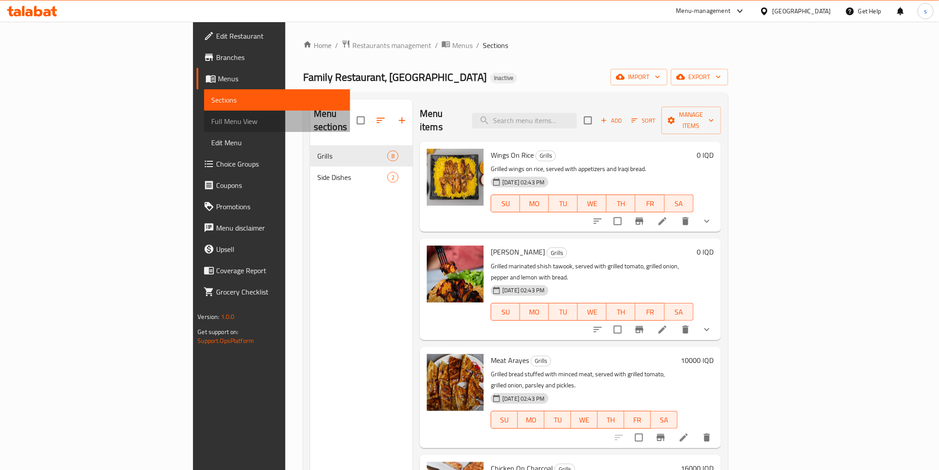
click at [211, 117] on span "Full Menu View" at bounding box center [276, 121] width 131 height 11
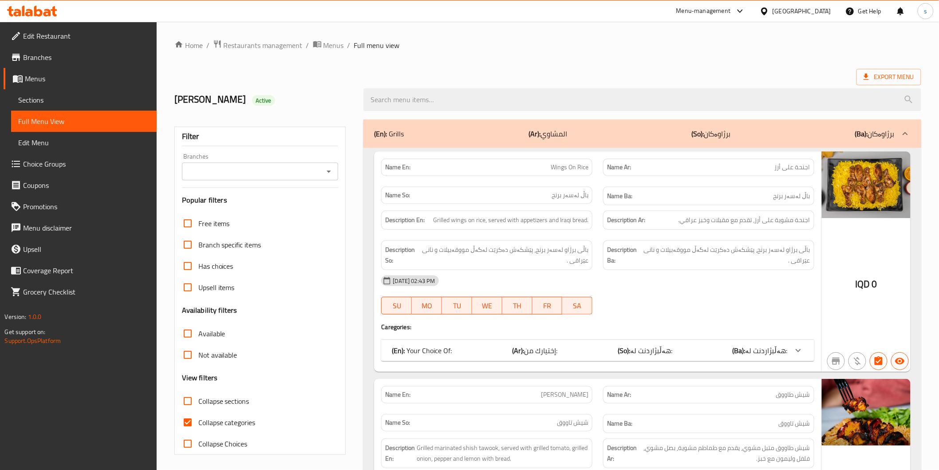
click at [254, 162] on div "Branches" at bounding box center [260, 171] width 157 height 18
click at [250, 170] on input "Branches" at bounding box center [253, 171] width 137 height 12
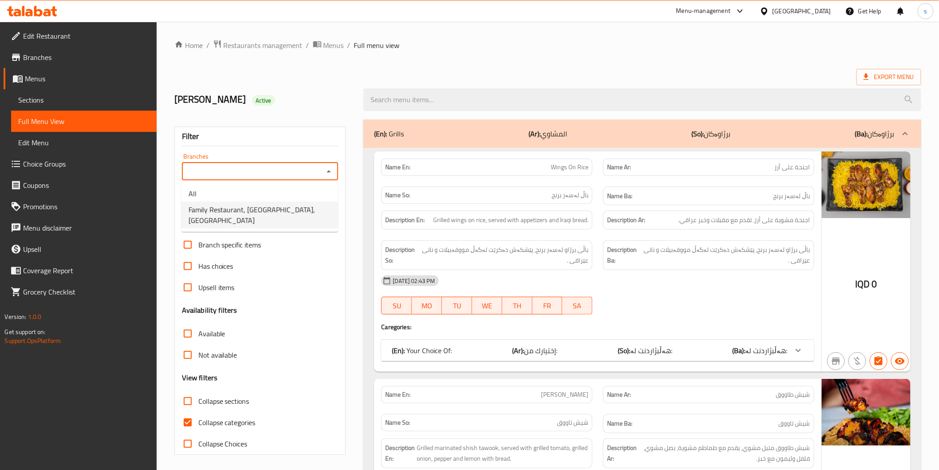
click at [239, 214] on span "Family Restaurant, Sadr City, Sadr Area" at bounding box center [260, 214] width 142 height 21
type input "Family Restaurant, Sadr City, Sadr Area"
click at [211, 424] on span "Collapse categories" at bounding box center [226, 422] width 57 height 11
click at [198, 424] on input "Collapse categories" at bounding box center [187, 421] width 21 height 21
checkbox input "false"
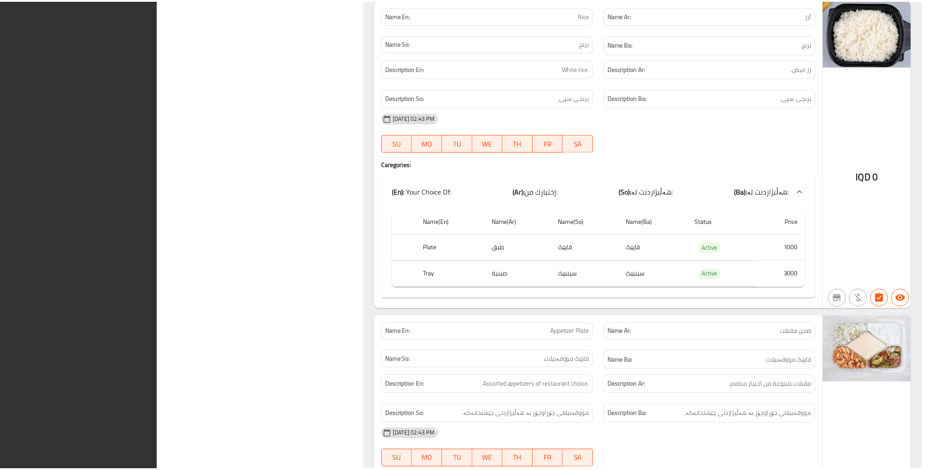
scroll to position [2471, 0]
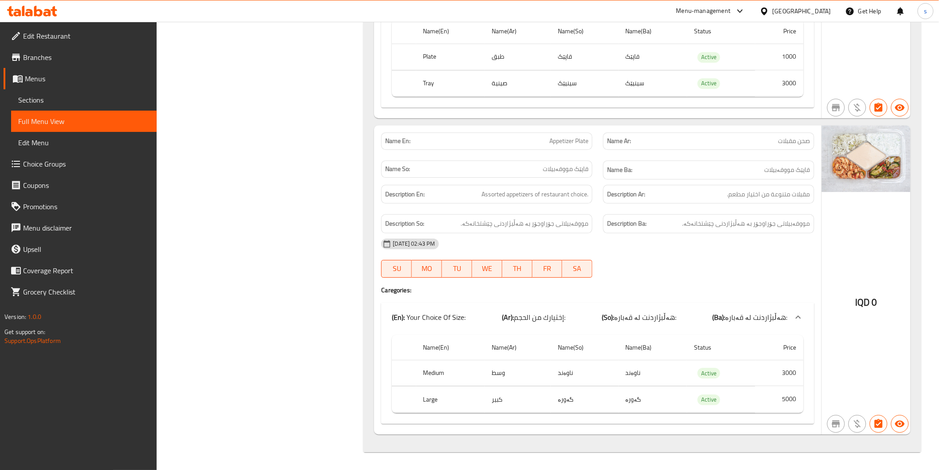
click at [121, 35] on span "Edit Restaurant" at bounding box center [86, 36] width 127 height 11
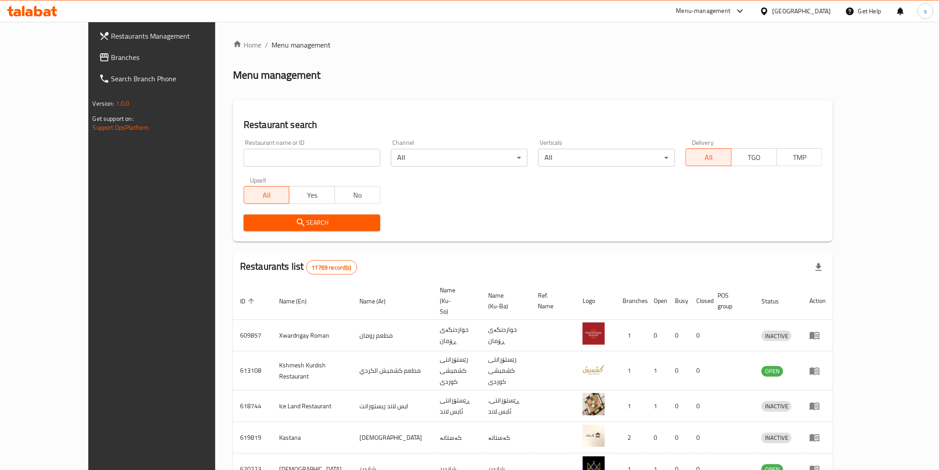
click at [291, 157] on input "search" at bounding box center [312, 158] width 137 height 18
paste input "almatbakh"
type input "almatbakh"
click button "Search" at bounding box center [312, 222] width 137 height 16
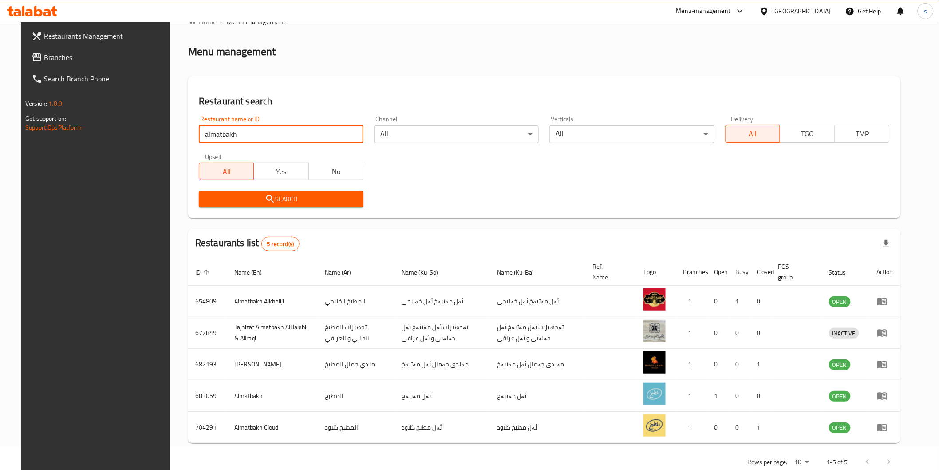
scroll to position [45, 0]
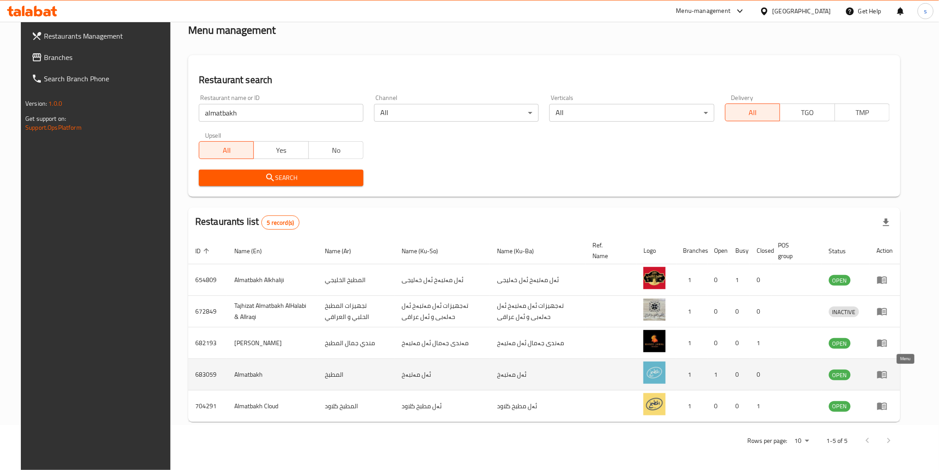
click at [888, 372] on icon "enhanced table" at bounding box center [882, 374] width 11 height 11
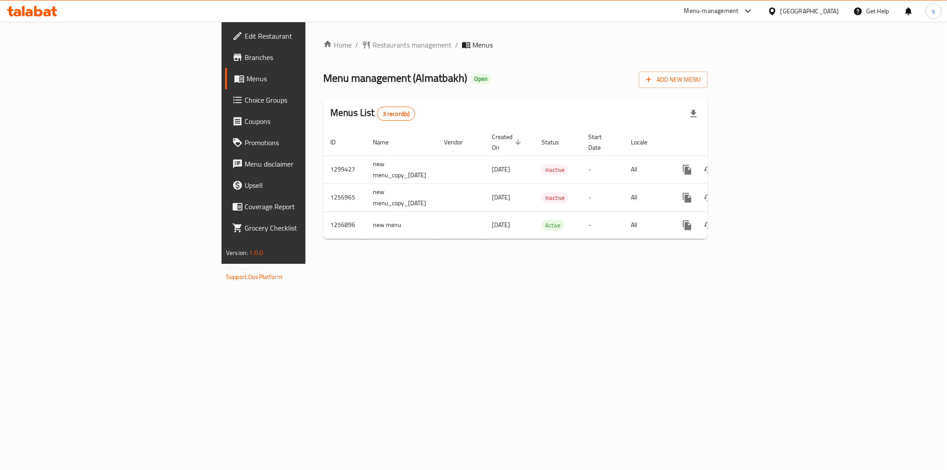
click at [245, 62] on span "Branches" at bounding box center [309, 57] width 128 height 11
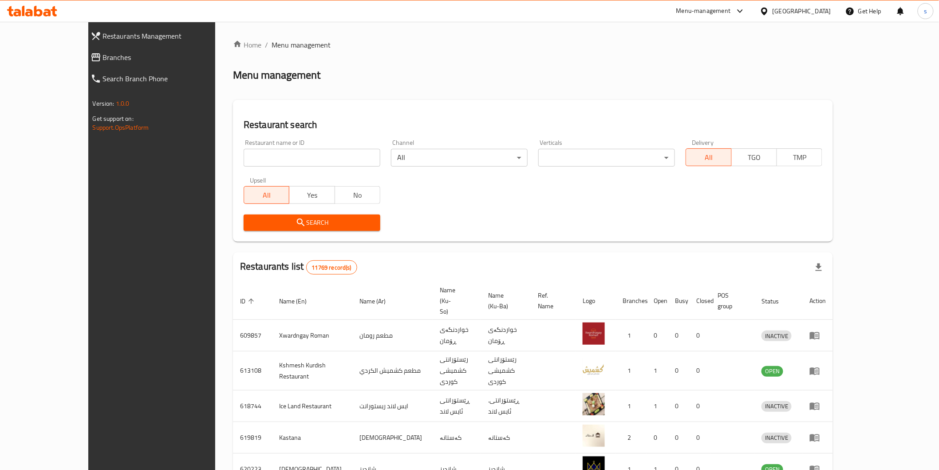
click at [268, 161] on input "search" at bounding box center [312, 158] width 137 height 18
paste input "Kulera ba qimay [PERSON_NAME]"
click button "Search" at bounding box center [312, 222] width 137 height 16
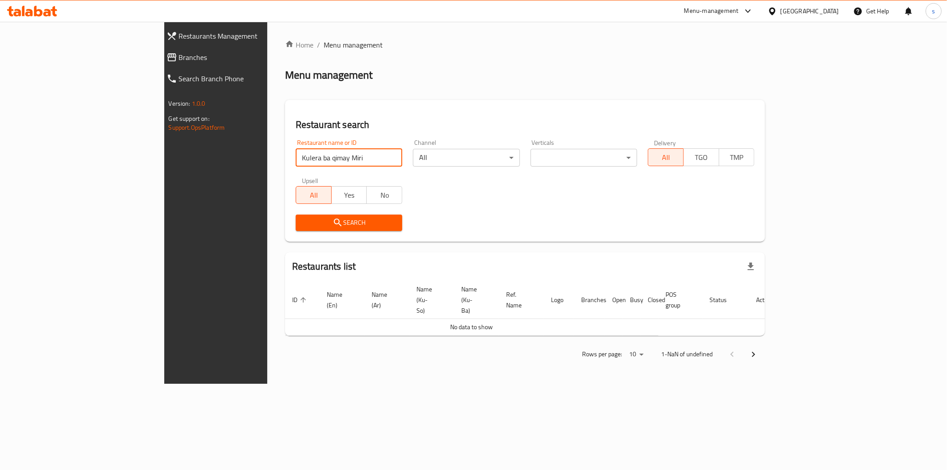
type input "Kulera ba qimay Miri"
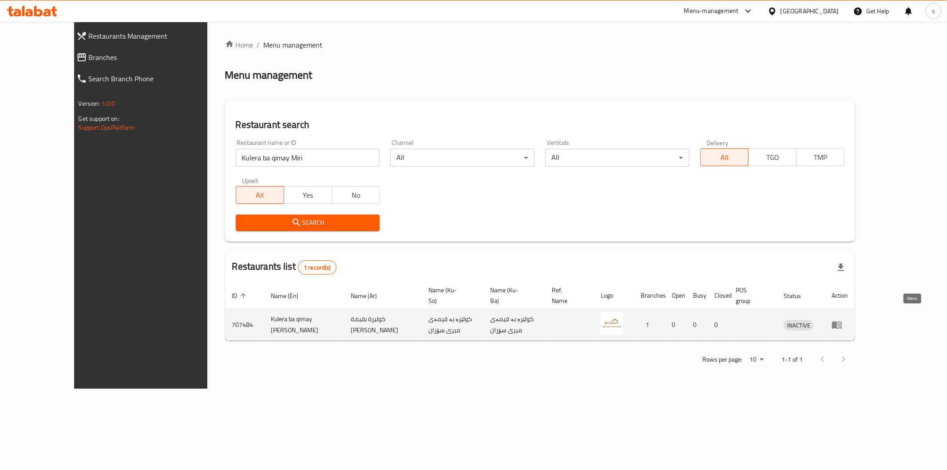
click at [848, 319] on link "enhanced table" at bounding box center [839, 324] width 16 height 11
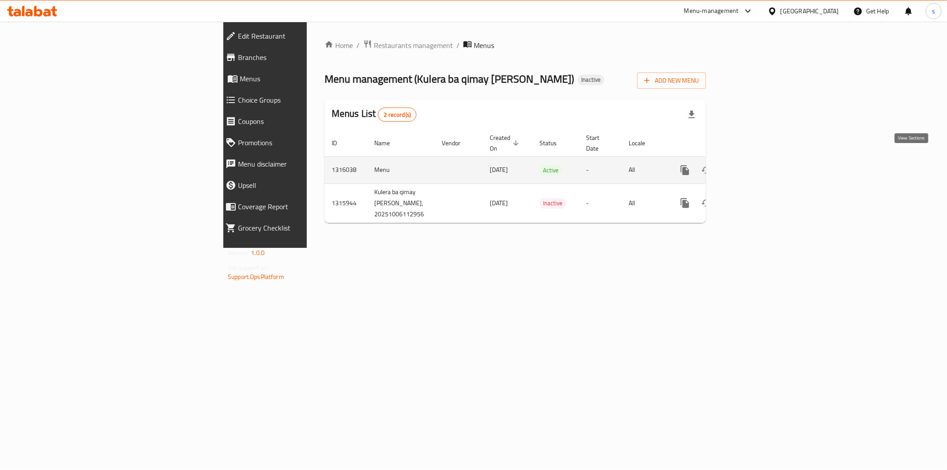
click at [754, 165] on icon "enhanced table" at bounding box center [748, 170] width 11 height 11
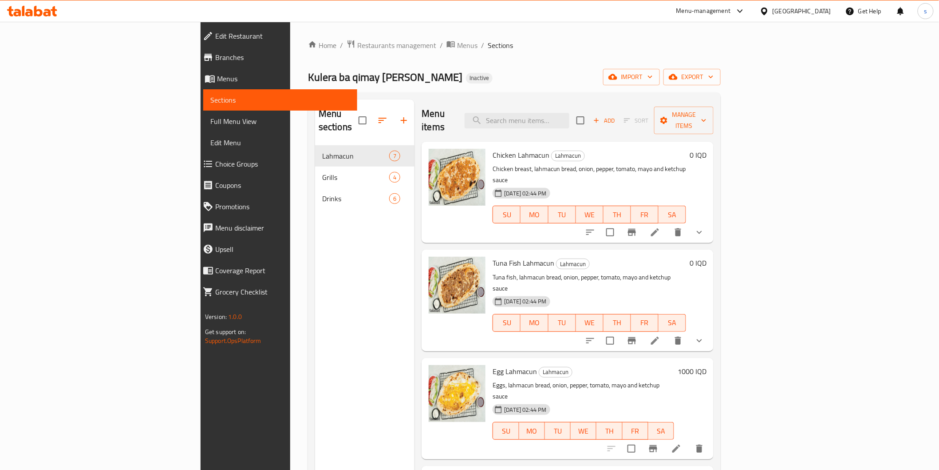
click at [210, 120] on span "Full Menu View" at bounding box center [280, 121] width 140 height 11
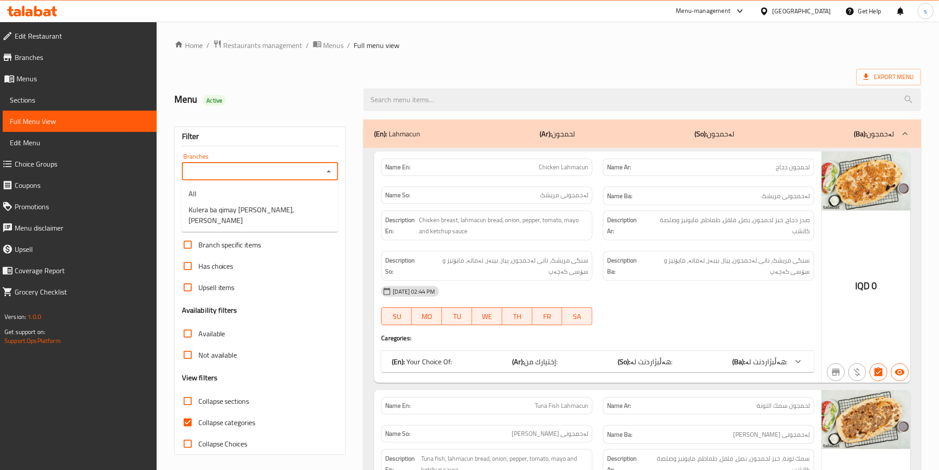
click at [233, 166] on input "Branches" at bounding box center [253, 171] width 137 height 12
click at [234, 198] on li "All" at bounding box center [260, 194] width 157 height 16
click at [233, 173] on input "All" at bounding box center [253, 171] width 137 height 12
click at [325, 170] on icon "Open" at bounding box center [329, 171] width 11 height 11
click at [312, 211] on li "Kulera ba qimay [PERSON_NAME], [PERSON_NAME]" at bounding box center [260, 215] width 157 height 27
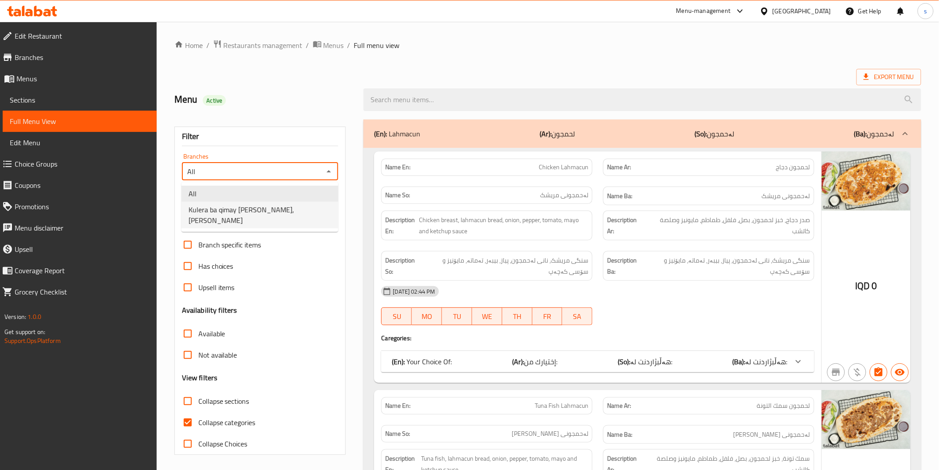
type input "Kulera ba qimay [PERSON_NAME], [PERSON_NAME]"
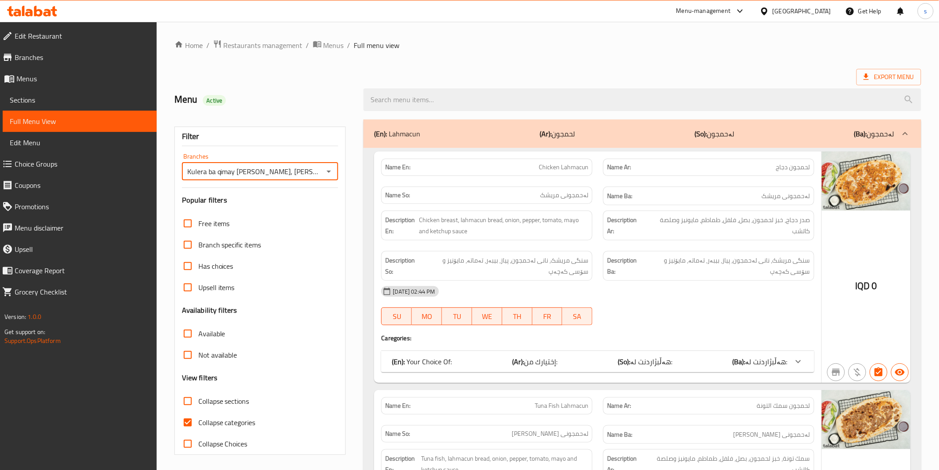
scroll to position [101, 0]
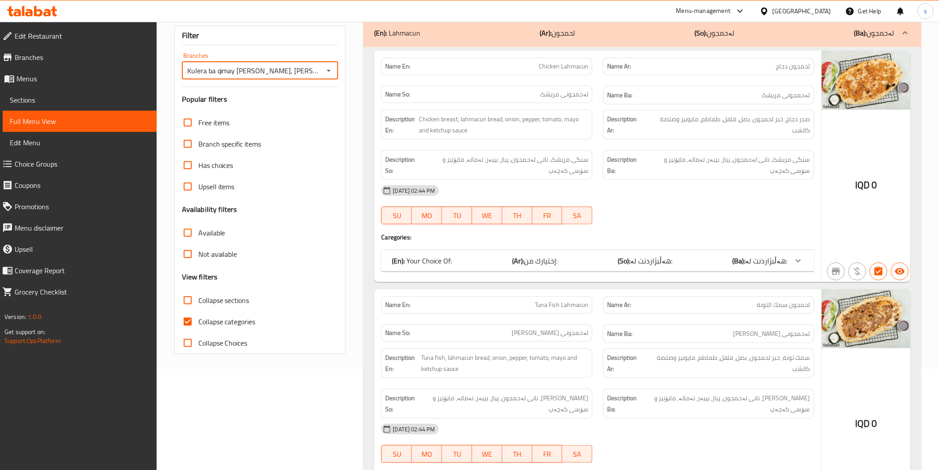
click at [249, 322] on span "Collapse categories" at bounding box center [226, 321] width 57 height 11
click at [198, 322] on input "Collapse categories" at bounding box center [187, 321] width 21 height 21
checkbox input "false"
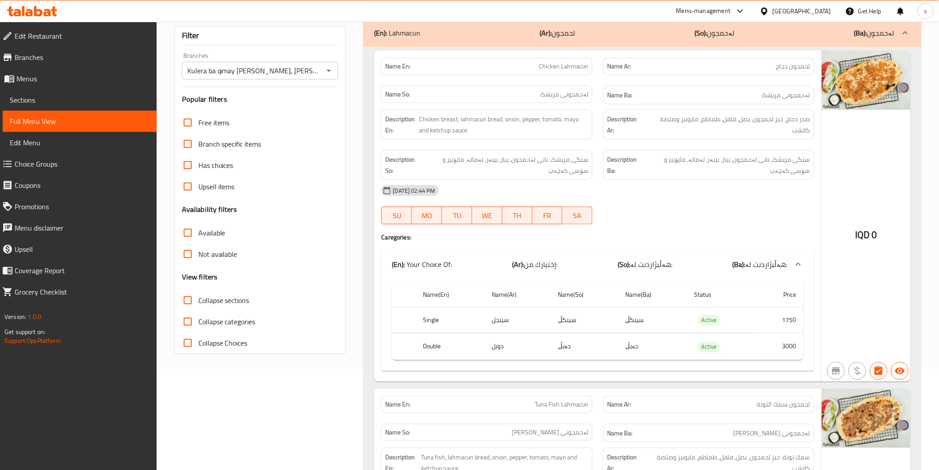
click at [589, 128] on div "Description En: Chicken breast, lahmacun bread, onion, pepper, tomato, mayo and…" at bounding box center [486, 125] width 211 height 30
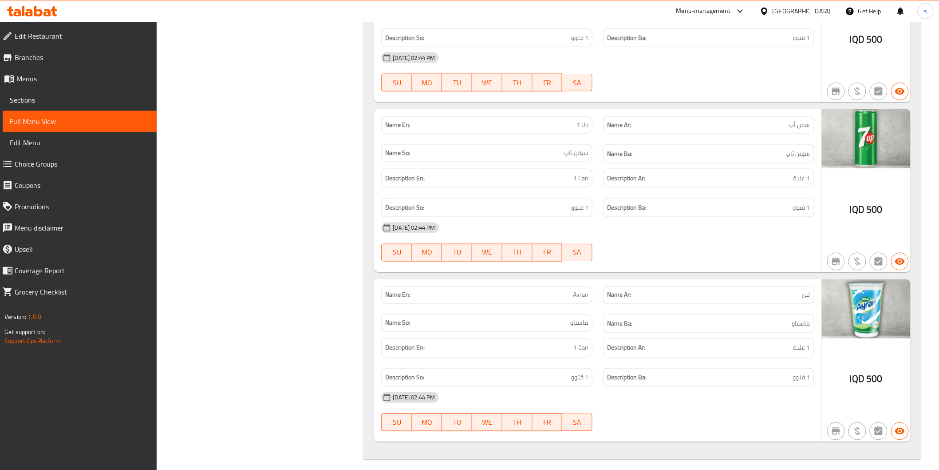
scroll to position [3286, 0]
click at [629, 350] on div "Description Ar: 1 علبة" at bounding box center [709, 347] width 222 height 30
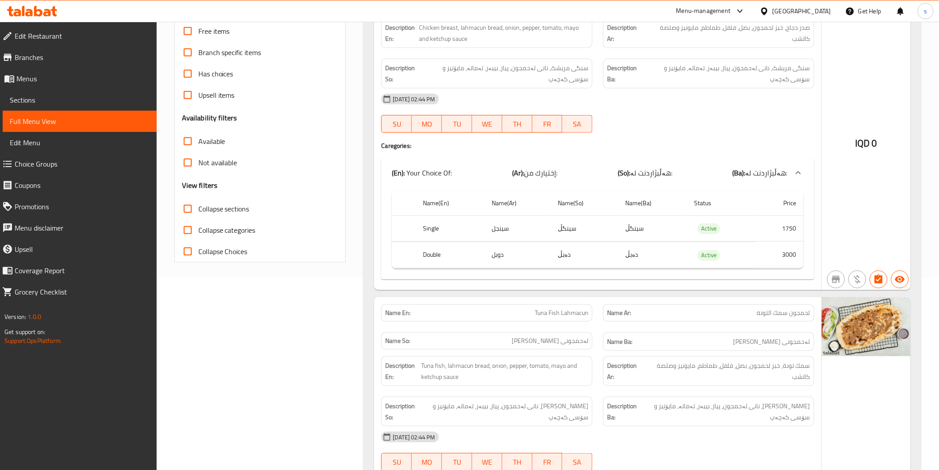
scroll to position [24, 0]
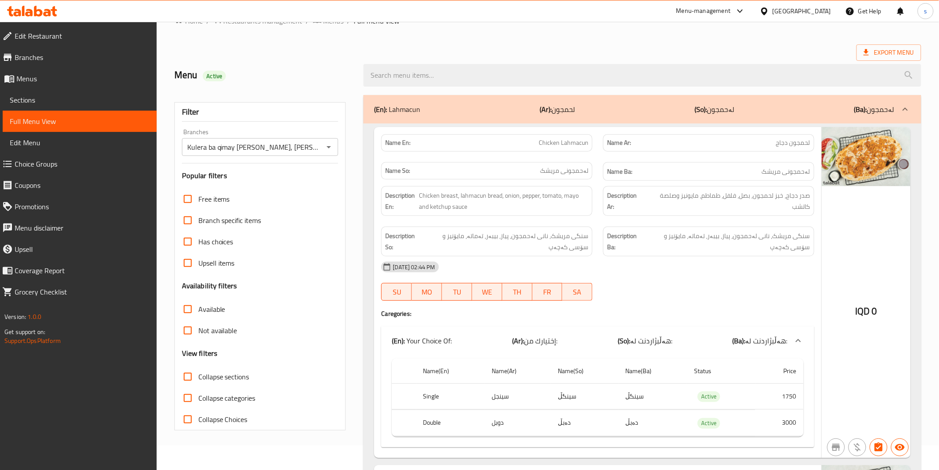
click at [232, 379] on span "Collapse sections" at bounding box center [223, 376] width 51 height 11
click at [198, 379] on input "Collapse sections" at bounding box center [187, 376] width 21 height 21
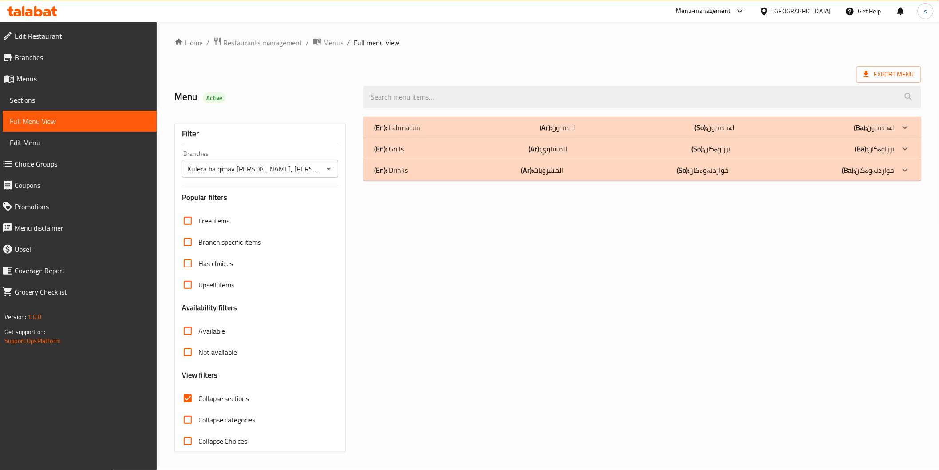
scroll to position [2, 0]
click at [444, 166] on div "(En): Drinks (Ar): المشروبات (So): خواردنەوەکان (Ba): خواردنەوەکان" at bounding box center [634, 170] width 520 height 11
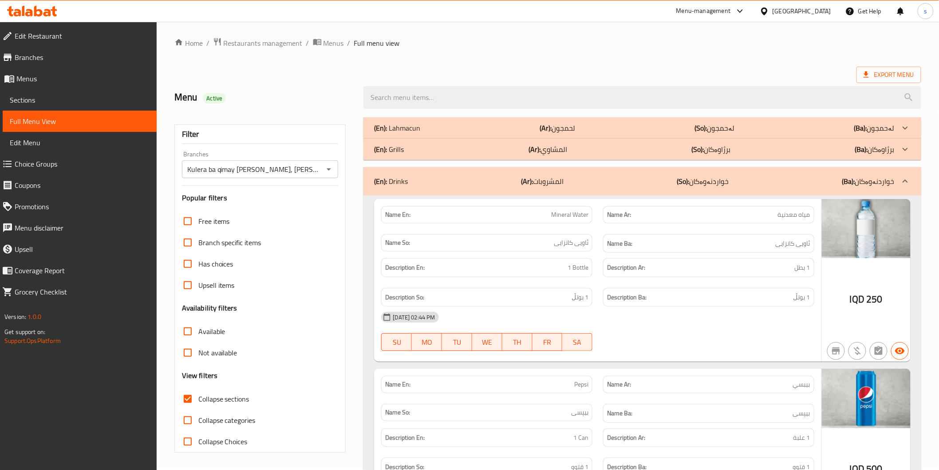
click at [447, 126] on div "(En): Lahmacun (Ar): لحمجون (So): لەحمجون (Ba): لەحمجون" at bounding box center [634, 128] width 520 height 11
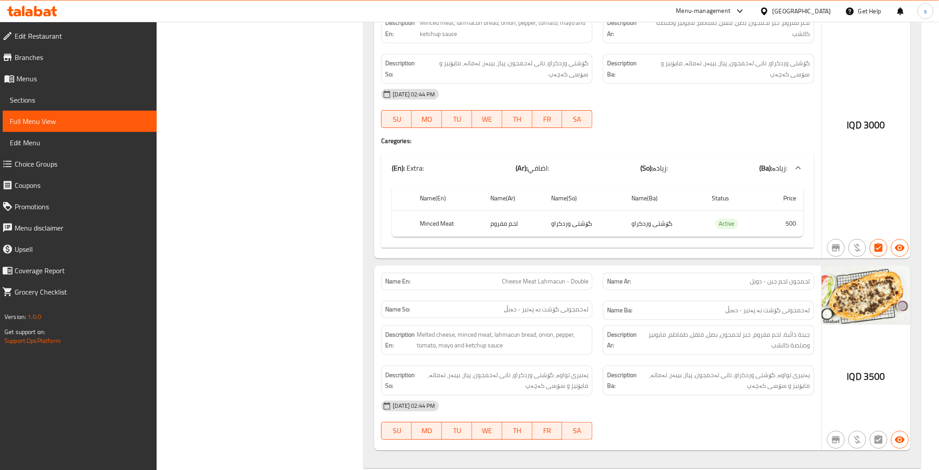
scroll to position [0, 0]
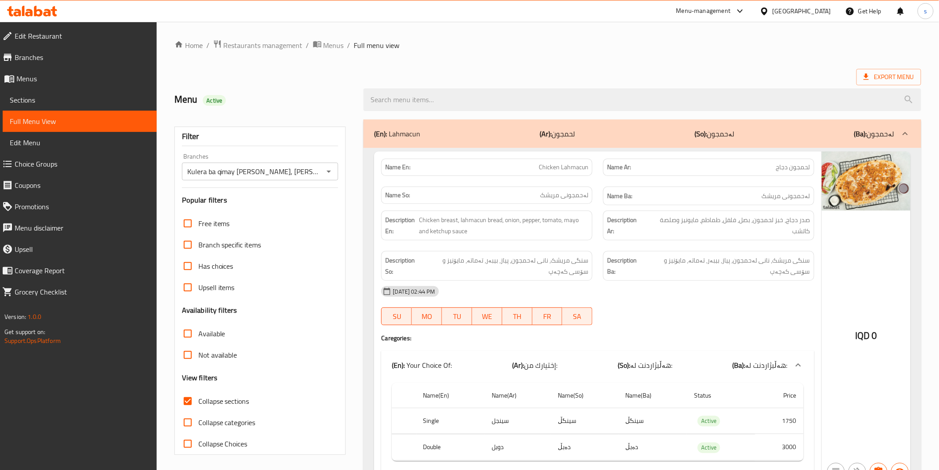
click at [225, 406] on span "Collapse sections" at bounding box center [223, 400] width 51 height 11
click at [198, 406] on input "Collapse sections" at bounding box center [187, 400] width 21 height 21
click at [225, 406] on span "Collapse sections" at bounding box center [223, 400] width 51 height 11
click at [198, 406] on input "Collapse sections" at bounding box center [187, 400] width 21 height 21
checkbox input "true"
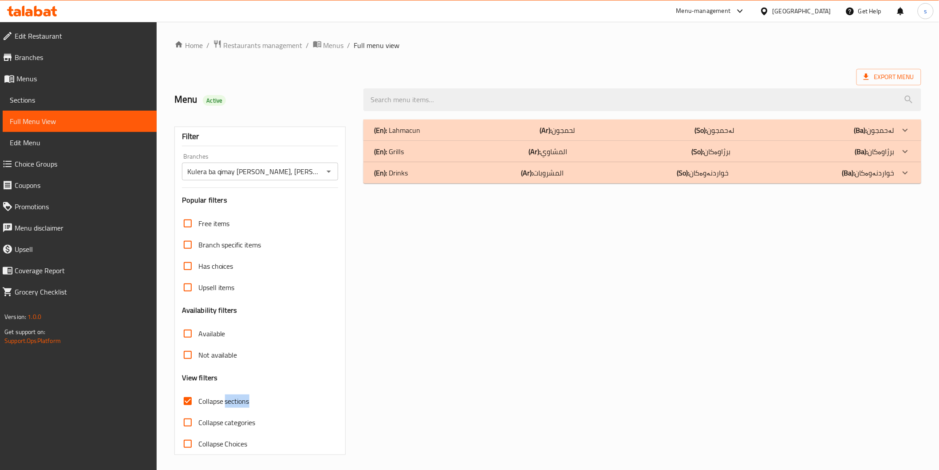
click at [514, 154] on div "(En): Grills (Ar): المشاوي (So): برژاوەکان (Ba): برژاوەکان" at bounding box center [634, 151] width 520 height 11
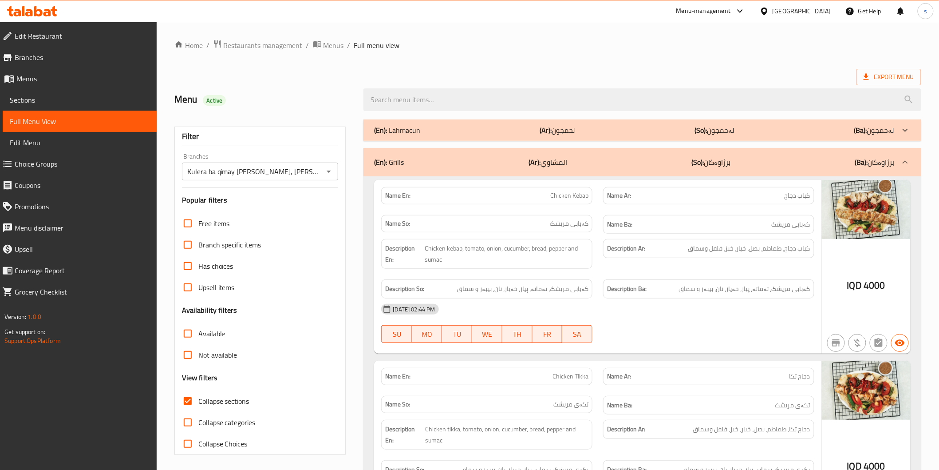
click at [508, 276] on div "Description So: کەبابی مریشک، تەماتە، پیاز، خەیار، نان، بیبەر و سماق" at bounding box center [487, 289] width 222 height 30
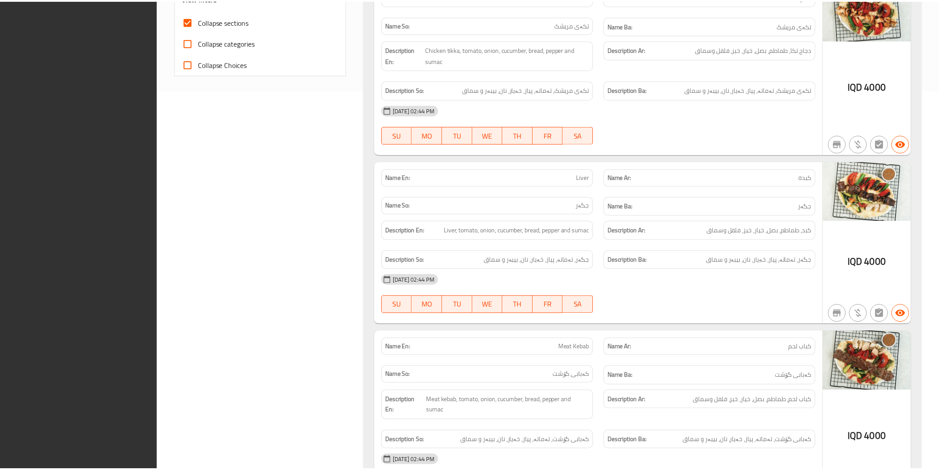
scroll to position [479, 0]
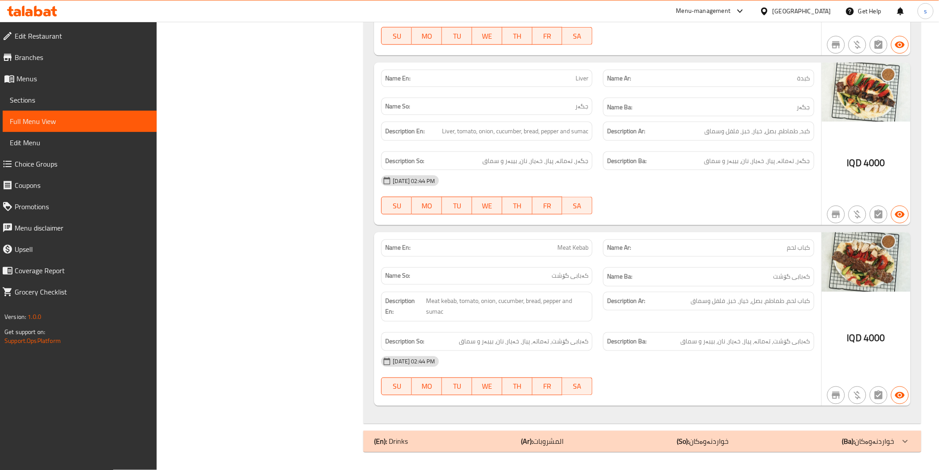
click at [46, 34] on span "Edit Restaurant" at bounding box center [82, 36] width 135 height 11
